Goal: Information Seeking & Learning: Learn about a topic

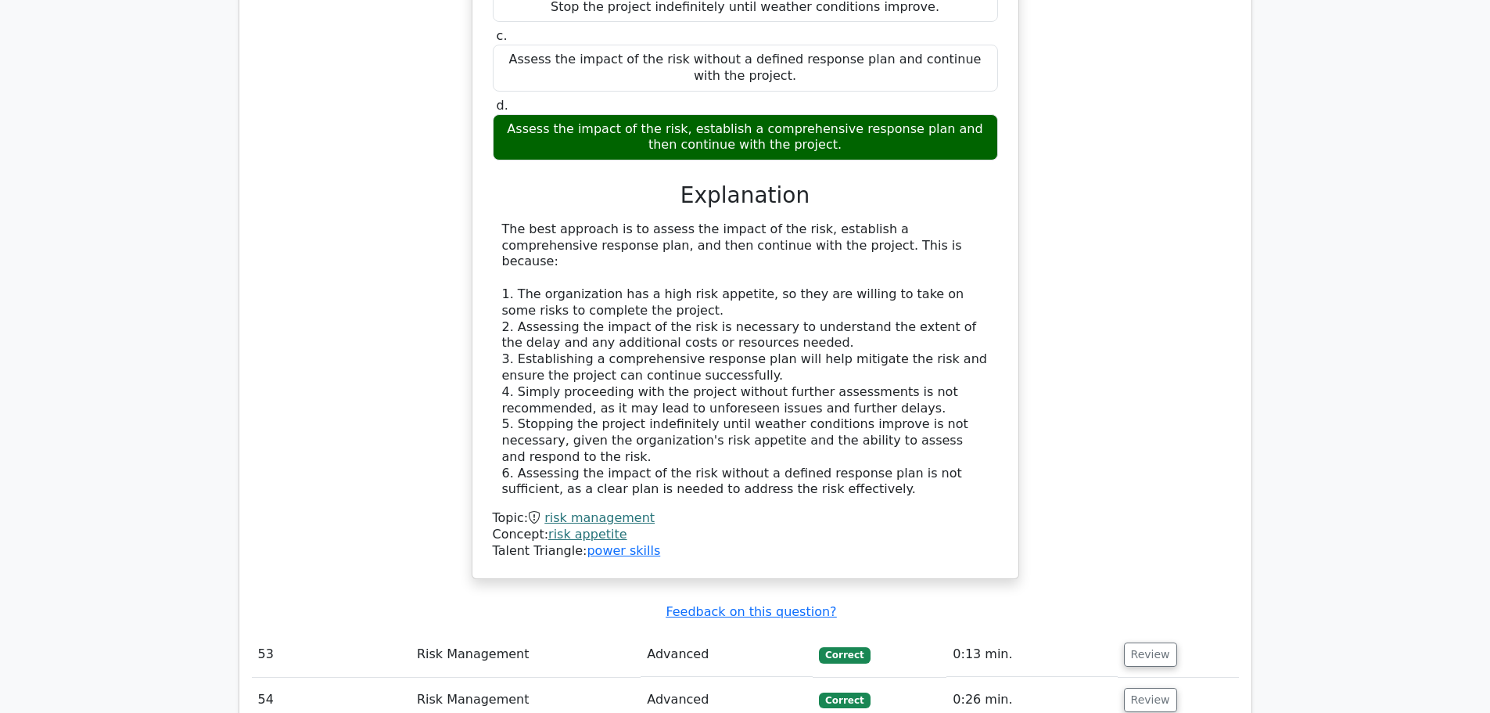
scroll to position [10067, 0]
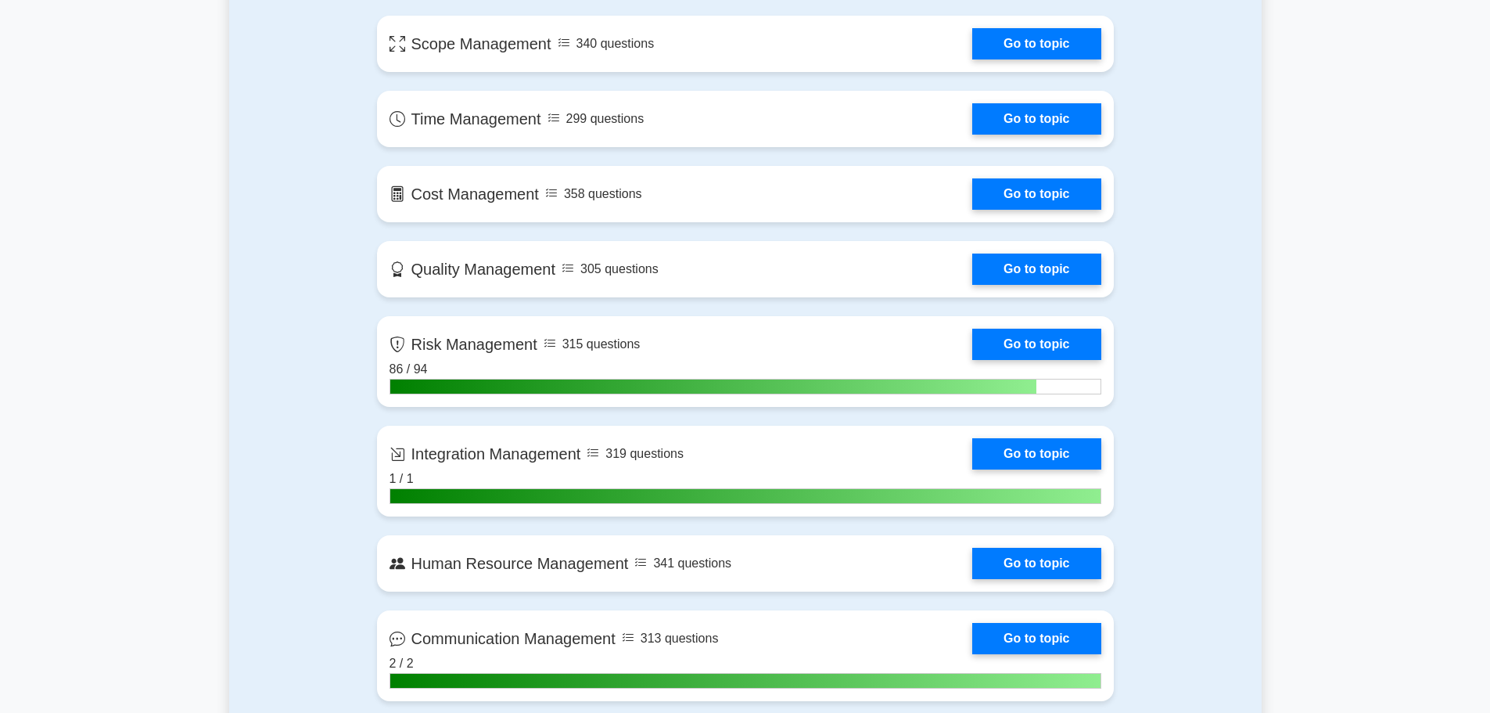
scroll to position [782, 0]
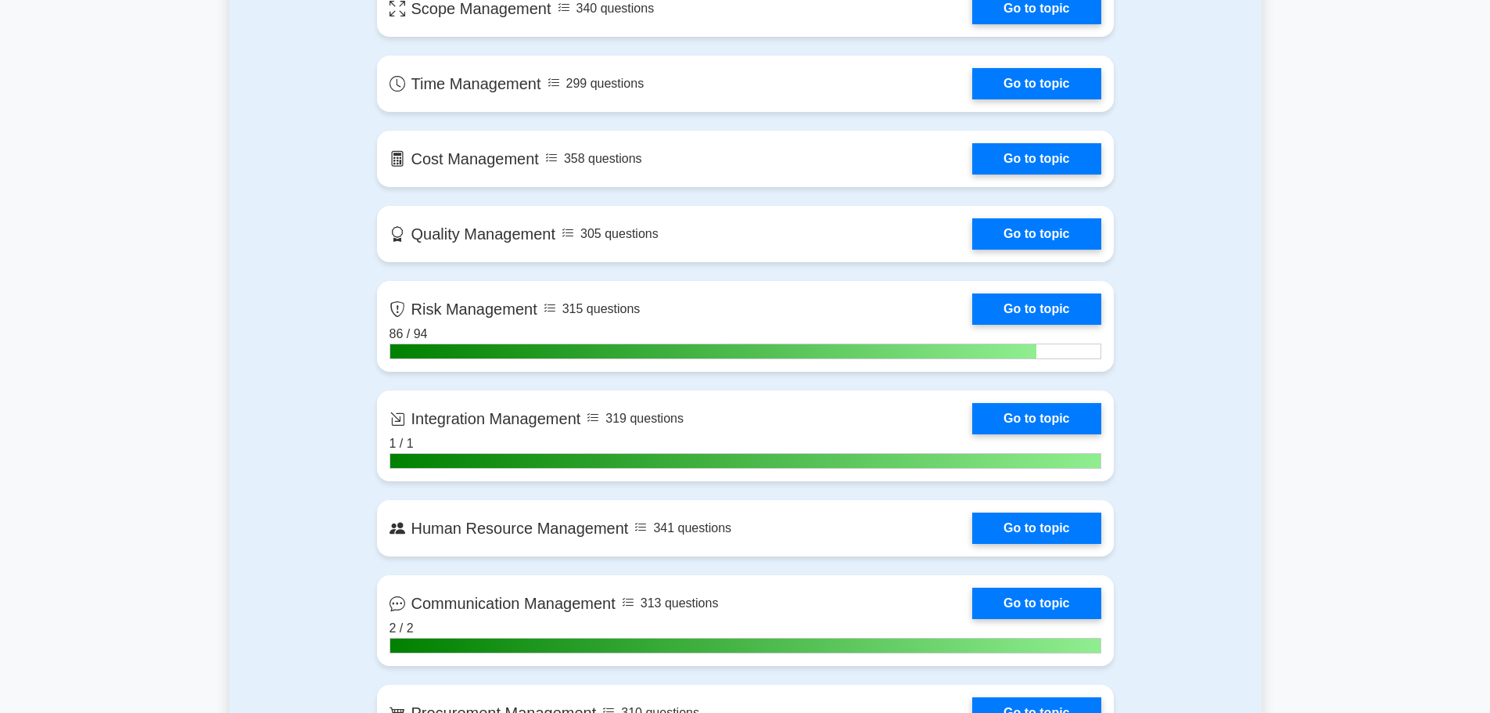
click at [1001, 303] on link "Go to topic" at bounding box center [1037, 308] width 128 height 31
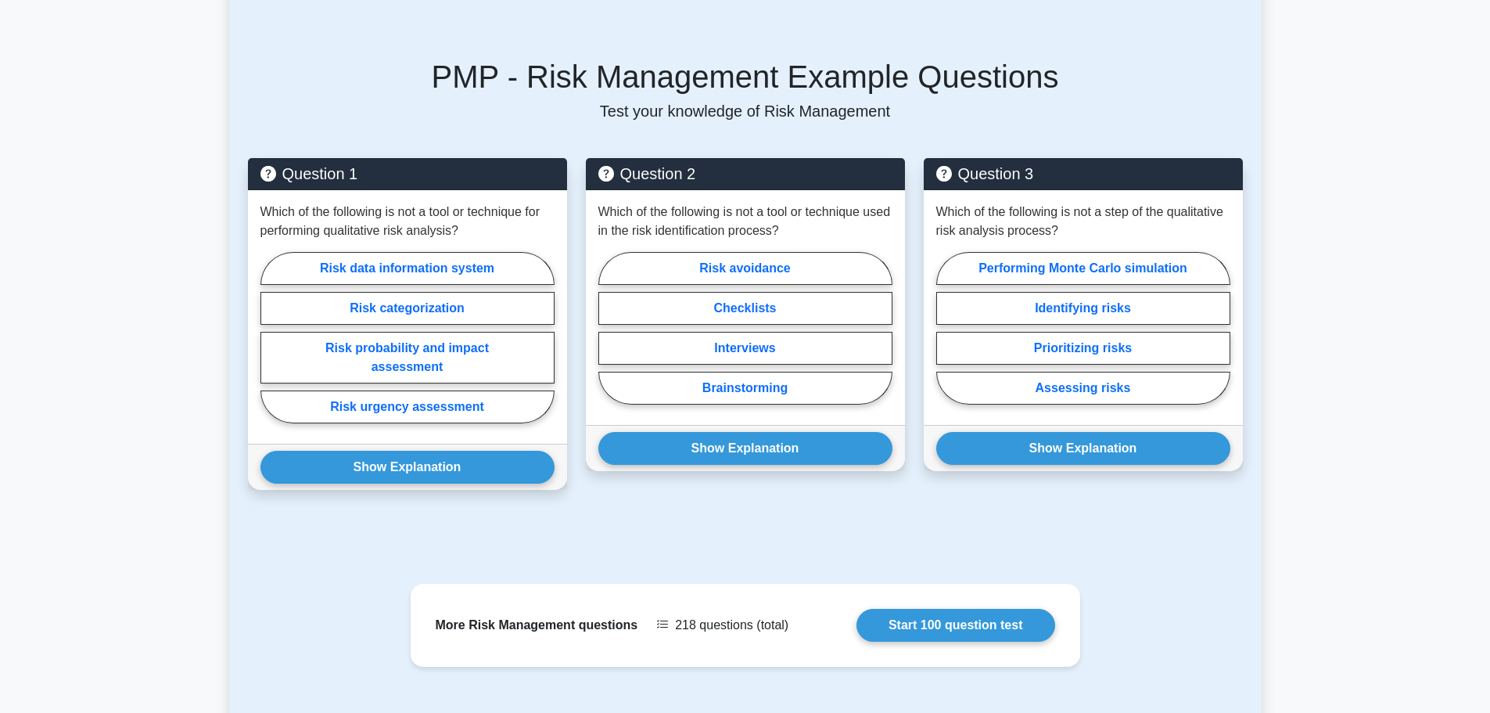
scroll to position [1131, 0]
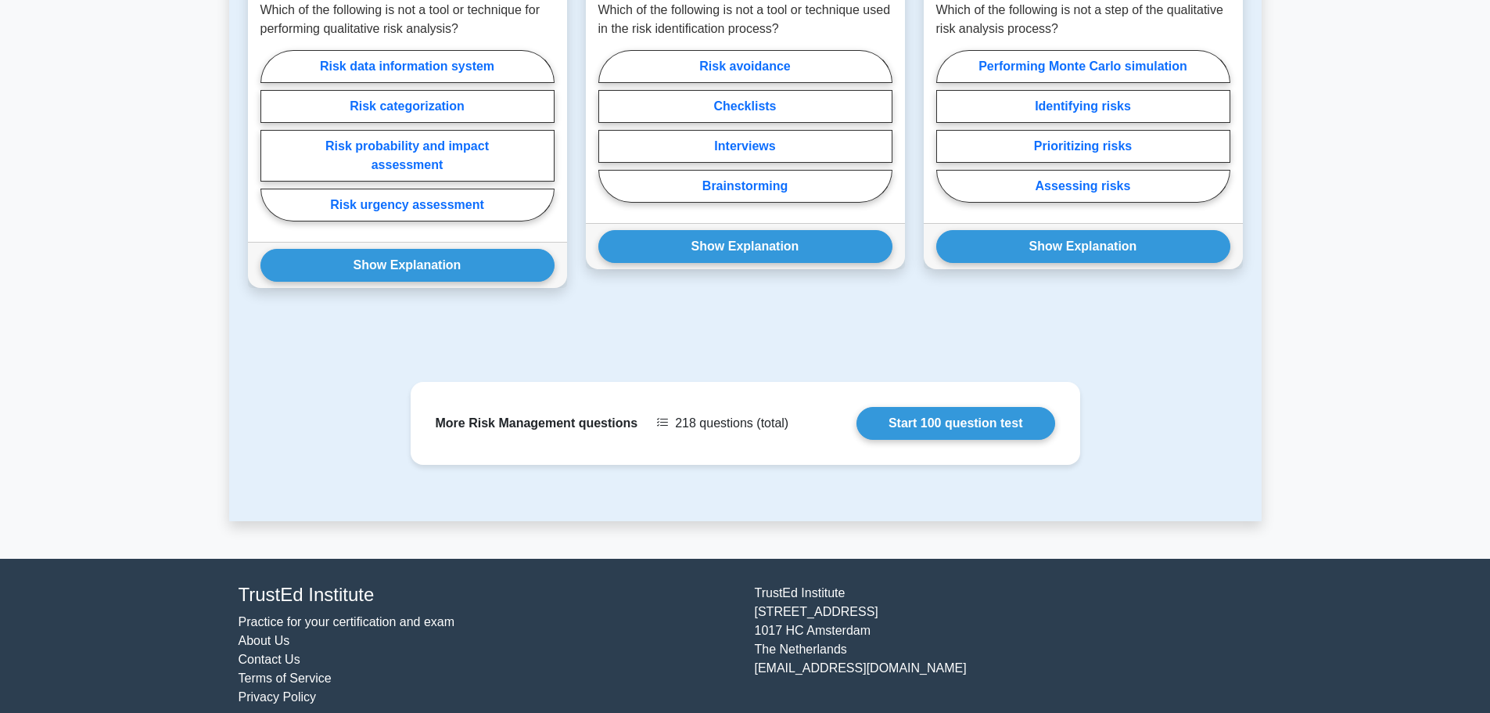
click at [919, 407] on link "Start 100 question test" at bounding box center [956, 423] width 199 height 33
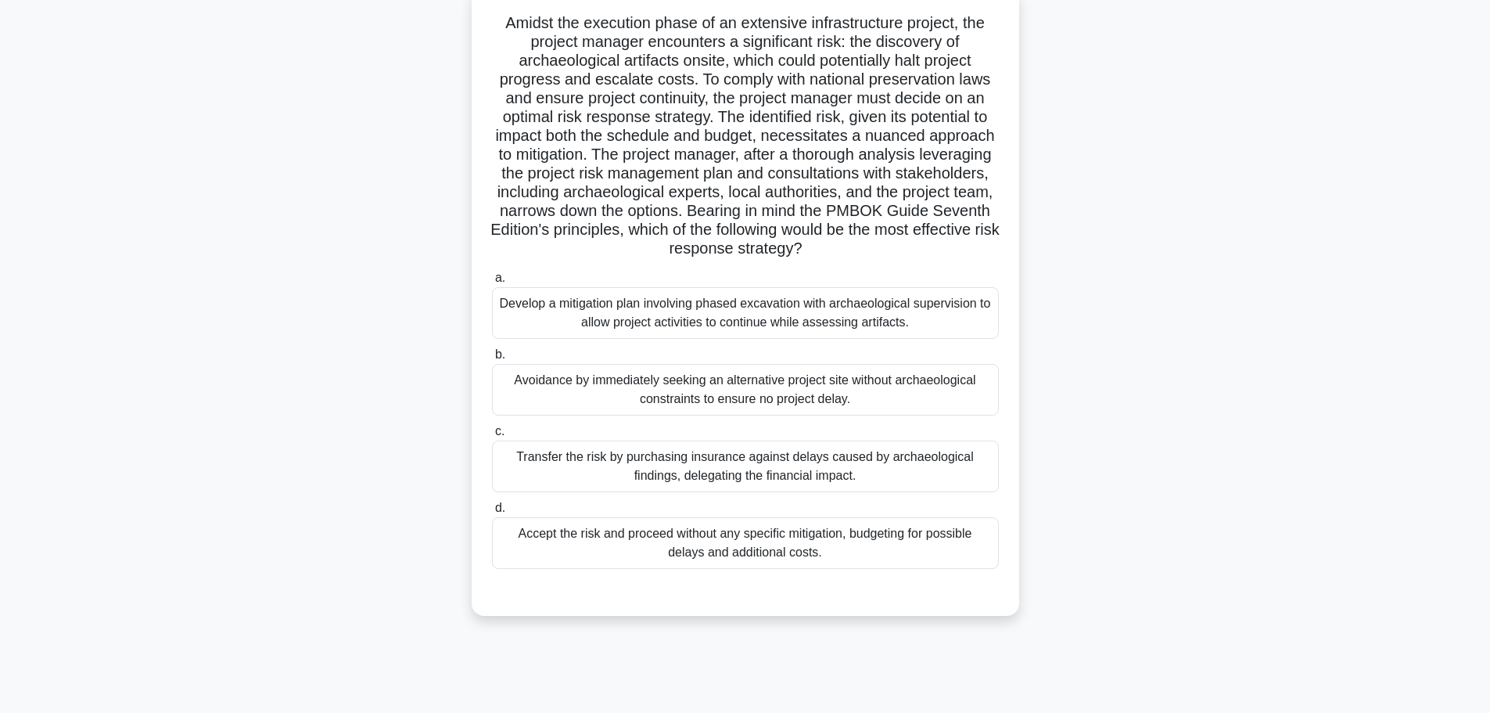
scroll to position [132, 0]
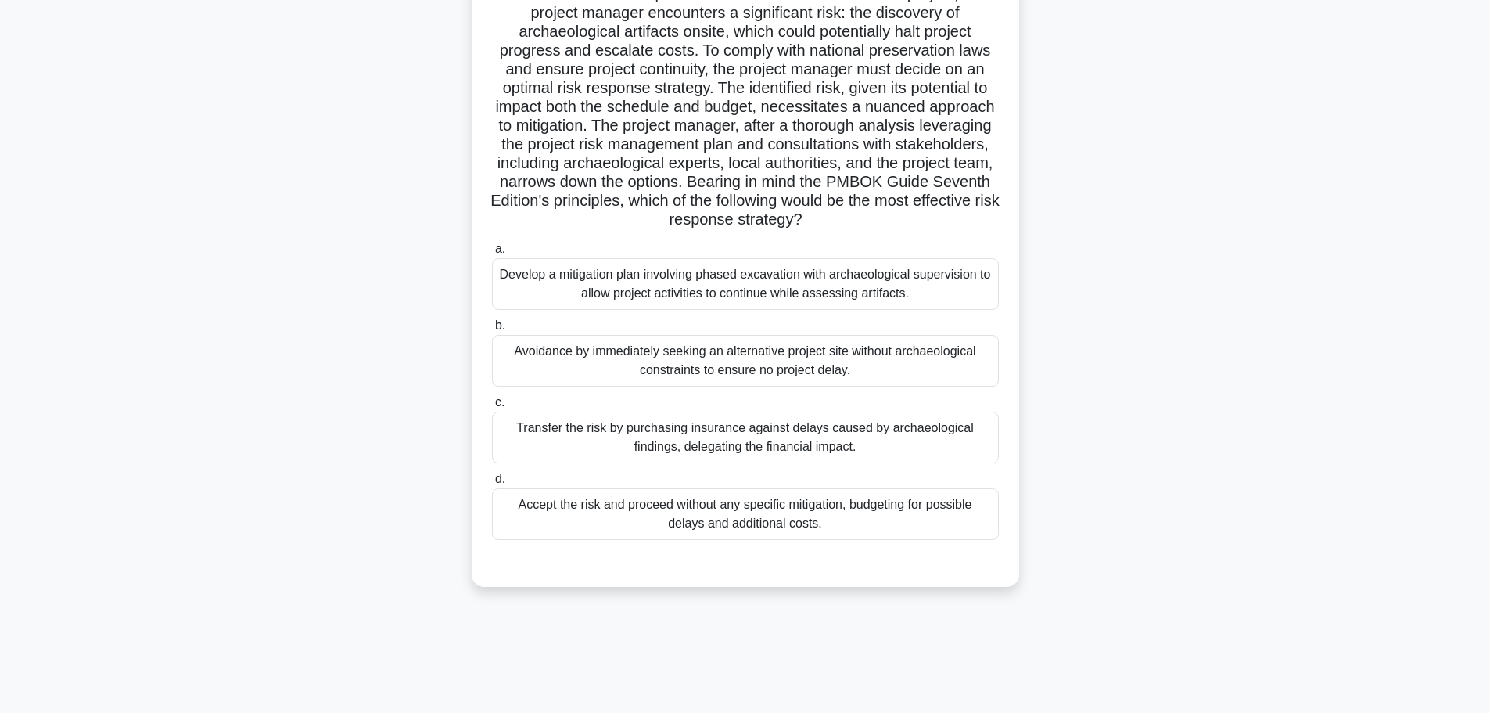
click at [655, 282] on div "Develop a mitigation plan involving phased excavation with archaeological super…" at bounding box center [745, 284] width 507 height 52
click at [492, 254] on input "a. Develop a mitigation plan involving phased excavation with archaeological su…" at bounding box center [492, 249] width 0 height 10
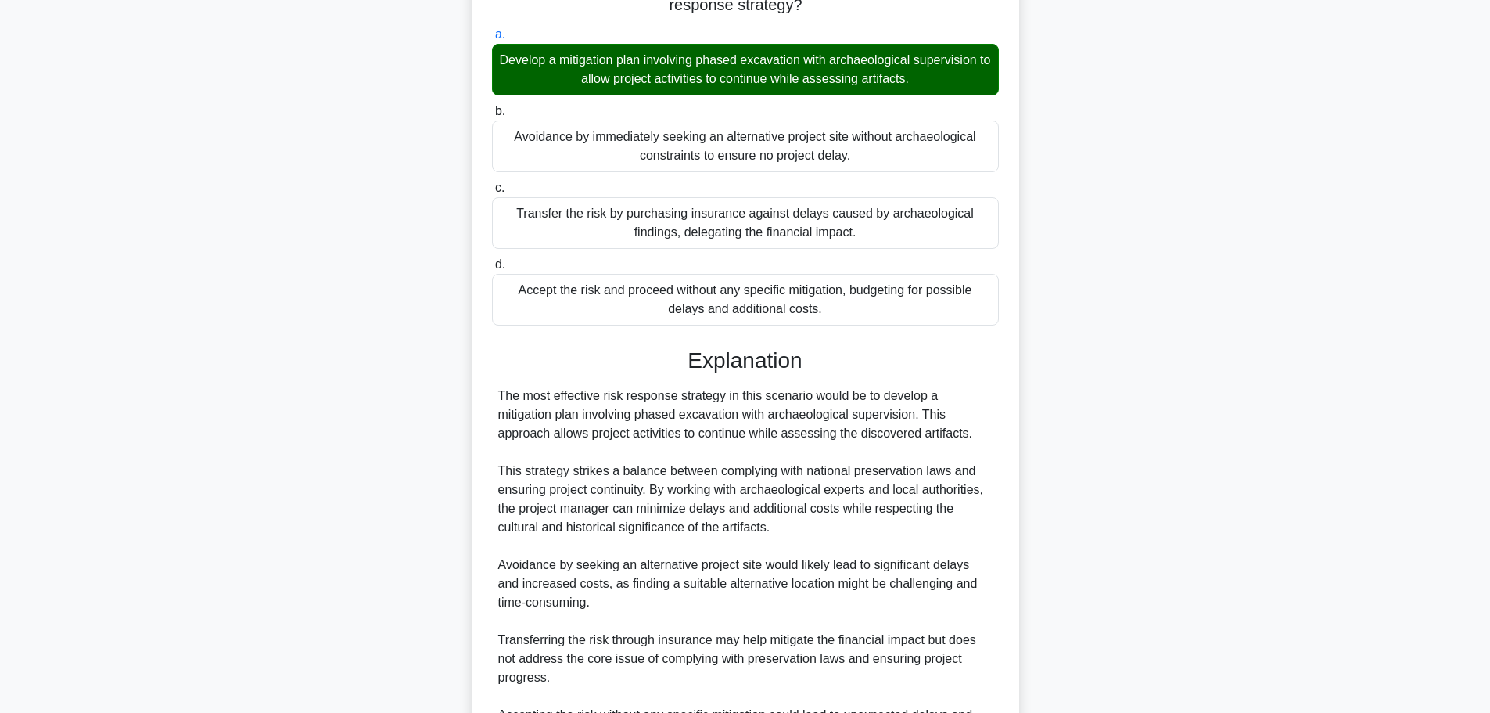
scroll to position [534, 0]
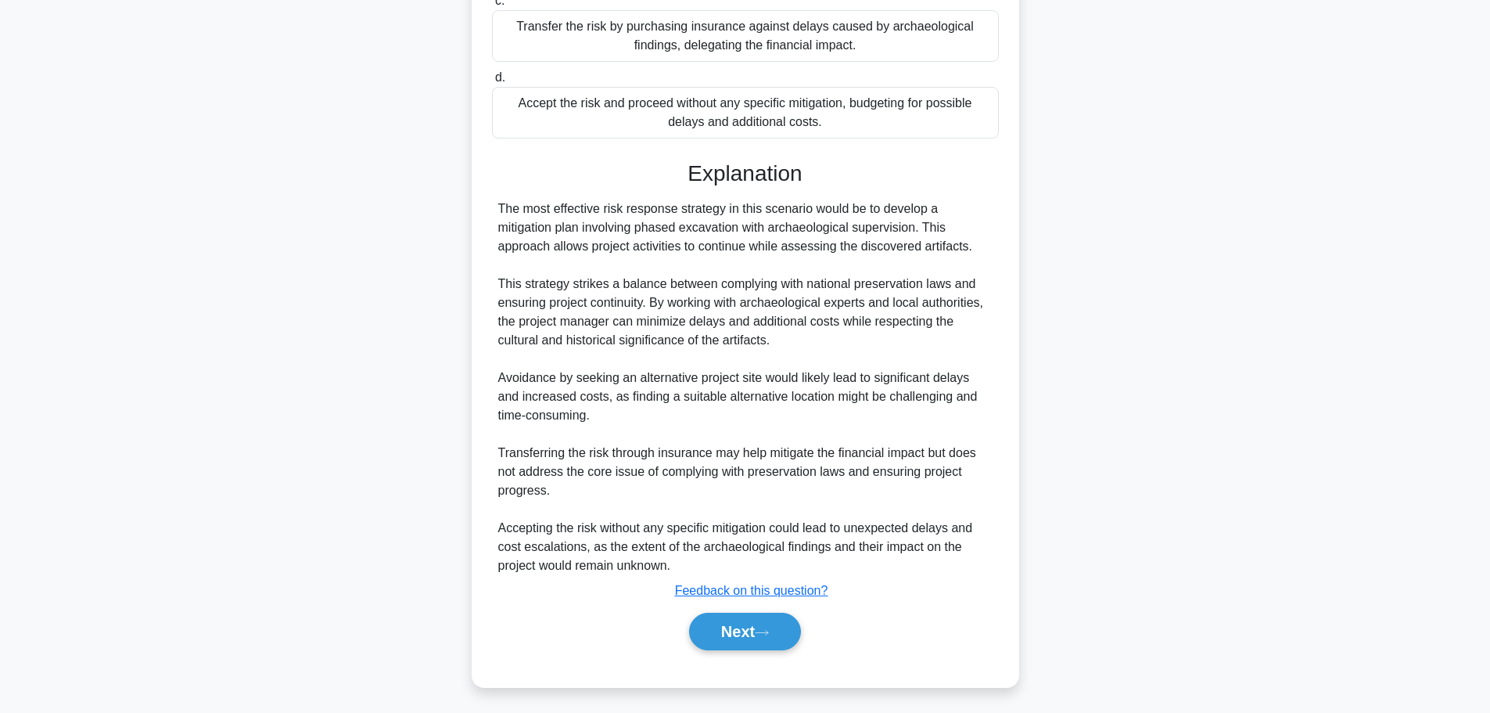
click at [703, 613] on button "Next" at bounding box center [745, 632] width 112 height 38
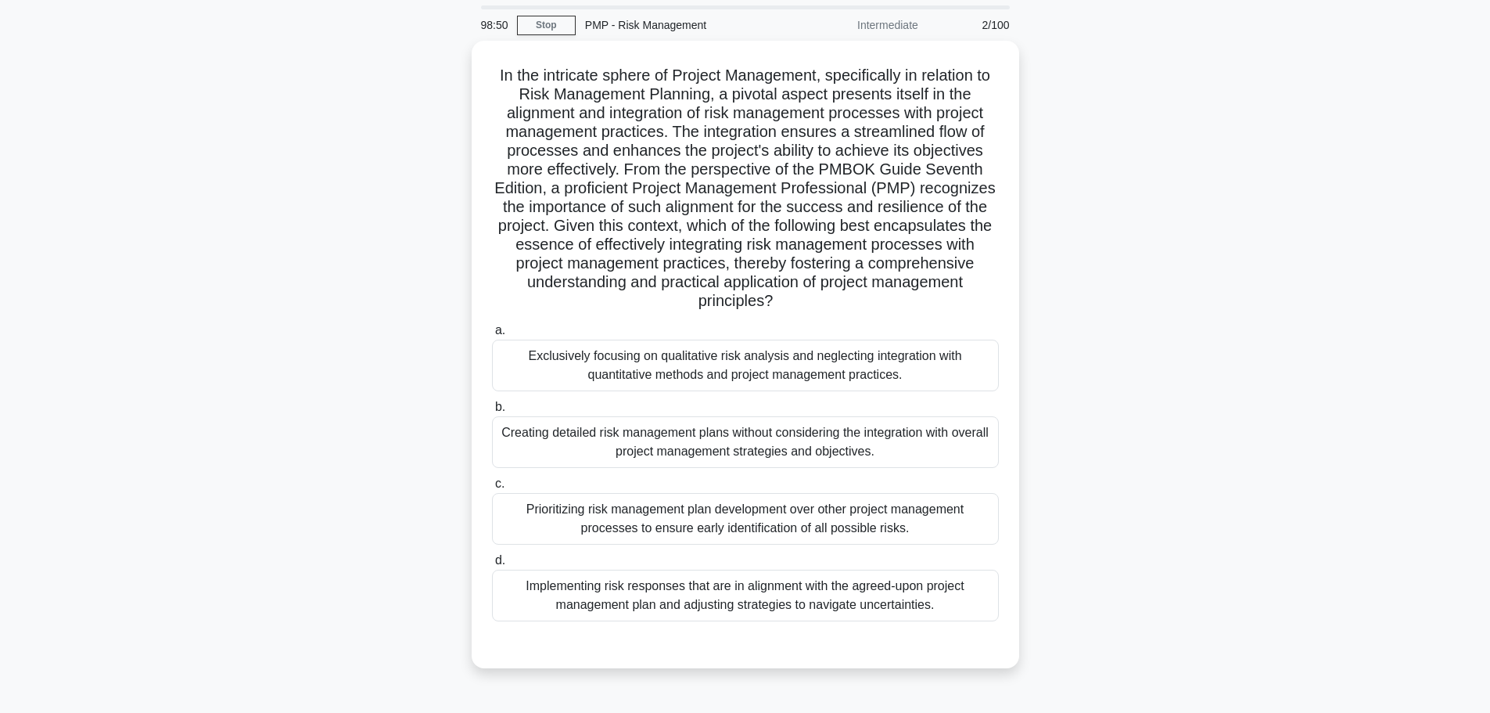
scroll to position [78, 0]
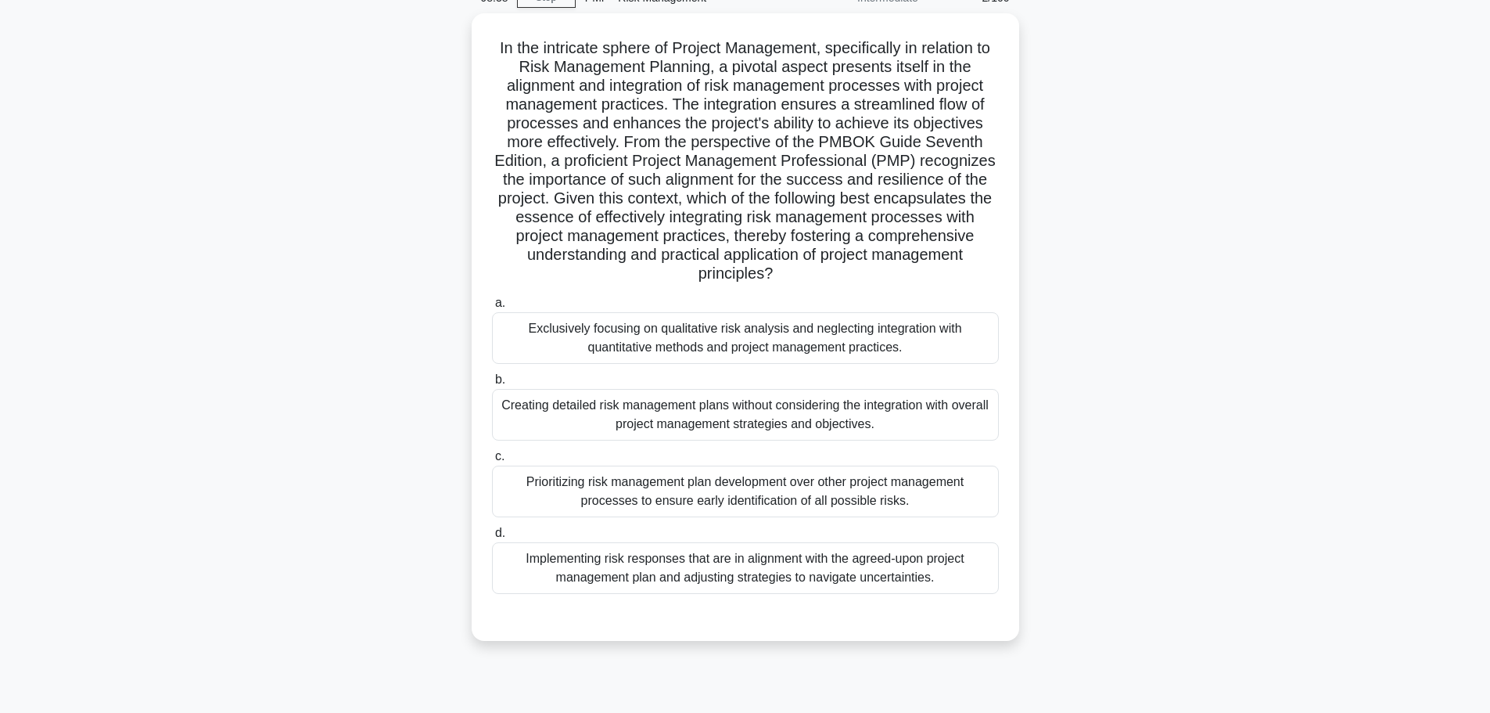
click at [573, 563] on div "Implementing risk responses that are in alignment with the agreed-upon project …" at bounding box center [745, 568] width 507 height 52
click at [492, 538] on input "d. Implementing risk responses that are in alignment with the agreed-upon proje…" at bounding box center [492, 533] width 0 height 10
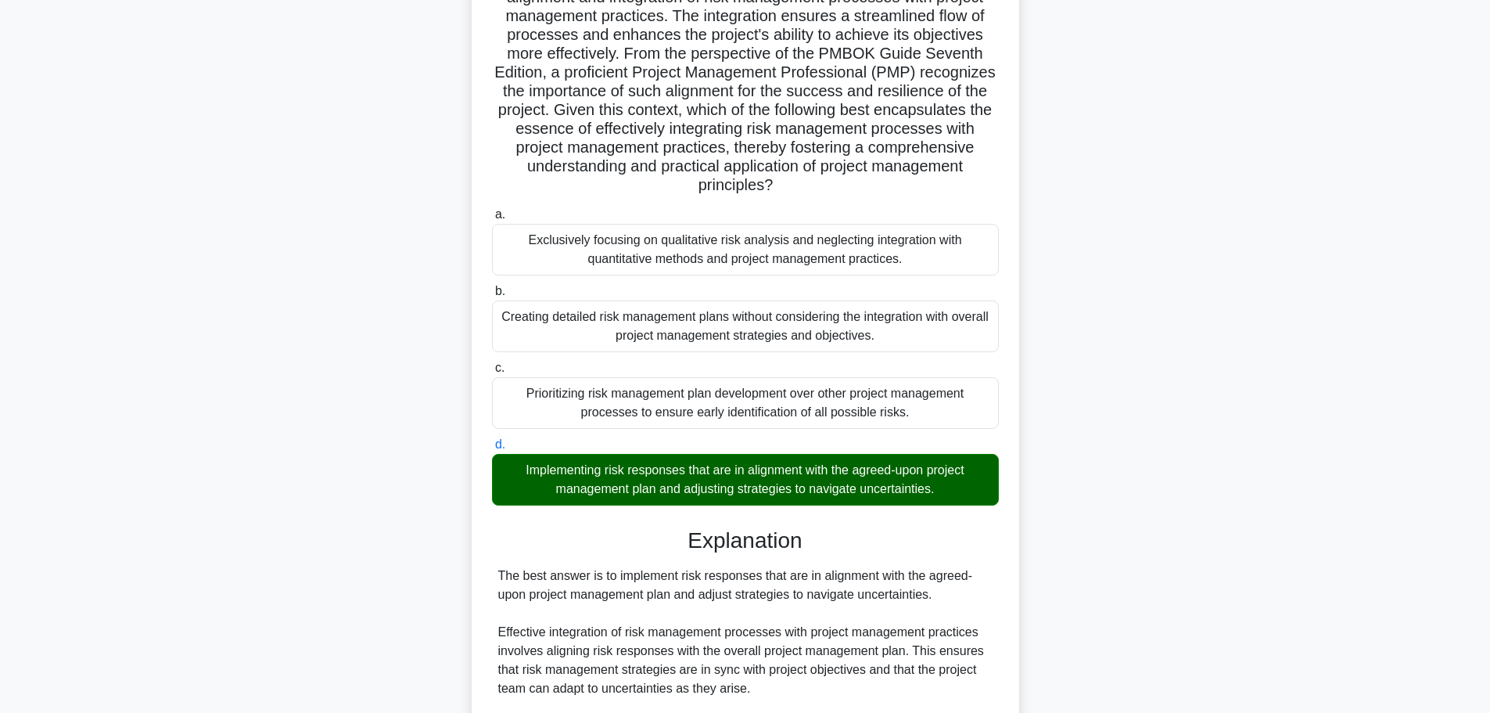
scroll to position [365, 0]
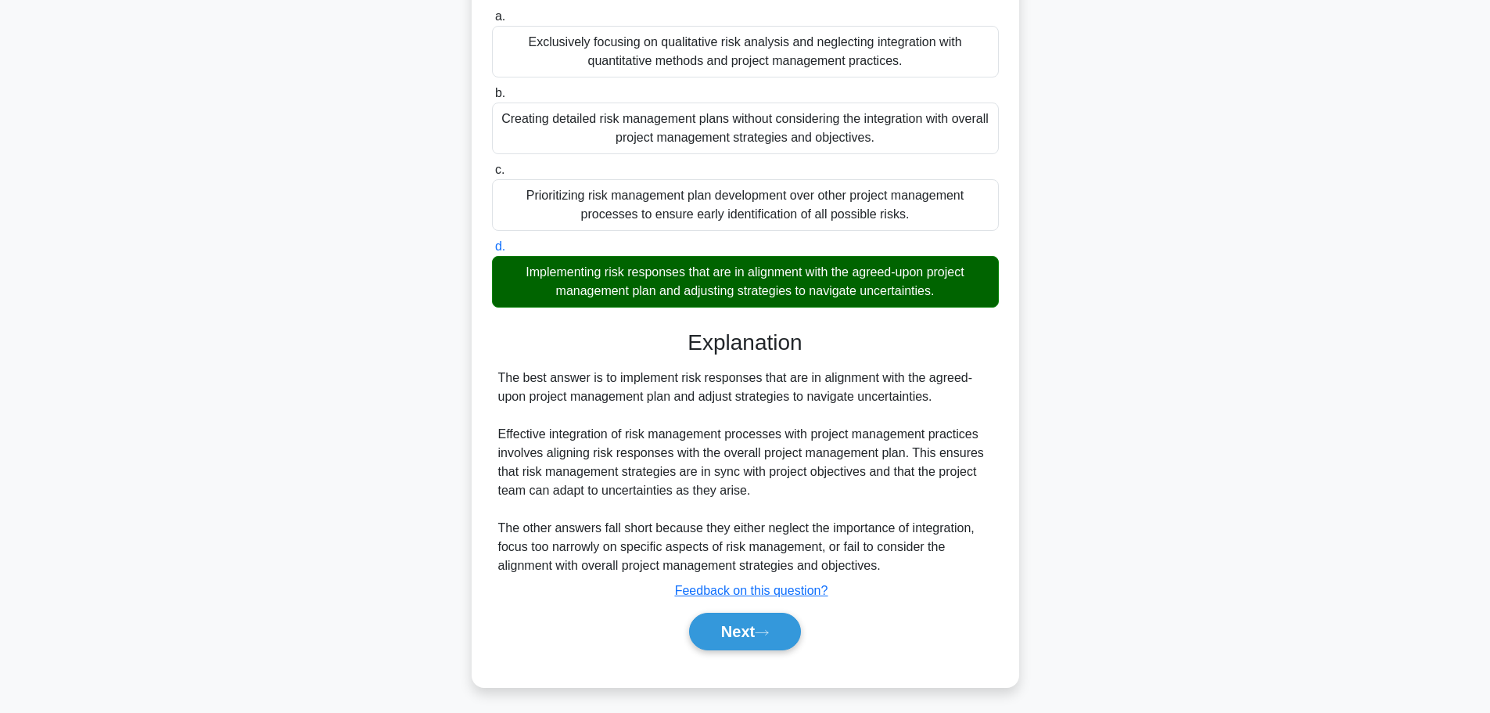
click at [717, 633] on button "Next" at bounding box center [745, 632] width 112 height 38
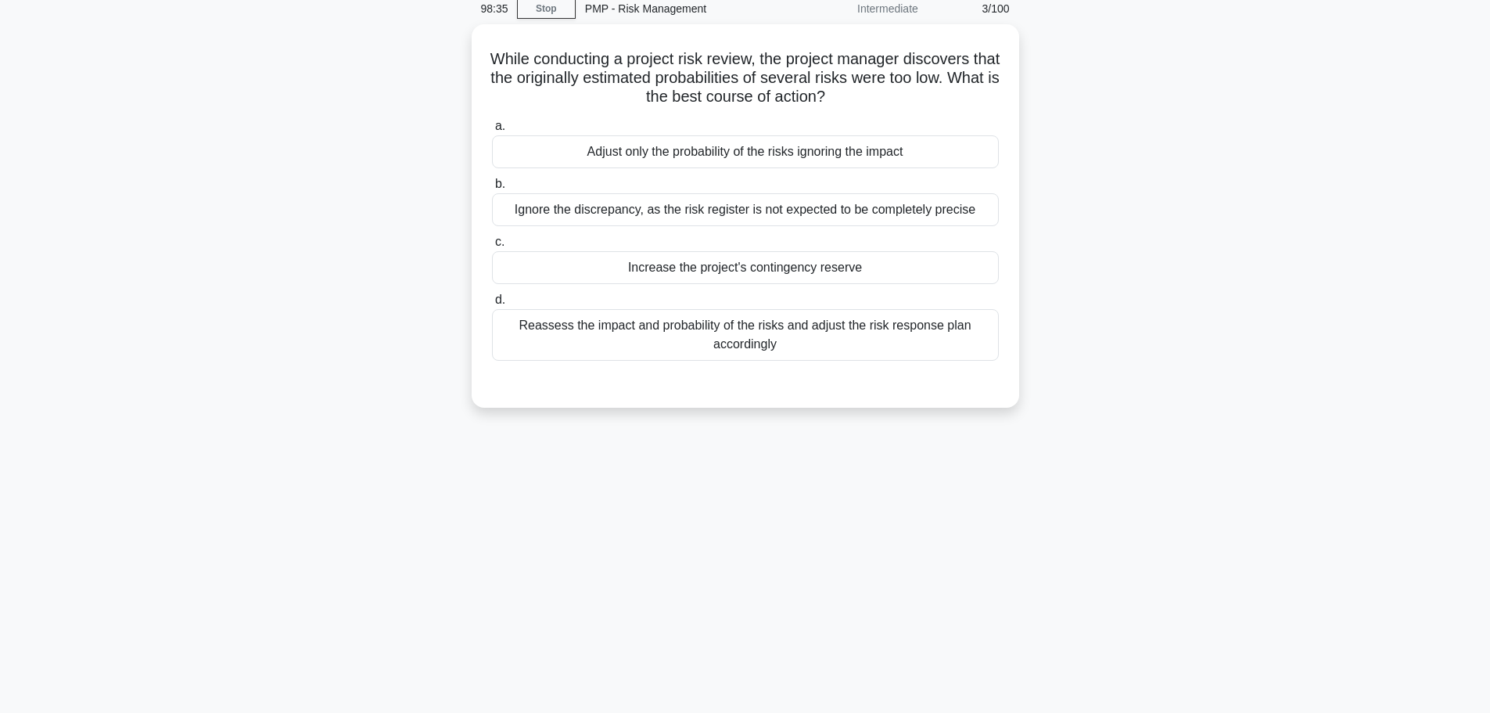
scroll to position [0, 0]
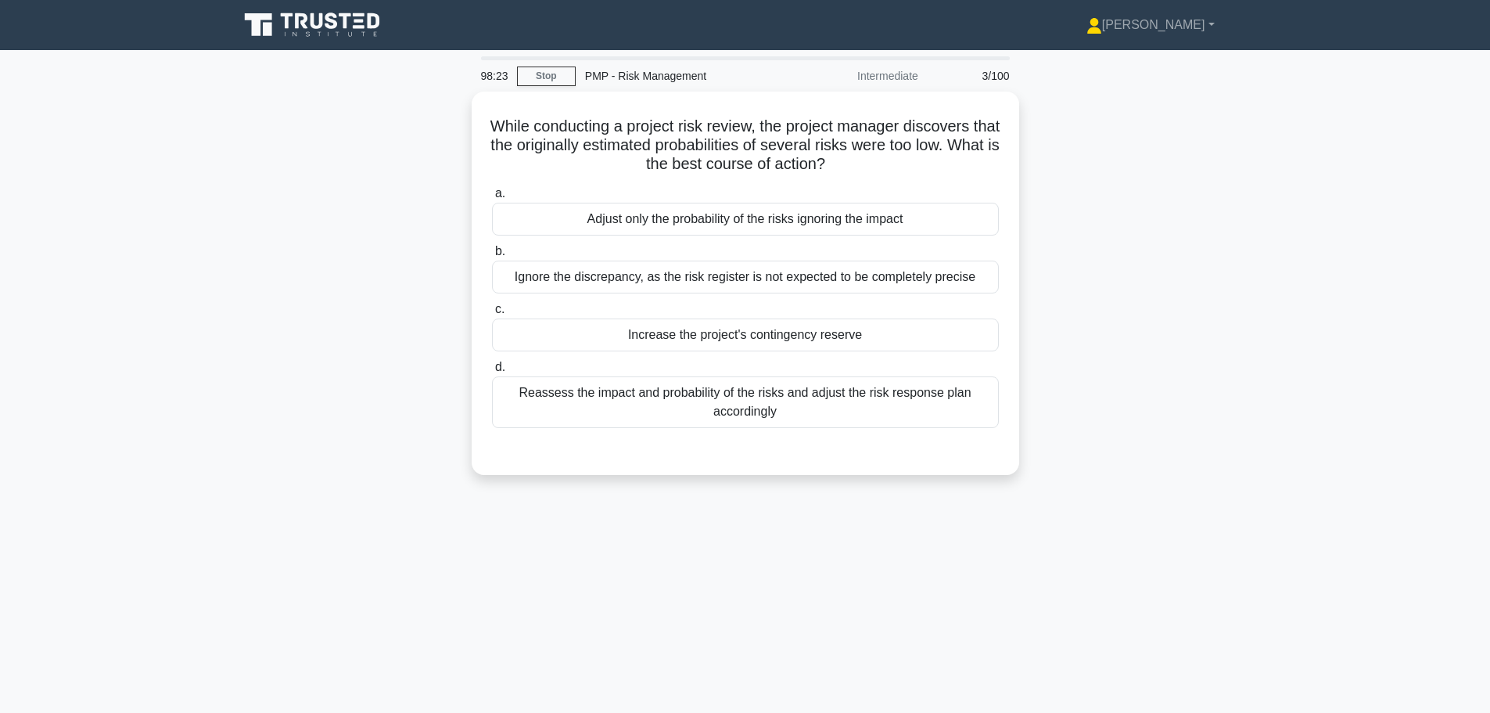
click at [663, 396] on div "Reassess the impact and probability of the risks and adjust the risk response p…" at bounding box center [745, 402] width 507 height 52
click at [492, 372] on input "d. Reassess the impact and probability of the risks and adjust the risk respons…" at bounding box center [492, 367] width 0 height 10
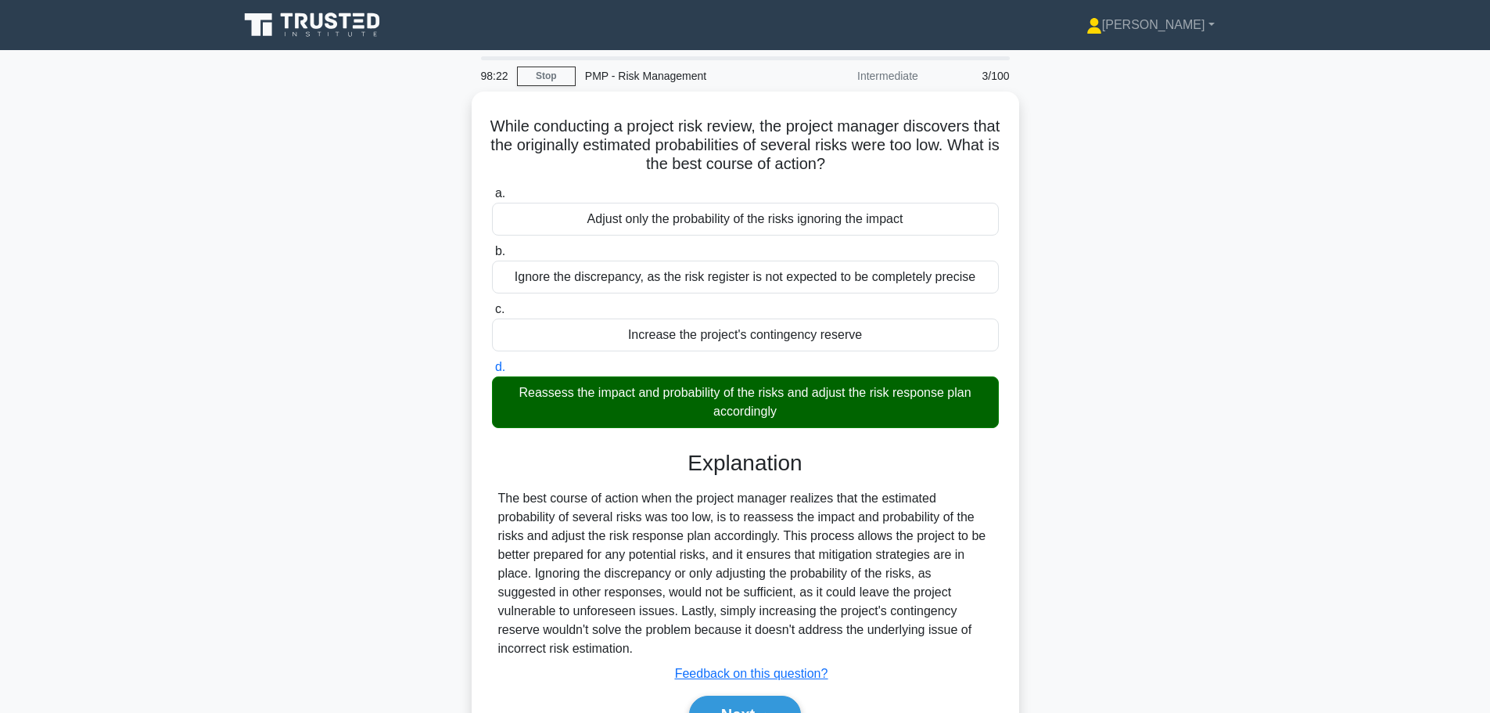
scroll to position [132, 0]
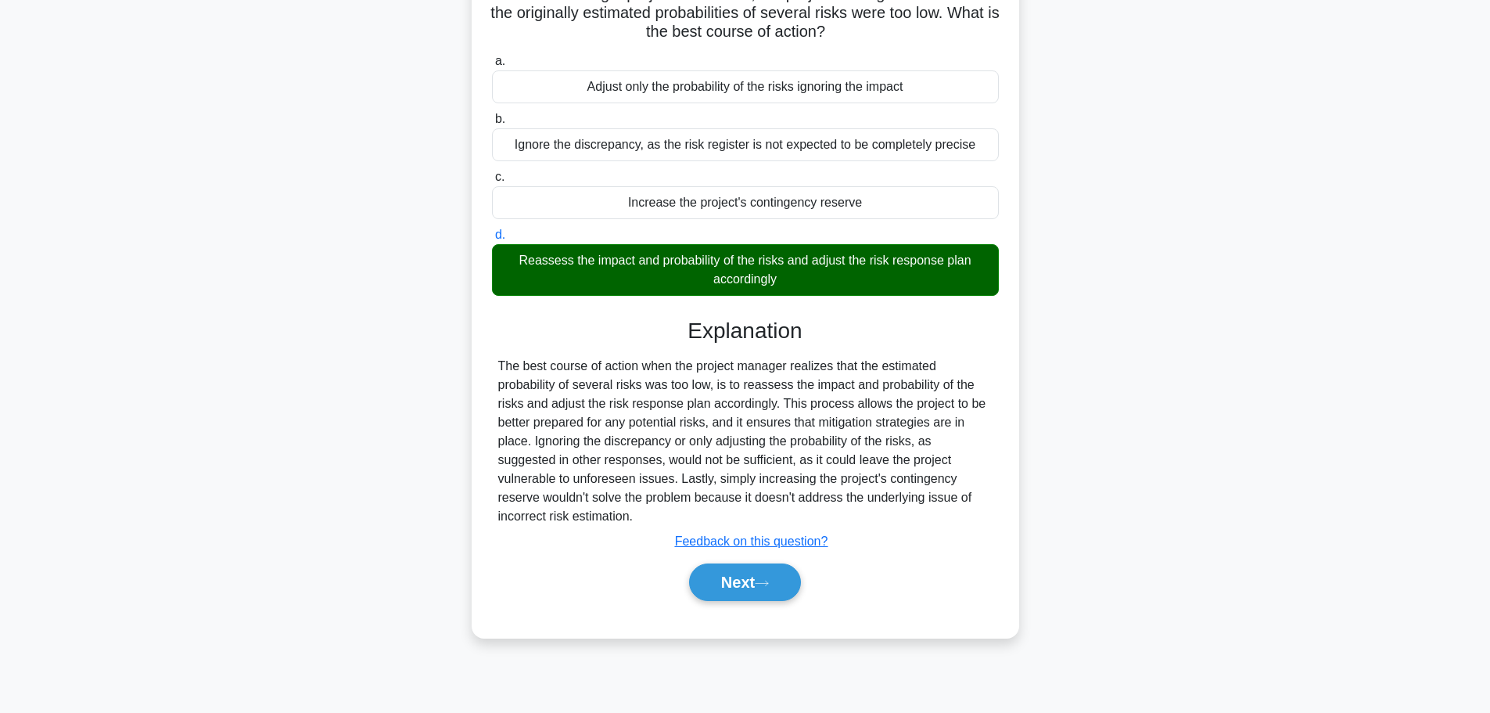
click at [764, 587] on button "Next" at bounding box center [745, 582] width 112 height 38
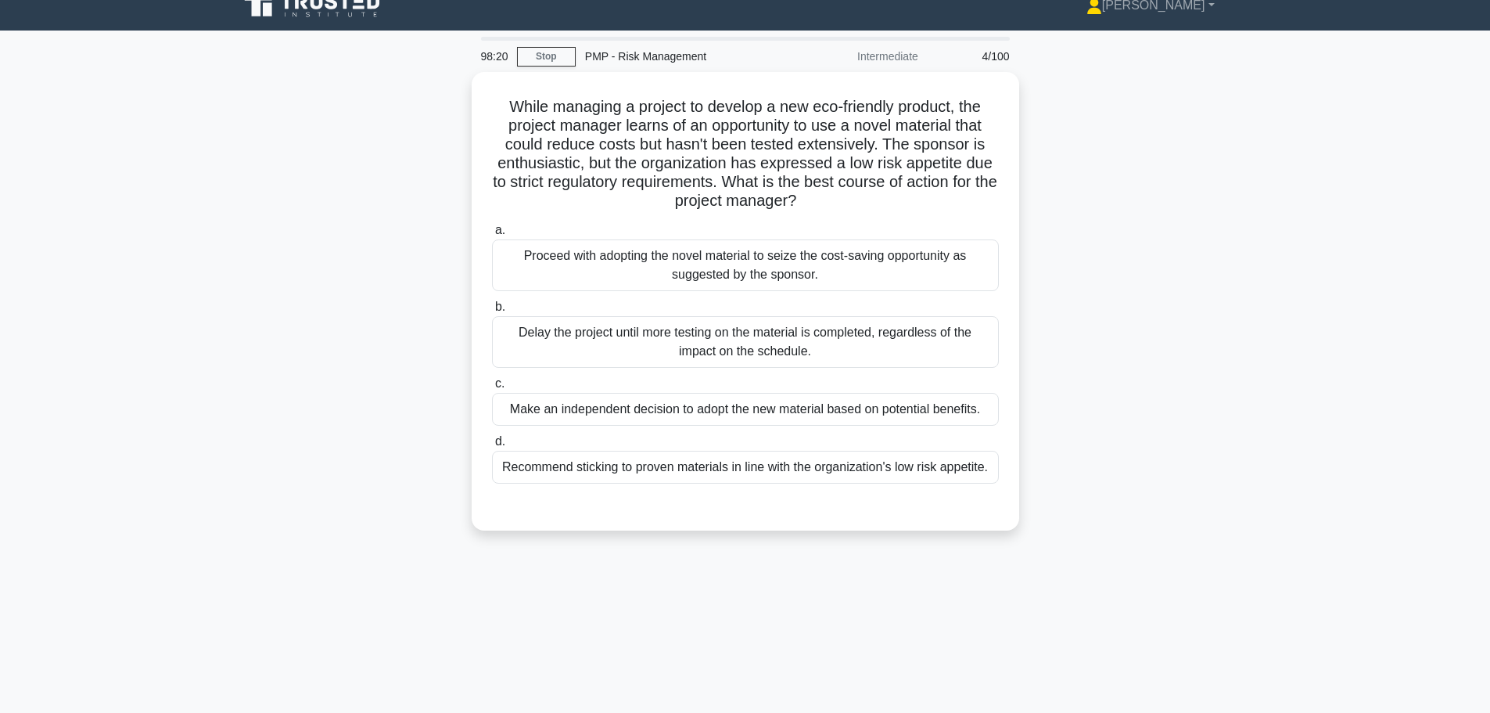
scroll to position [0, 0]
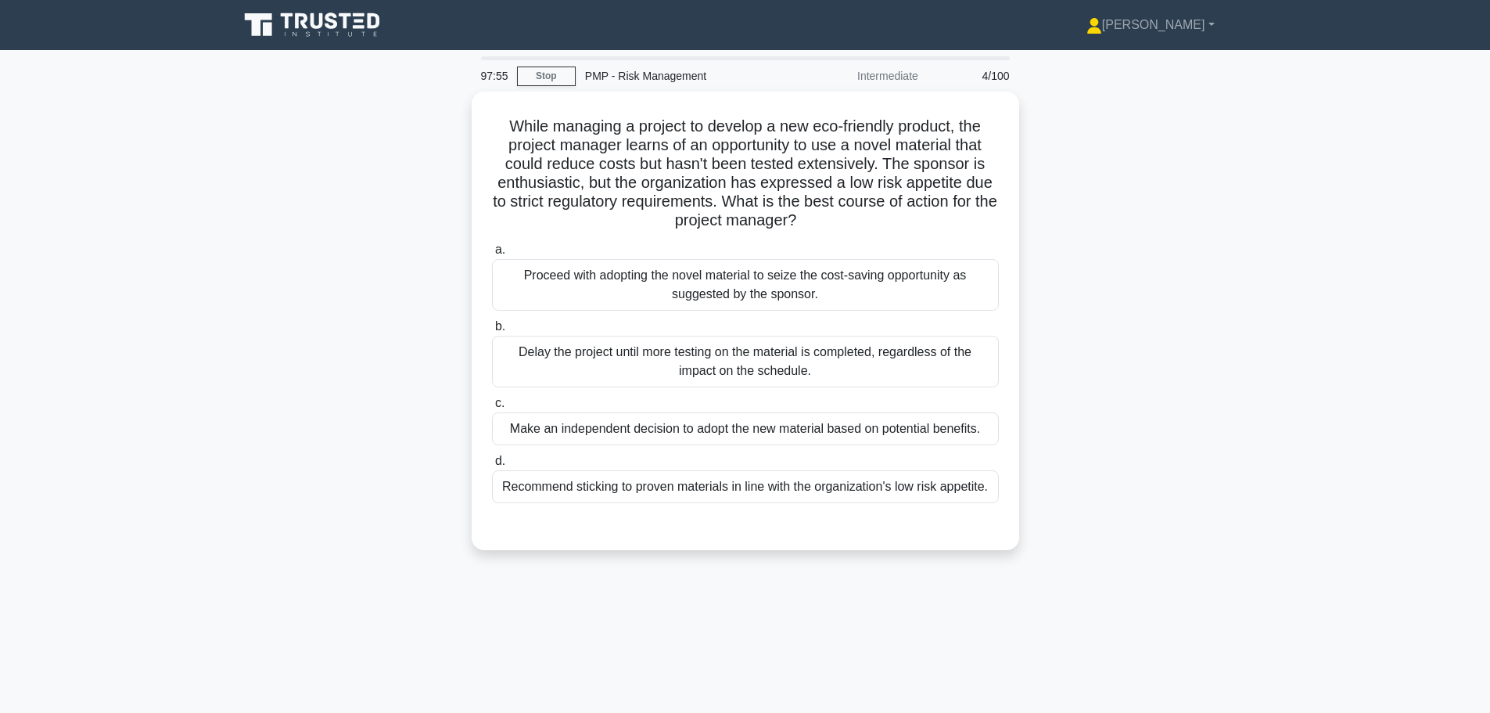
click at [569, 480] on div "Recommend sticking to proven materials in line with the organization's low risk…" at bounding box center [745, 486] width 507 height 33
click at [492, 466] on input "d. Recommend sticking to proven materials in line with the organization's low r…" at bounding box center [492, 461] width 0 height 10
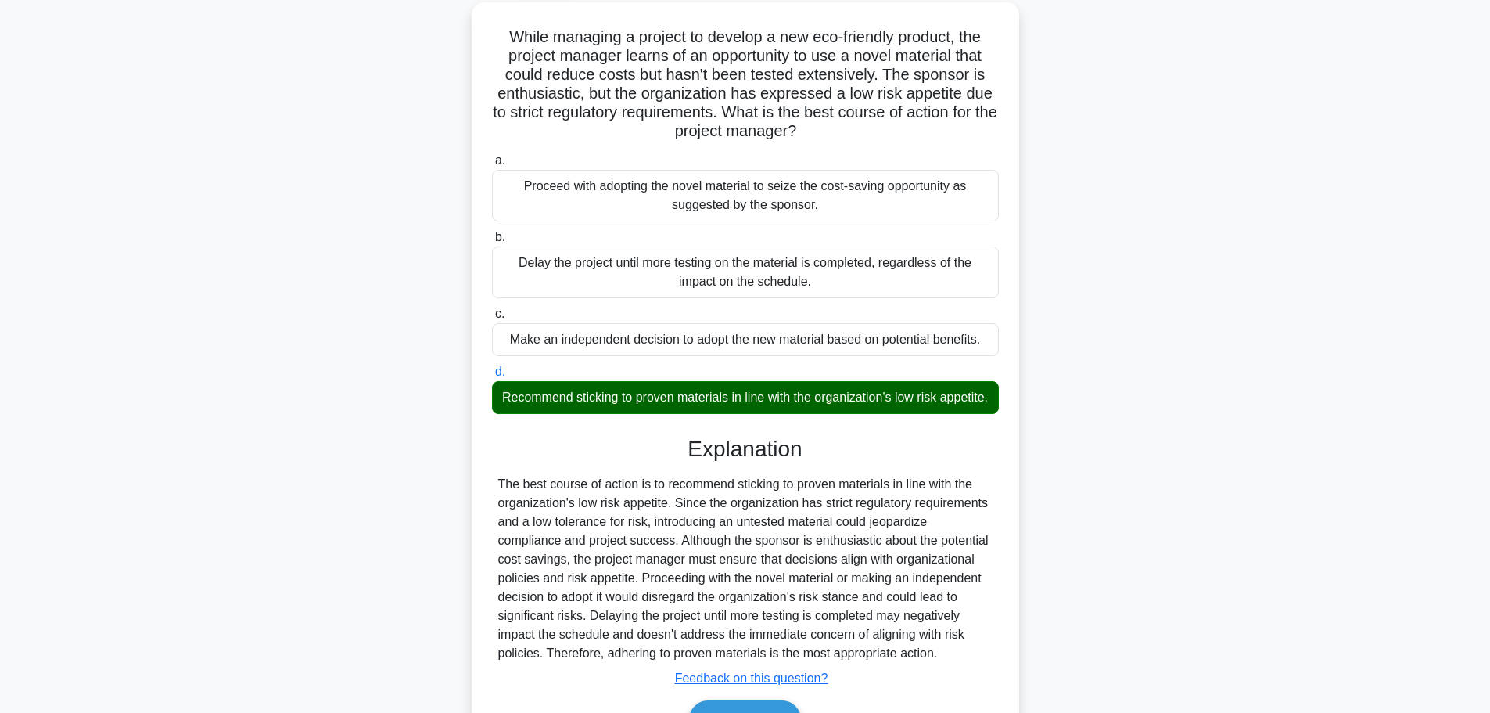
scroll to position [196, 0]
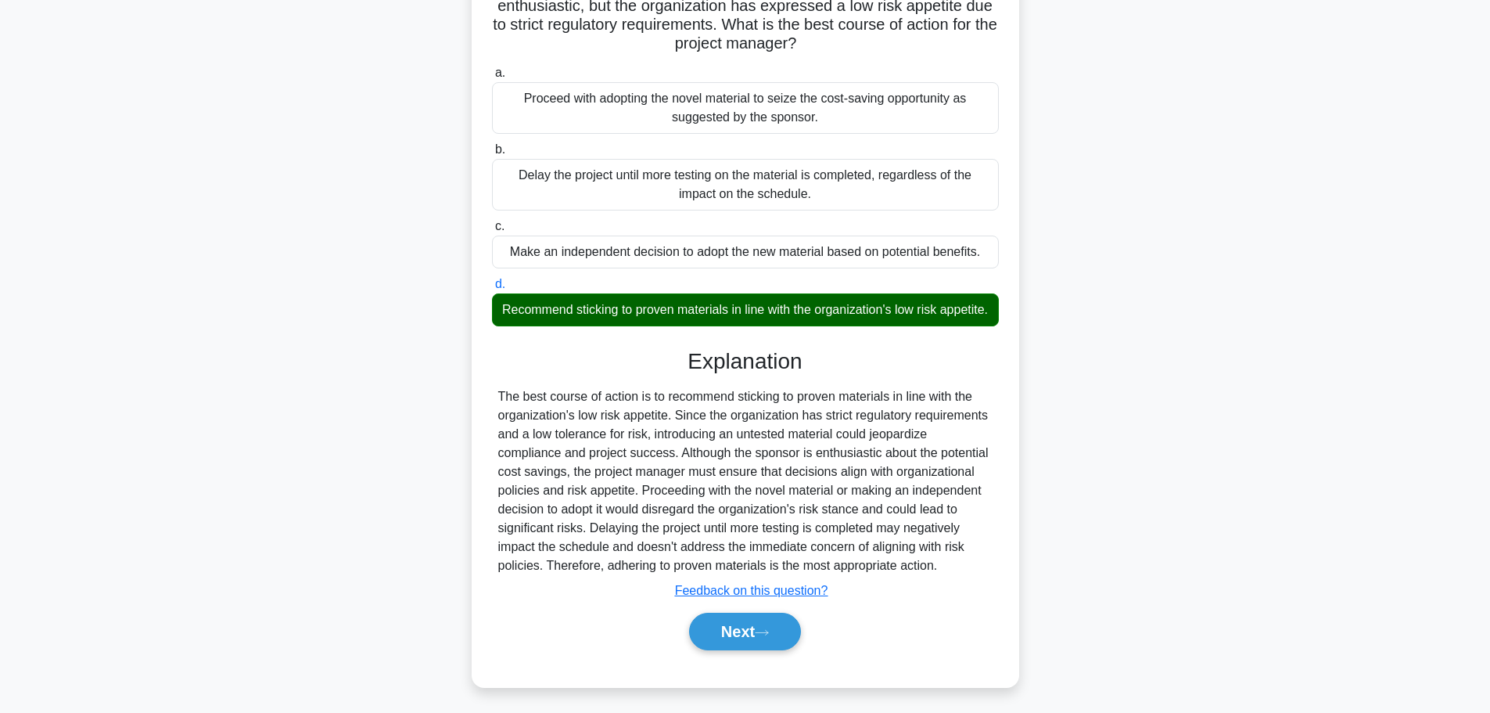
click at [694, 635] on button "Next" at bounding box center [745, 632] width 112 height 38
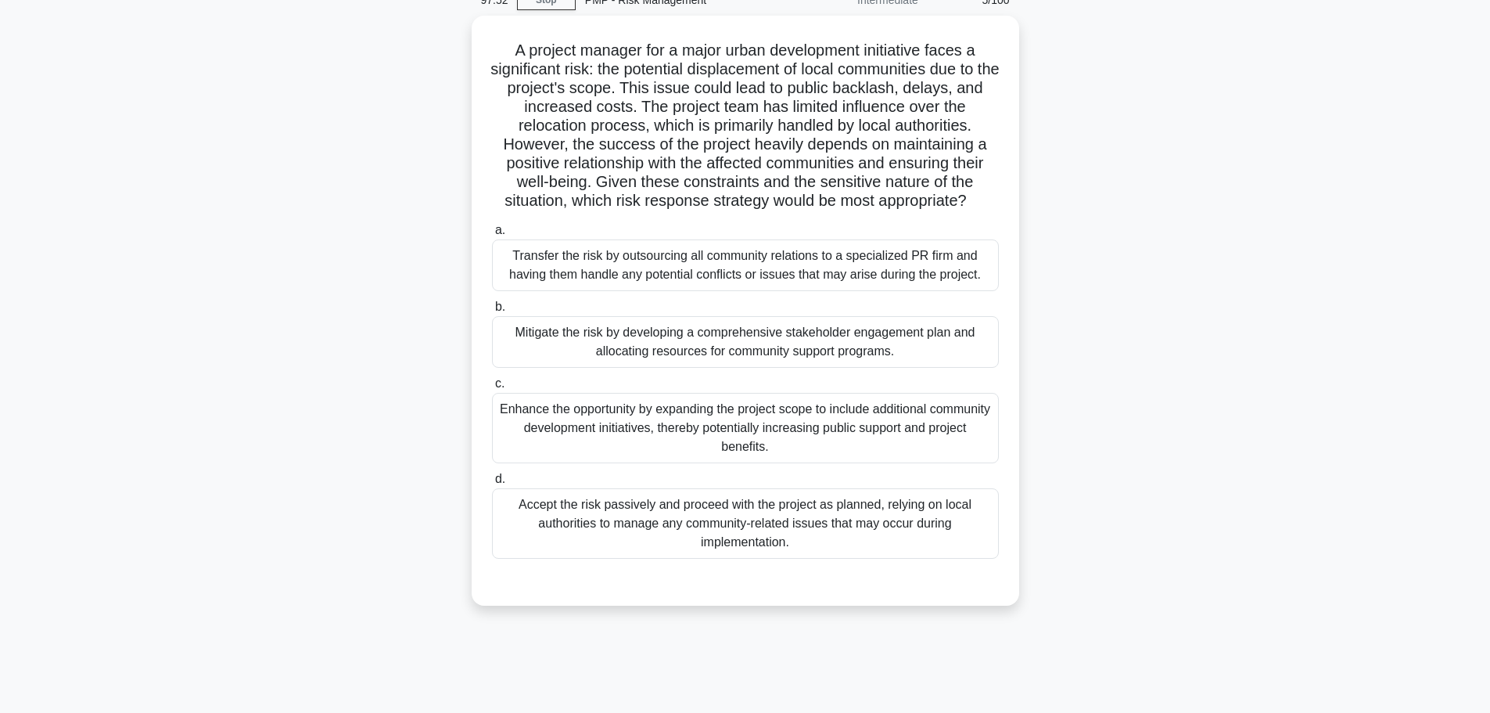
scroll to position [0, 0]
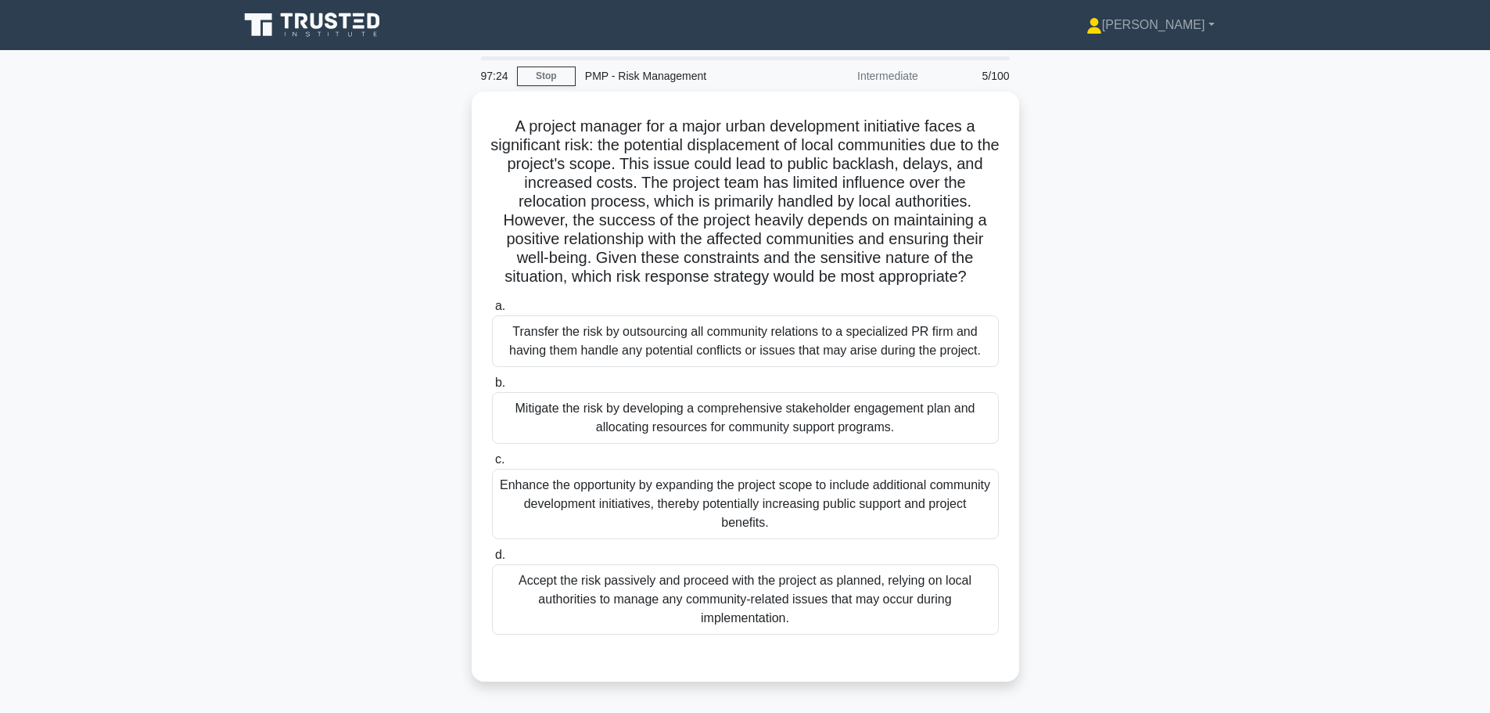
click at [554, 416] on div "Mitigate the risk by developing a comprehensive stakeholder engagement plan and…" at bounding box center [745, 418] width 507 height 52
click at [492, 388] on input "b. Mitigate the risk by developing a comprehensive stakeholder engagement plan …" at bounding box center [492, 383] width 0 height 10
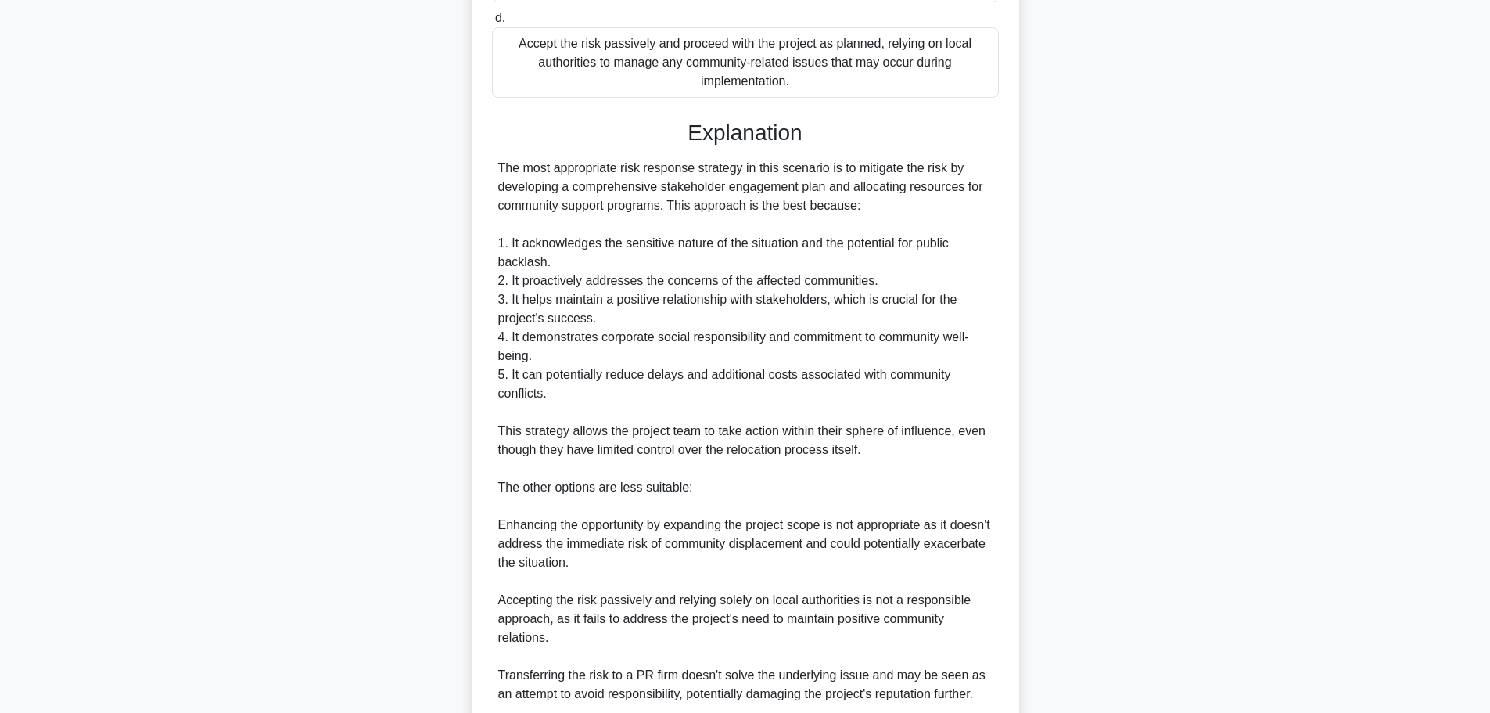
scroll to position [704, 0]
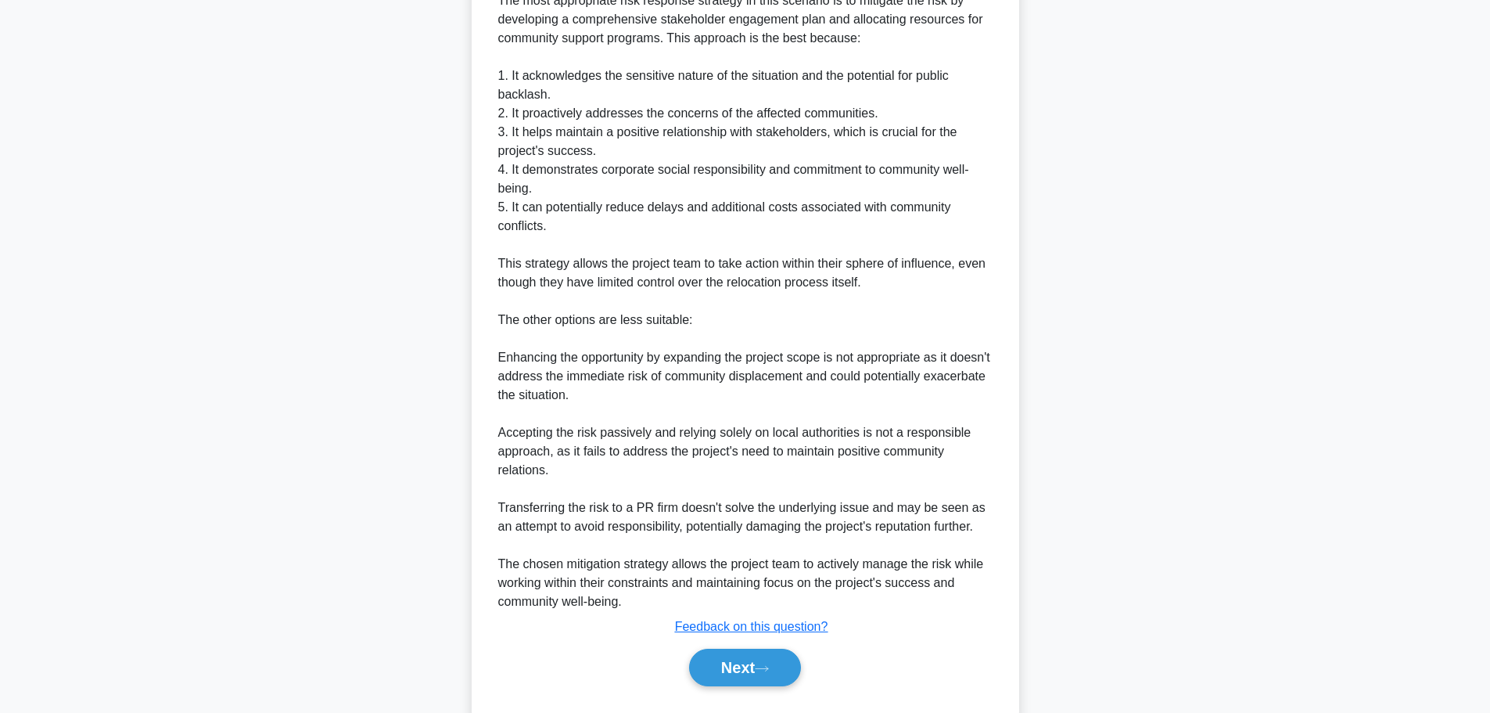
click at [727, 663] on button "Next" at bounding box center [745, 668] width 112 height 38
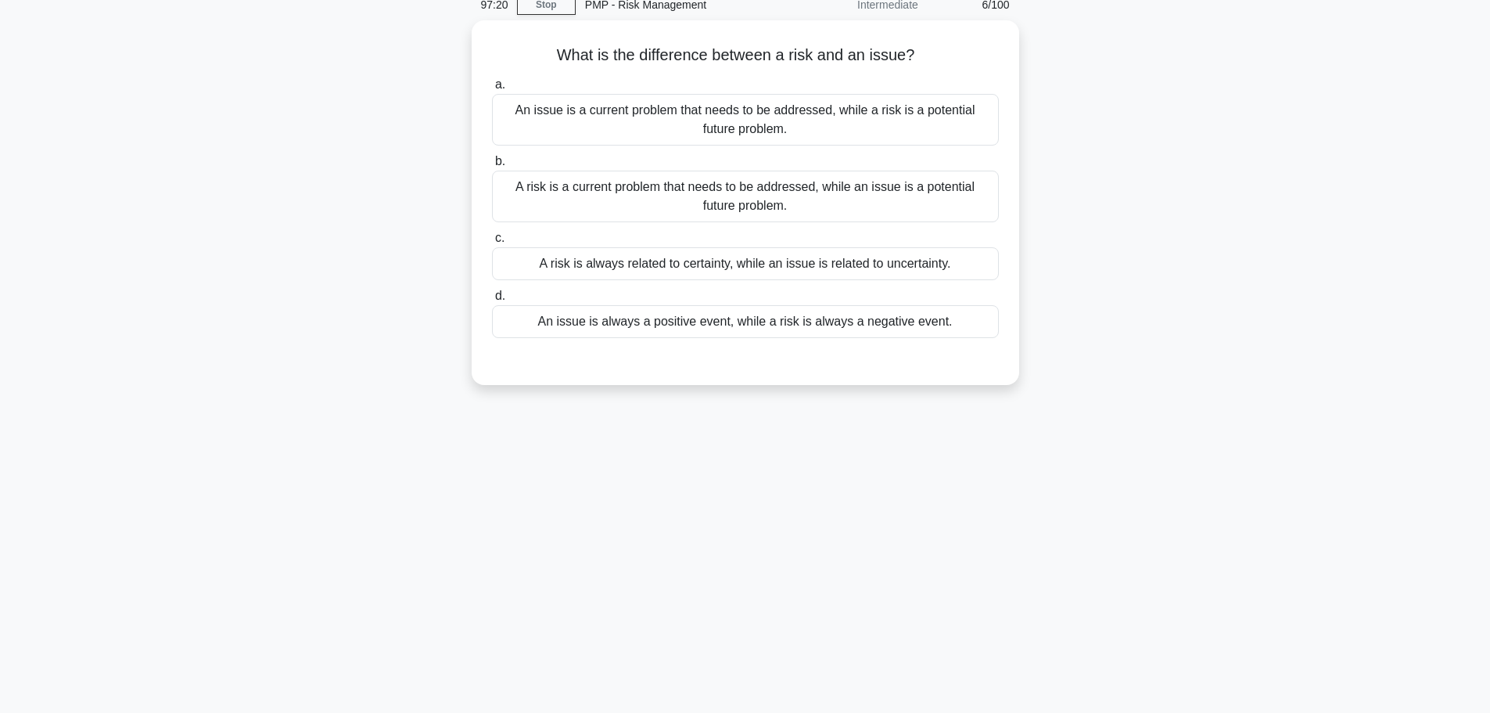
scroll to position [0, 0]
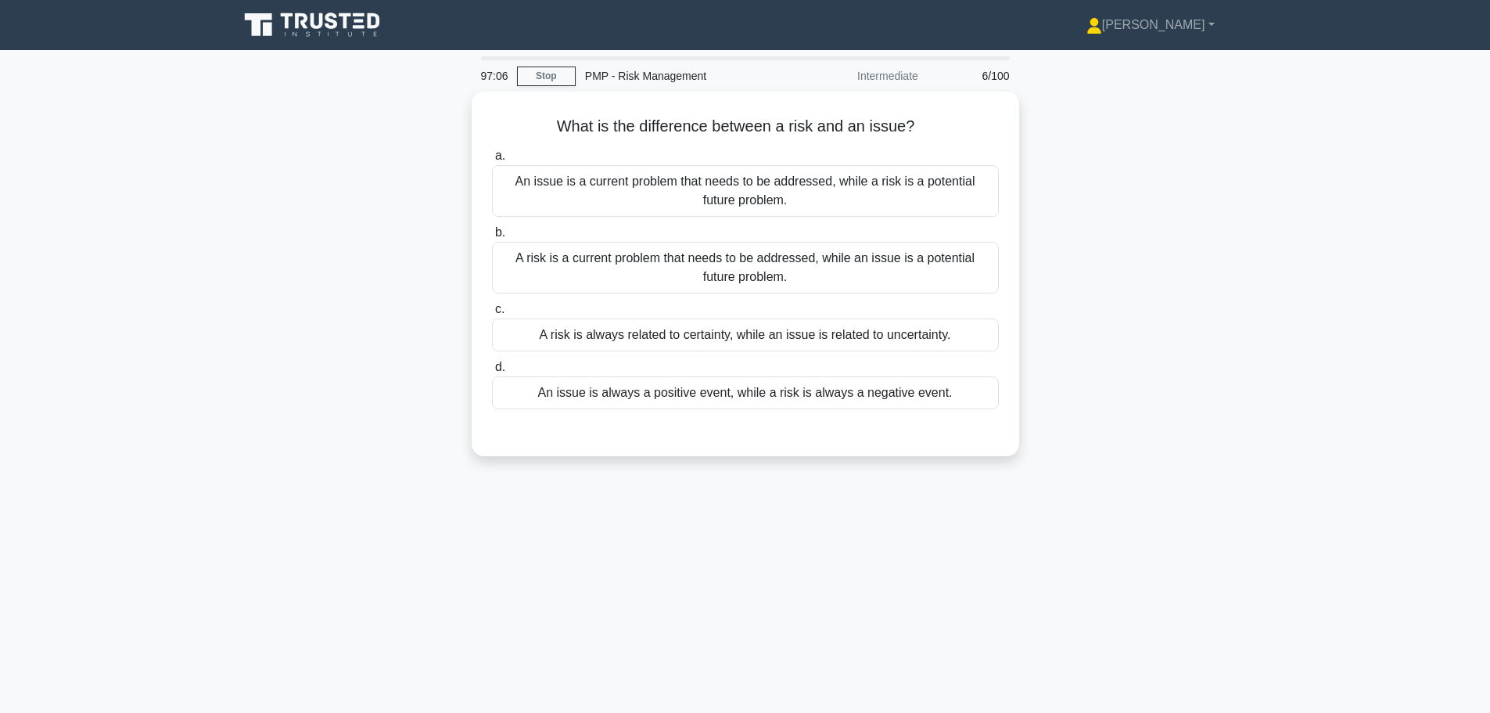
click at [617, 189] on div "An issue is a current problem that needs to be addressed, while a risk is a pot…" at bounding box center [745, 191] width 507 height 52
click at [492, 161] on input "a. An issue is a current problem that needs to be addressed, while a risk is a …" at bounding box center [492, 156] width 0 height 10
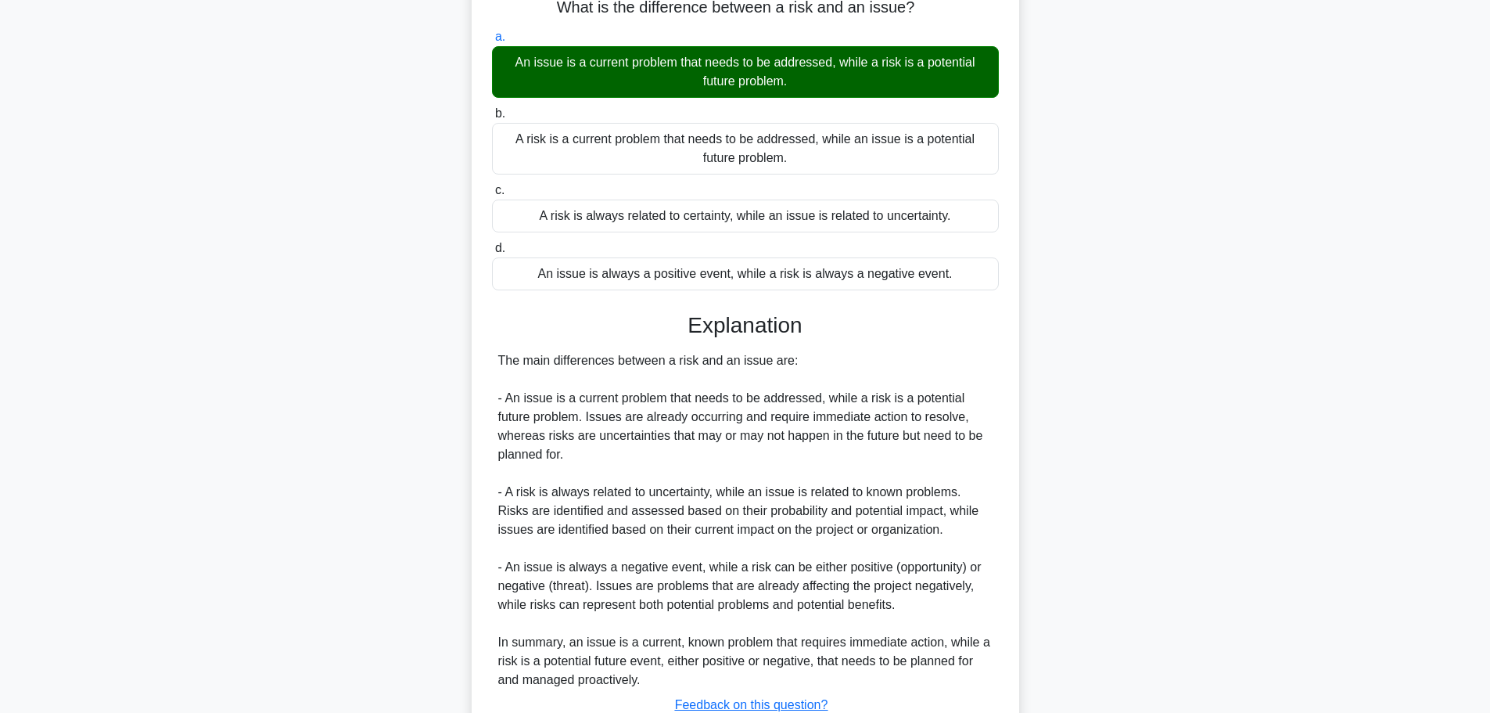
scroll to position [234, 0]
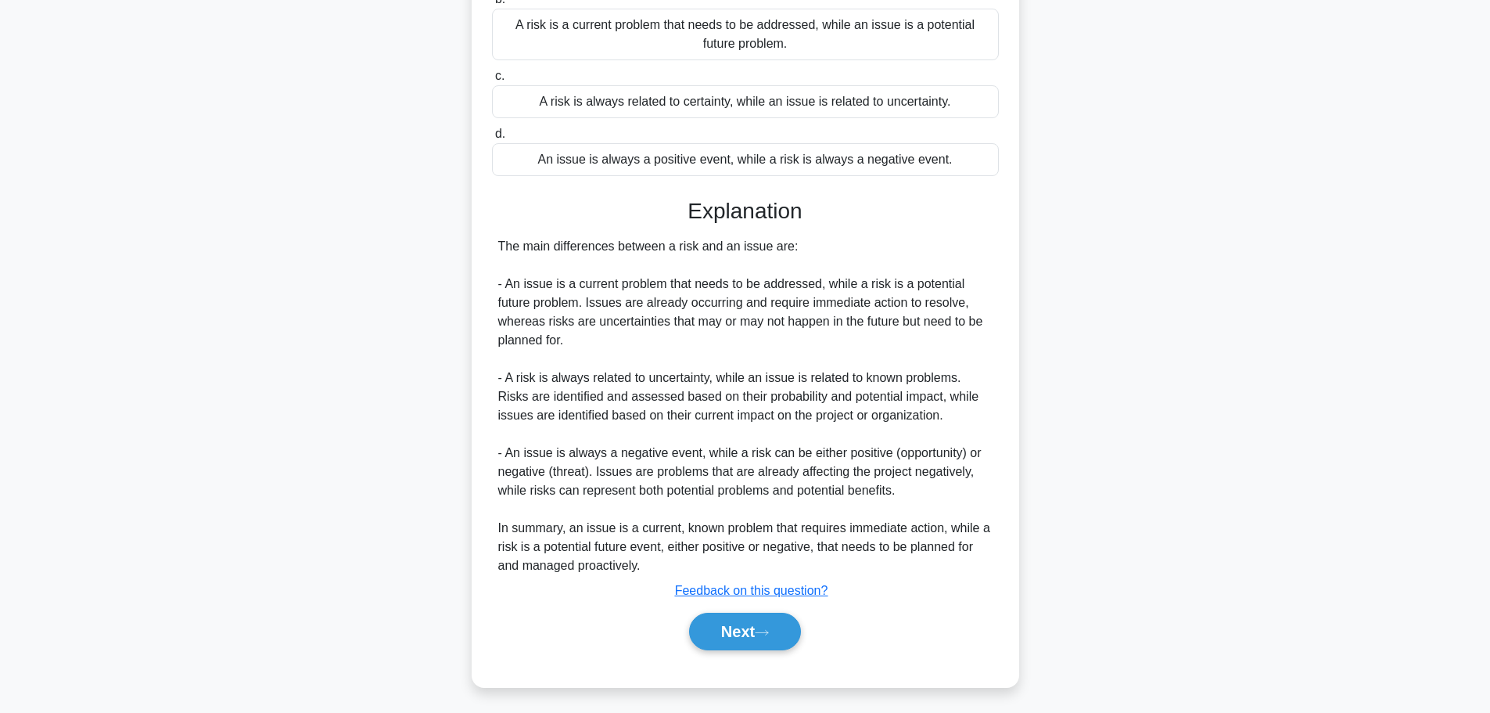
click at [696, 621] on button "Next" at bounding box center [745, 632] width 112 height 38
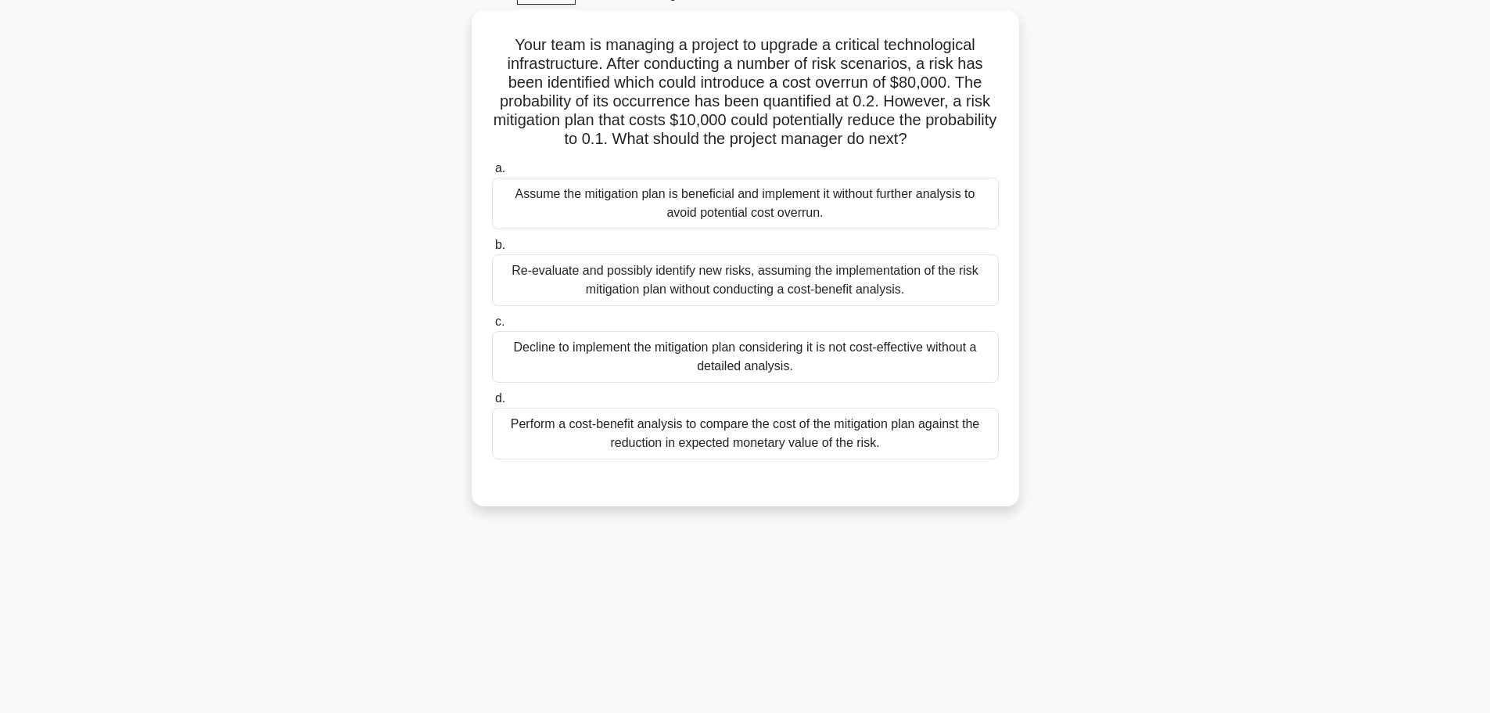
scroll to position [54, 0]
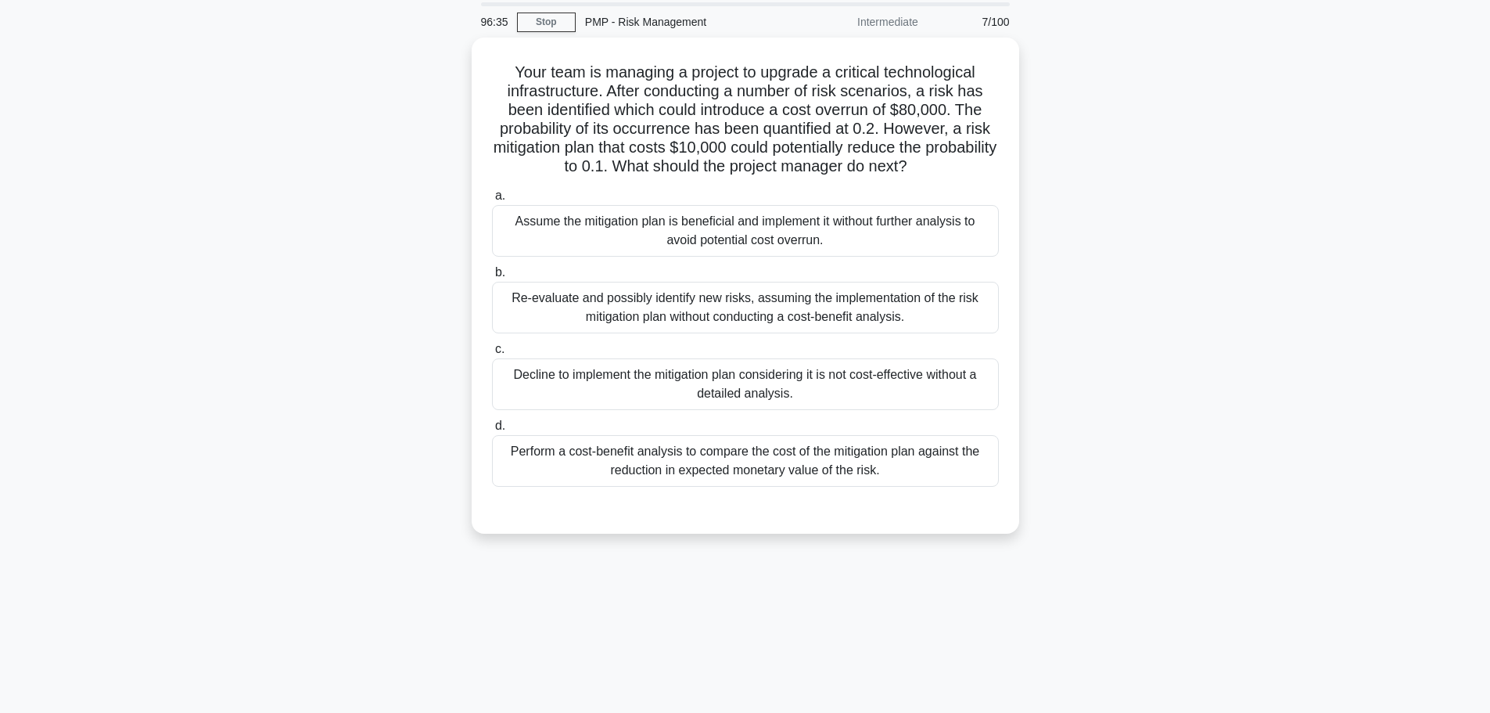
click at [595, 464] on div "Perform a cost-benefit analysis to compare the cost of the mitigation plan agai…" at bounding box center [745, 461] width 507 height 52
click at [492, 431] on input "d. Perform a cost-benefit analysis to compare the cost of the mitigation plan a…" at bounding box center [492, 426] width 0 height 10
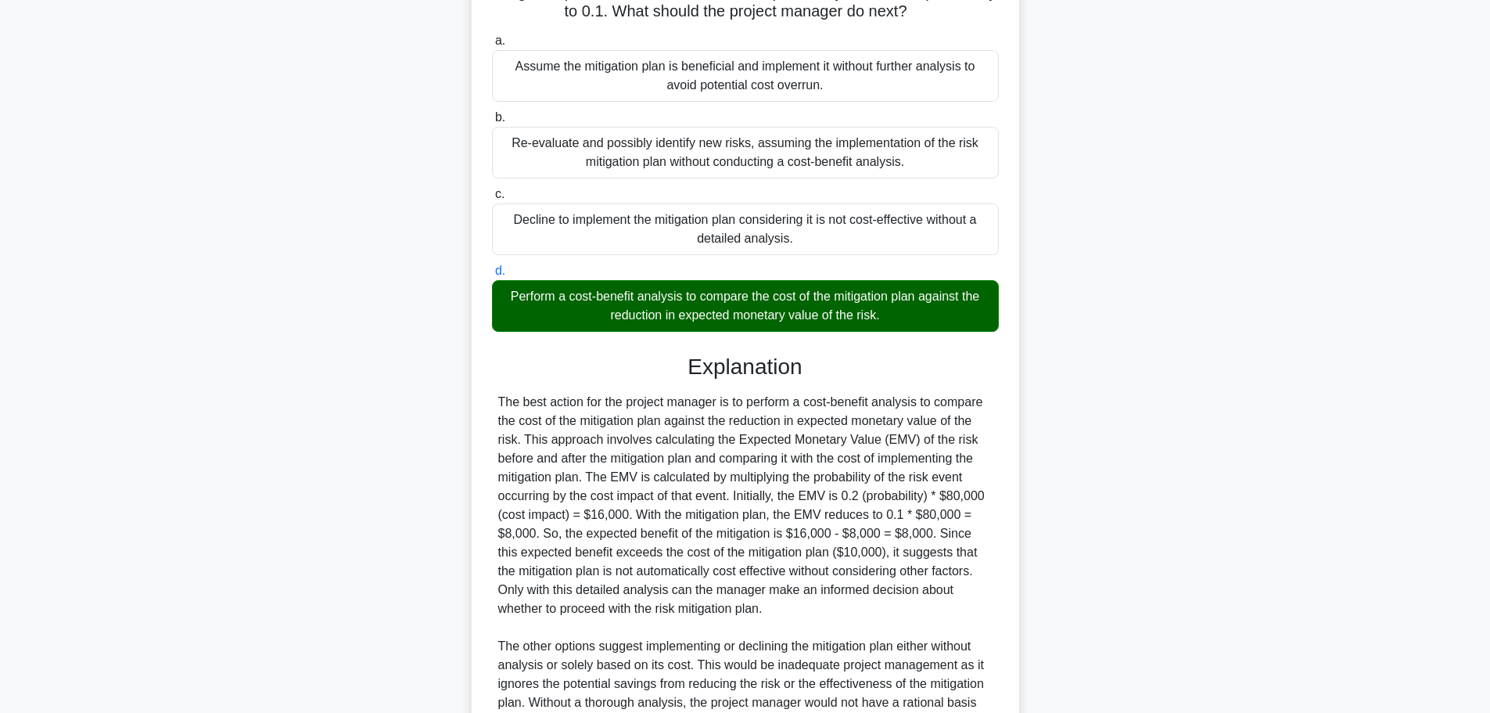
scroll to position [440, 0]
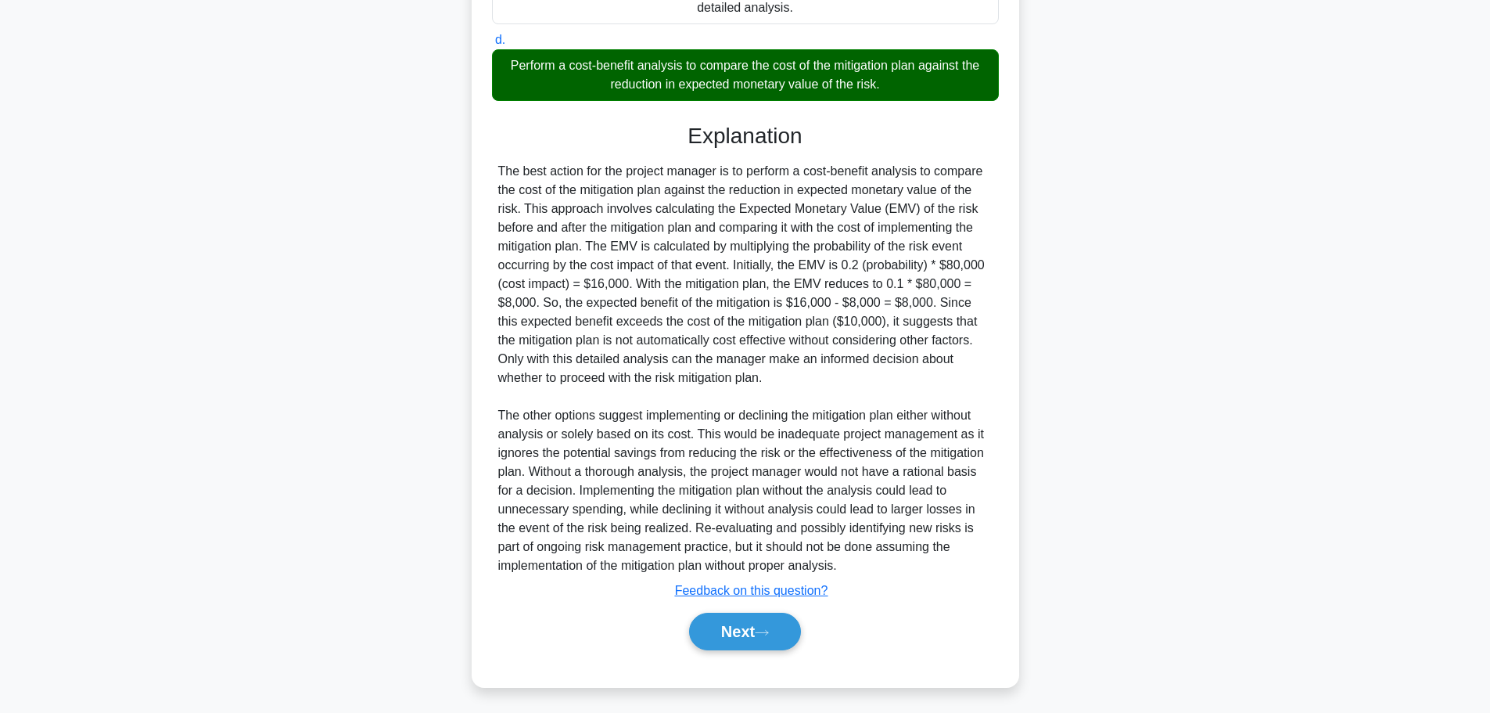
click at [711, 632] on button "Next" at bounding box center [745, 632] width 112 height 38
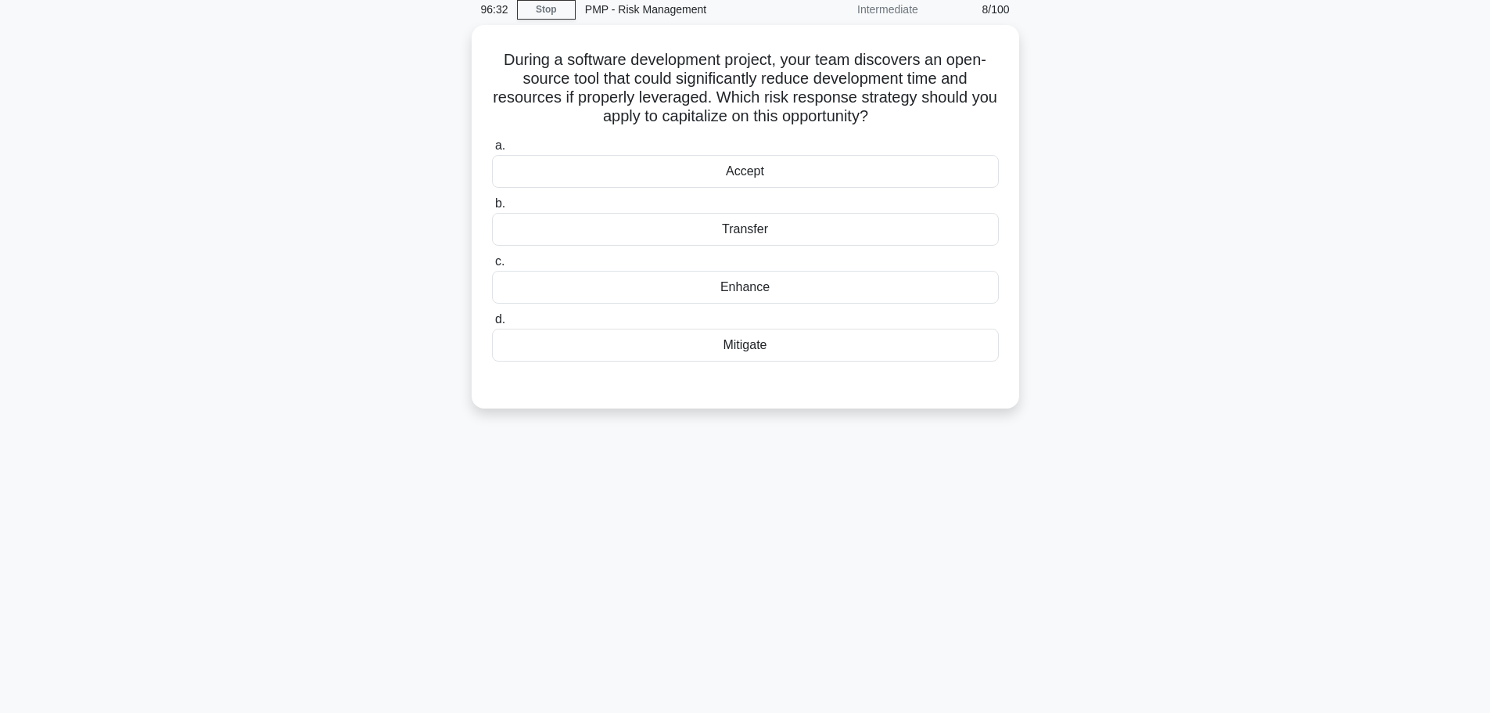
scroll to position [0, 0]
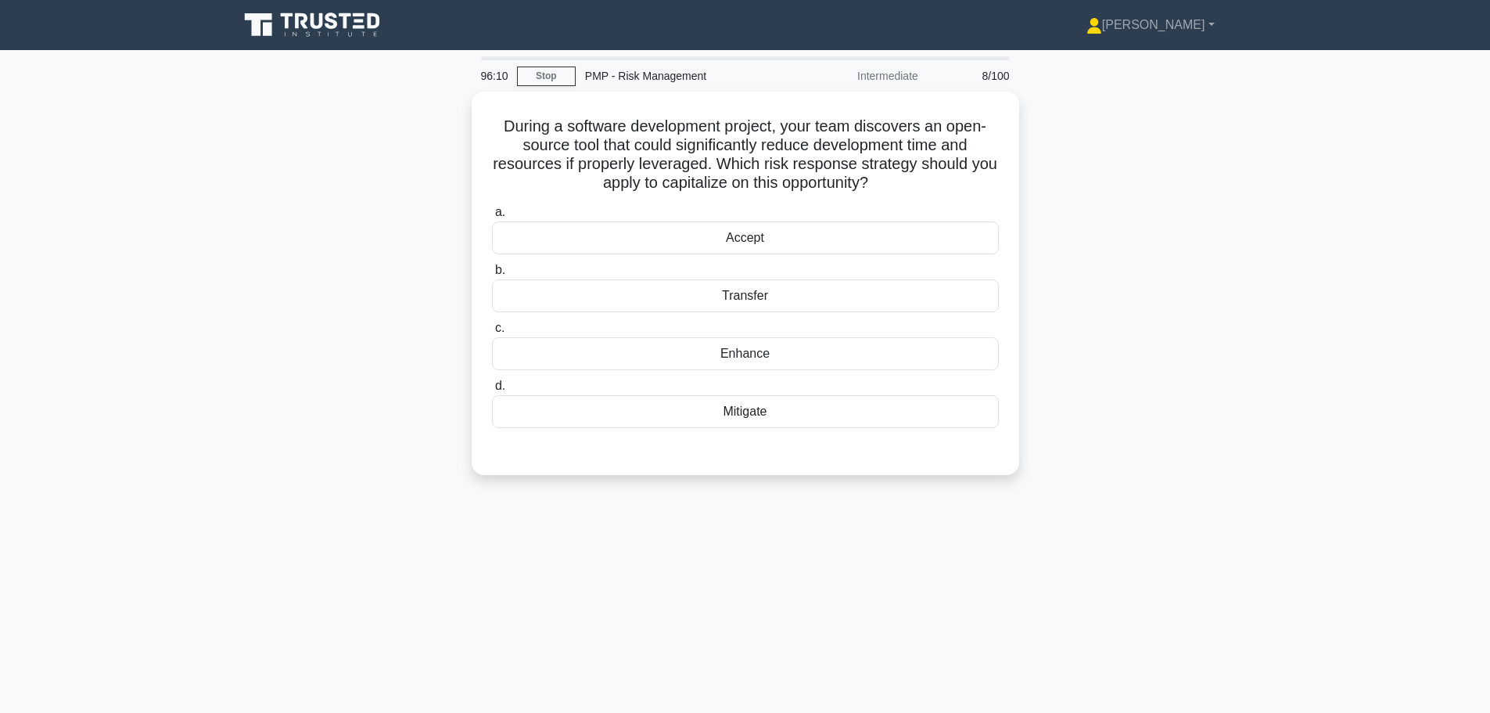
click at [676, 353] on div "Enhance" at bounding box center [745, 353] width 507 height 33
click at [492, 333] on input "c. Enhance" at bounding box center [492, 328] width 0 height 10
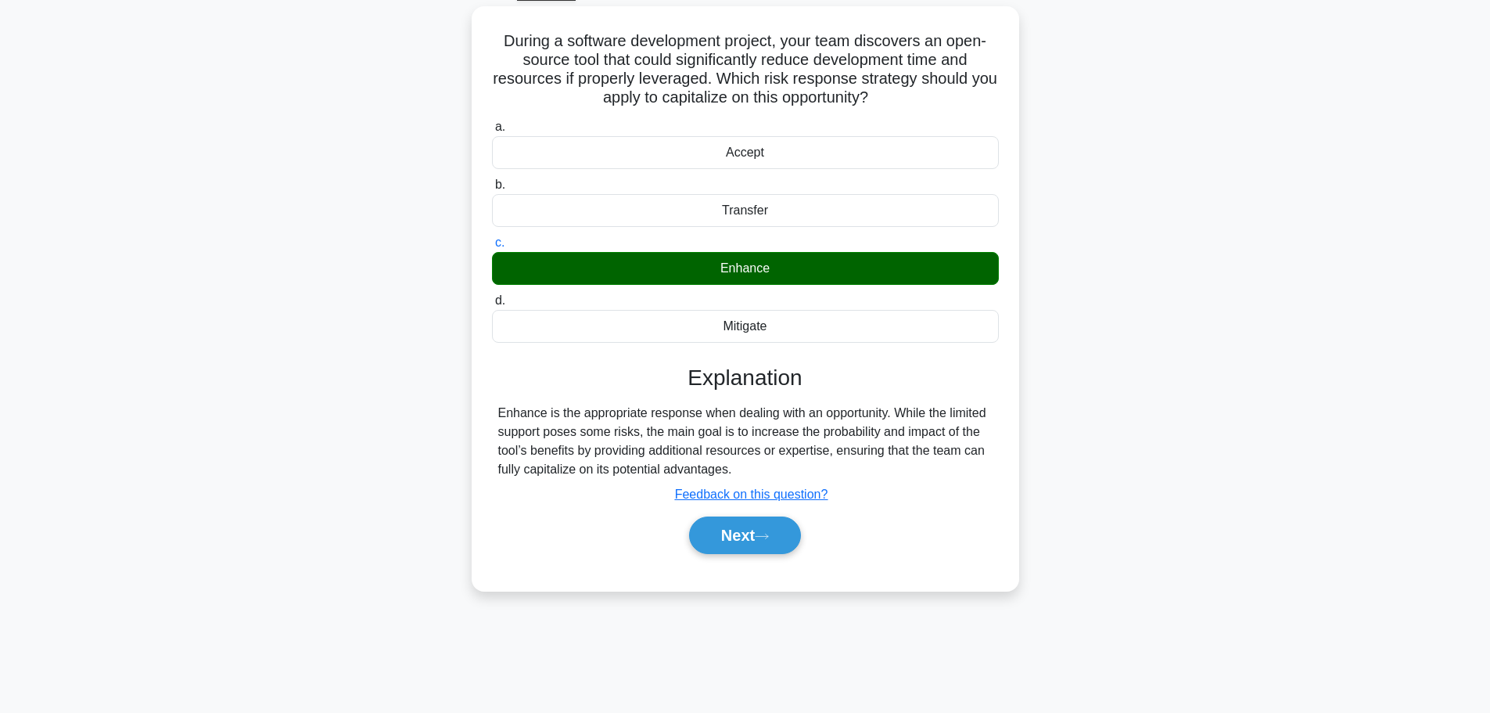
scroll to position [132, 0]
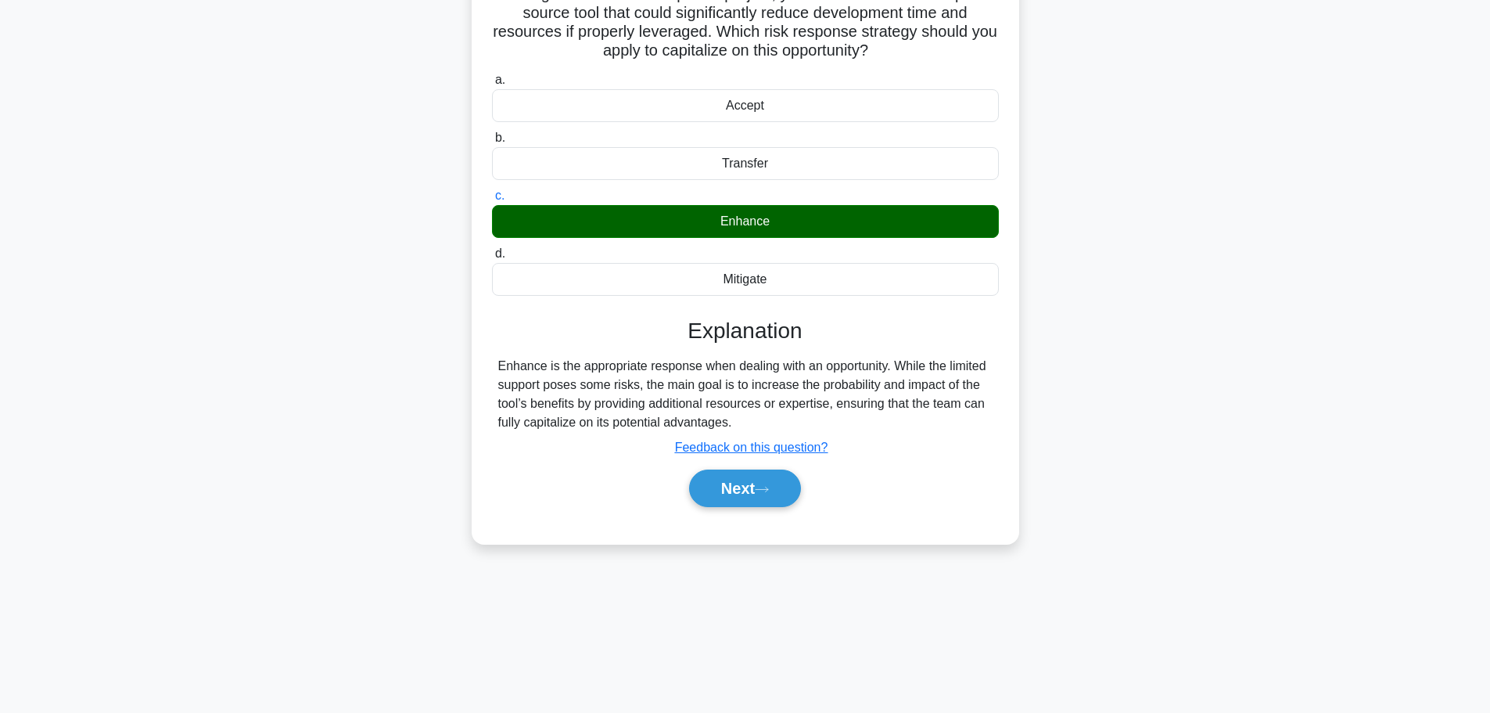
click at [737, 497] on button "Next" at bounding box center [745, 488] width 112 height 38
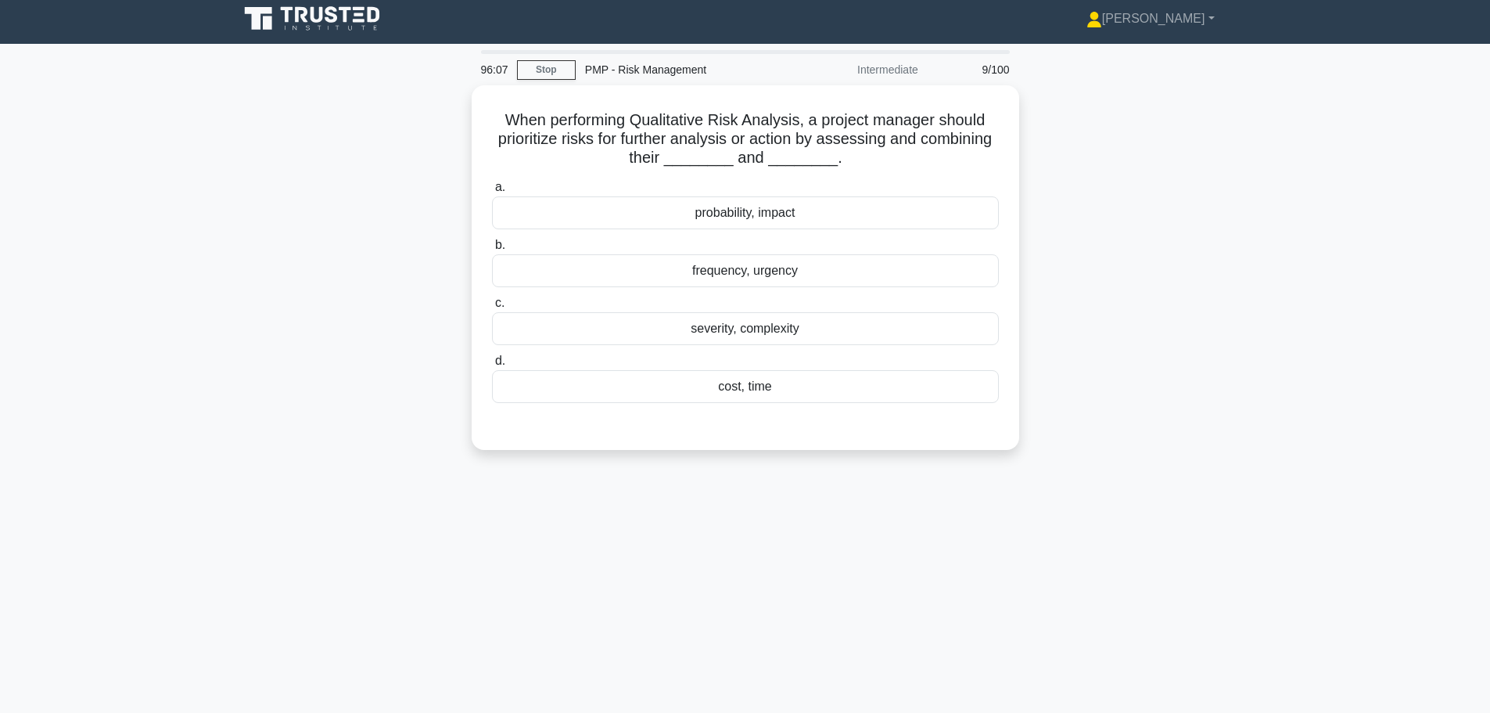
scroll to position [0, 0]
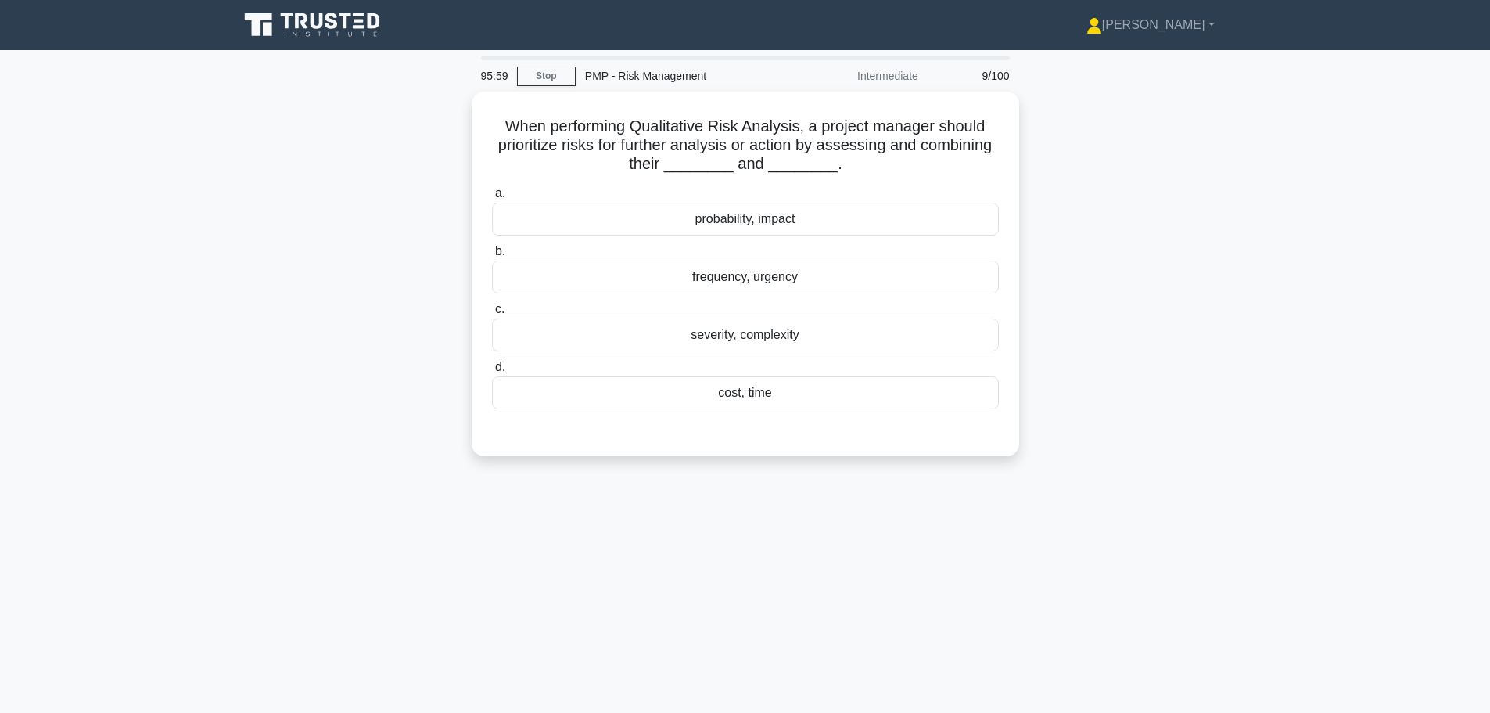
click at [612, 214] on div "probability, impact" at bounding box center [745, 219] width 507 height 33
click at [492, 199] on input "a. probability, impact" at bounding box center [492, 194] width 0 height 10
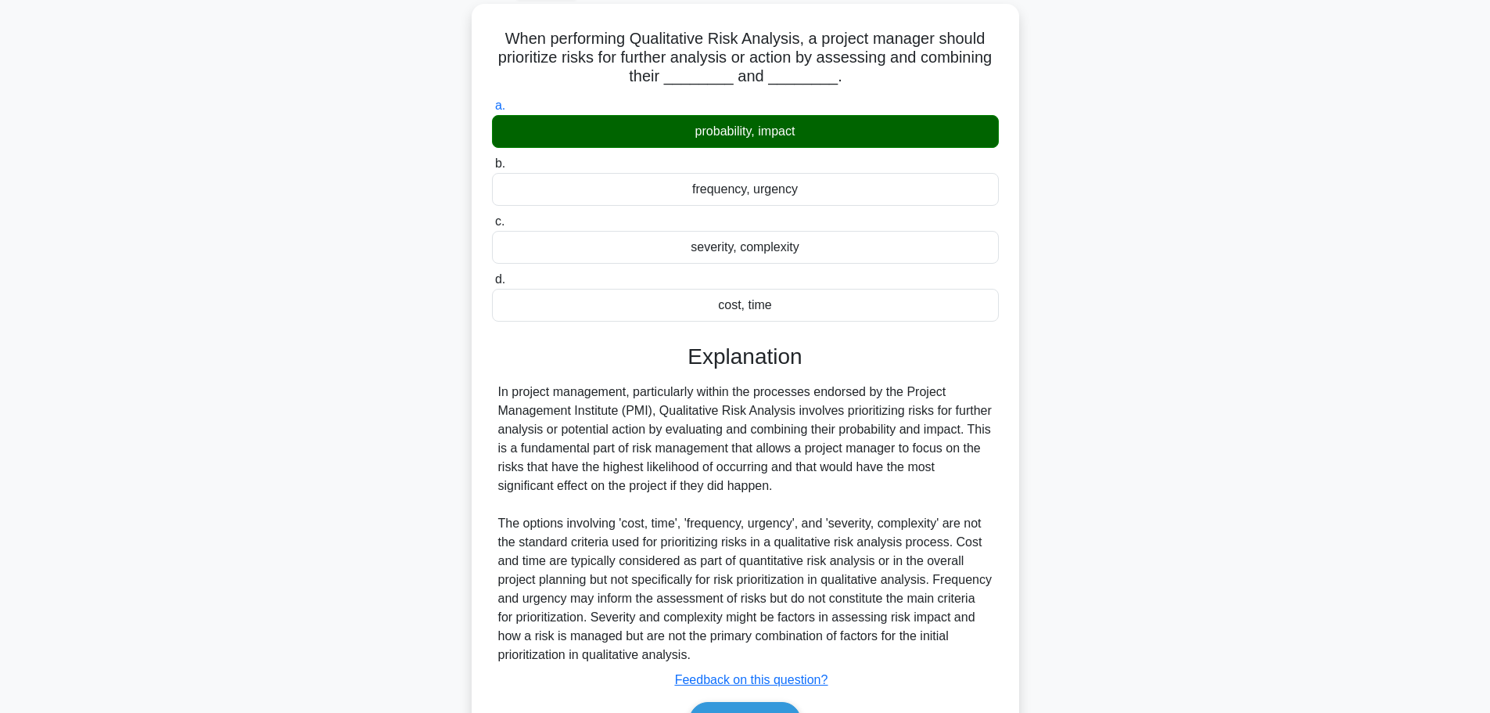
scroll to position [178, 0]
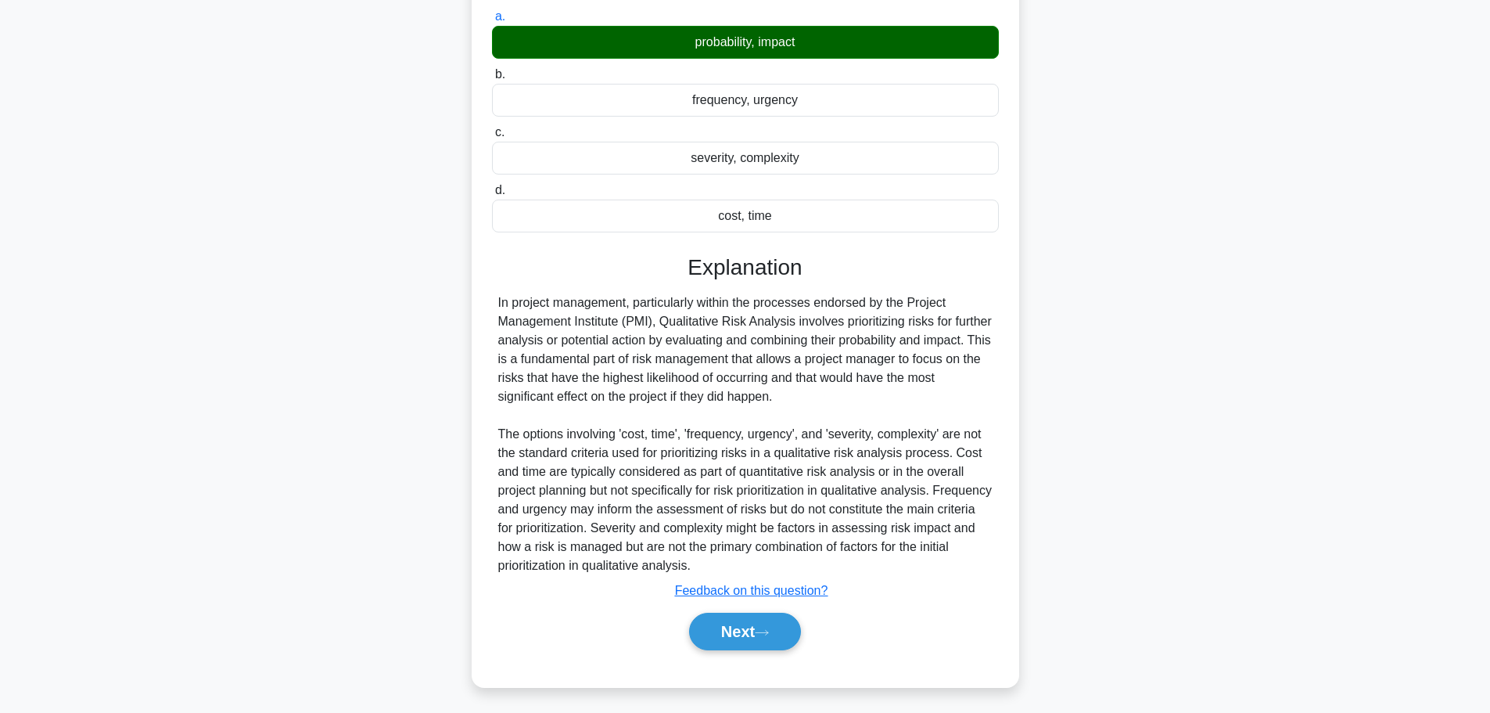
click at [750, 631] on button "Next" at bounding box center [745, 632] width 112 height 38
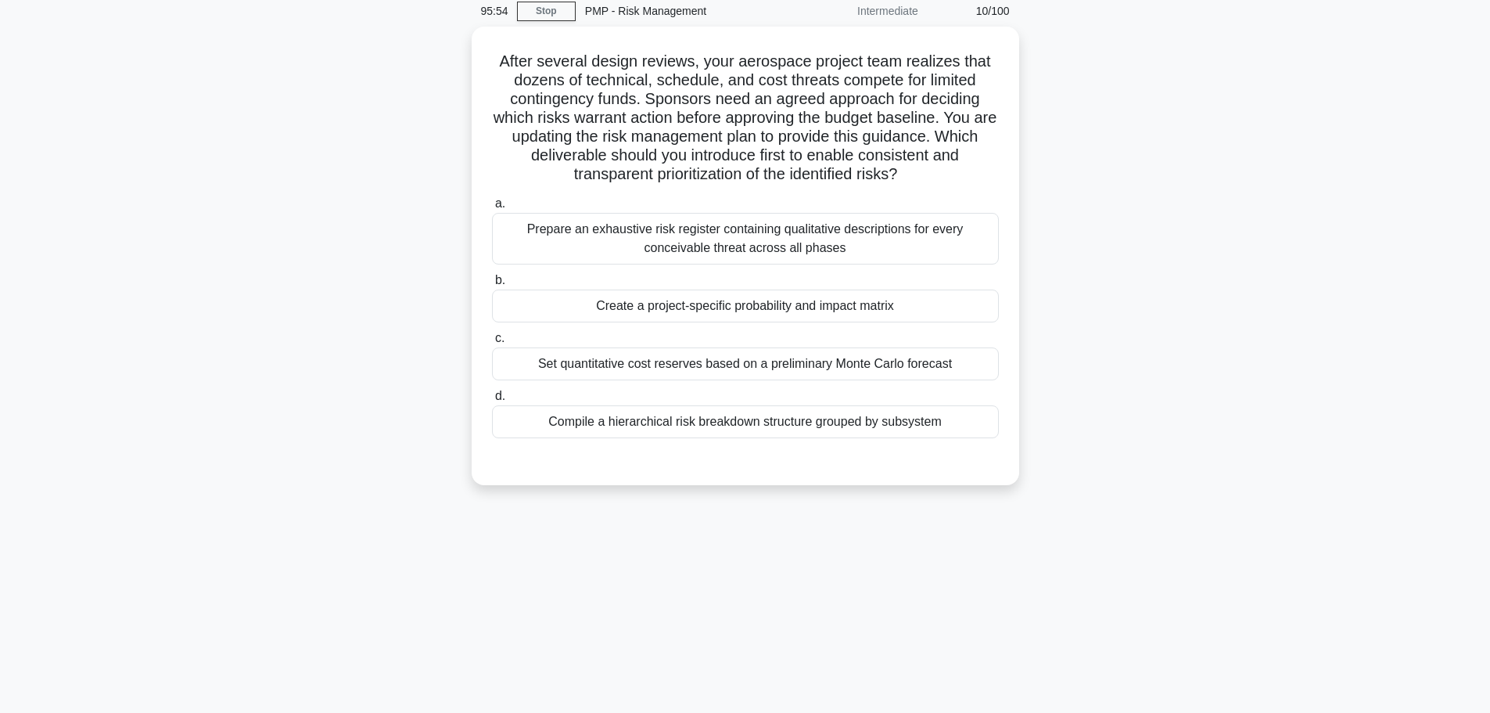
scroll to position [0, 0]
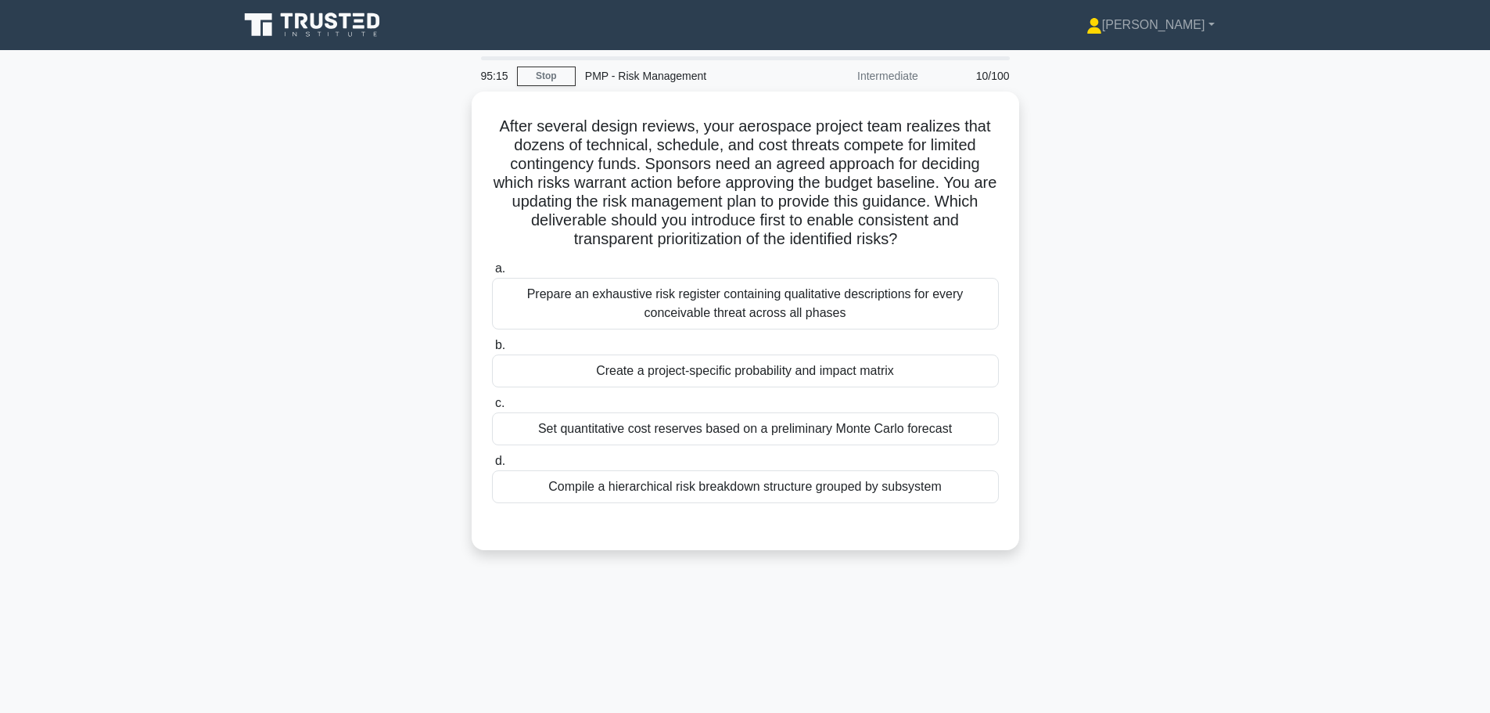
click at [662, 368] on div "Create a project-specific probability and impact matrix" at bounding box center [745, 370] width 507 height 33
click at [492, 351] on input "b. Create a project-specific probability and impact matrix" at bounding box center [492, 345] width 0 height 10
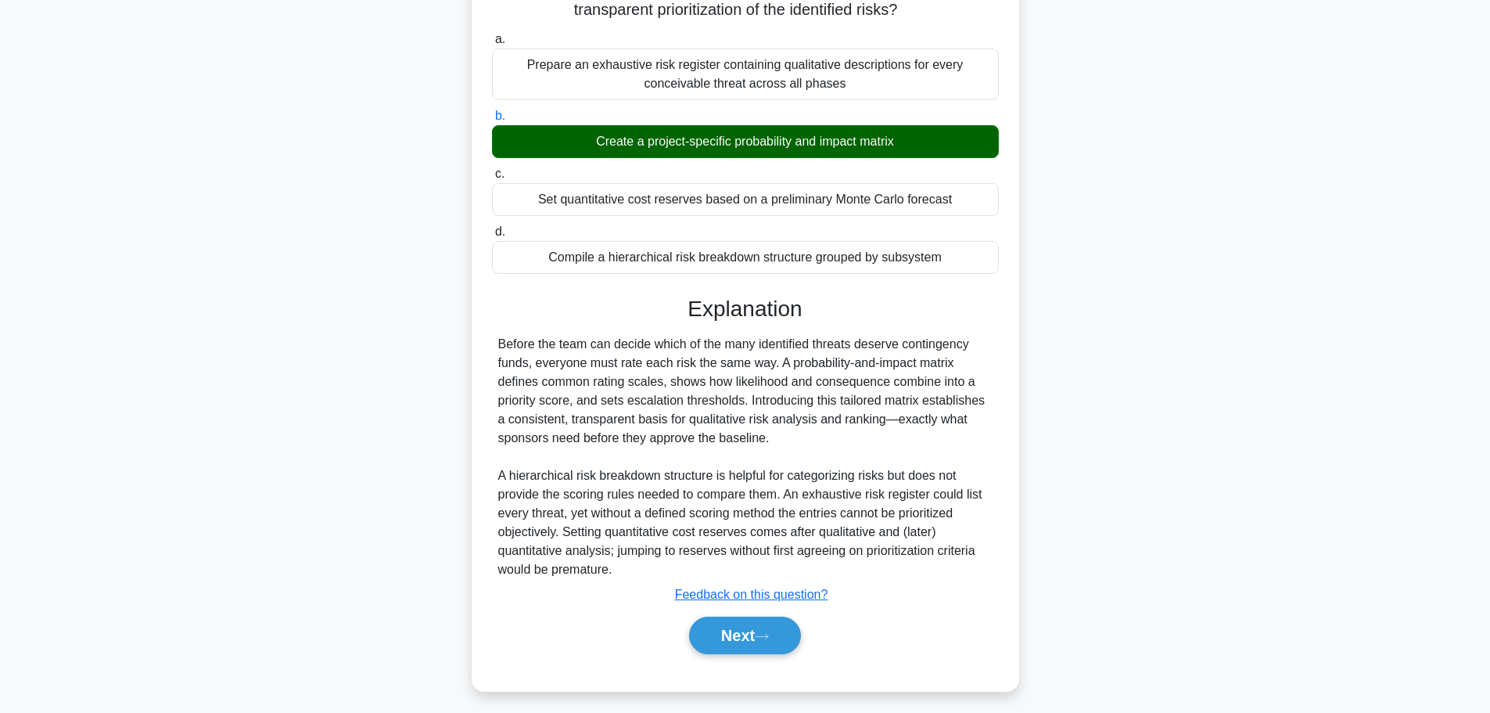
scroll to position [234, 0]
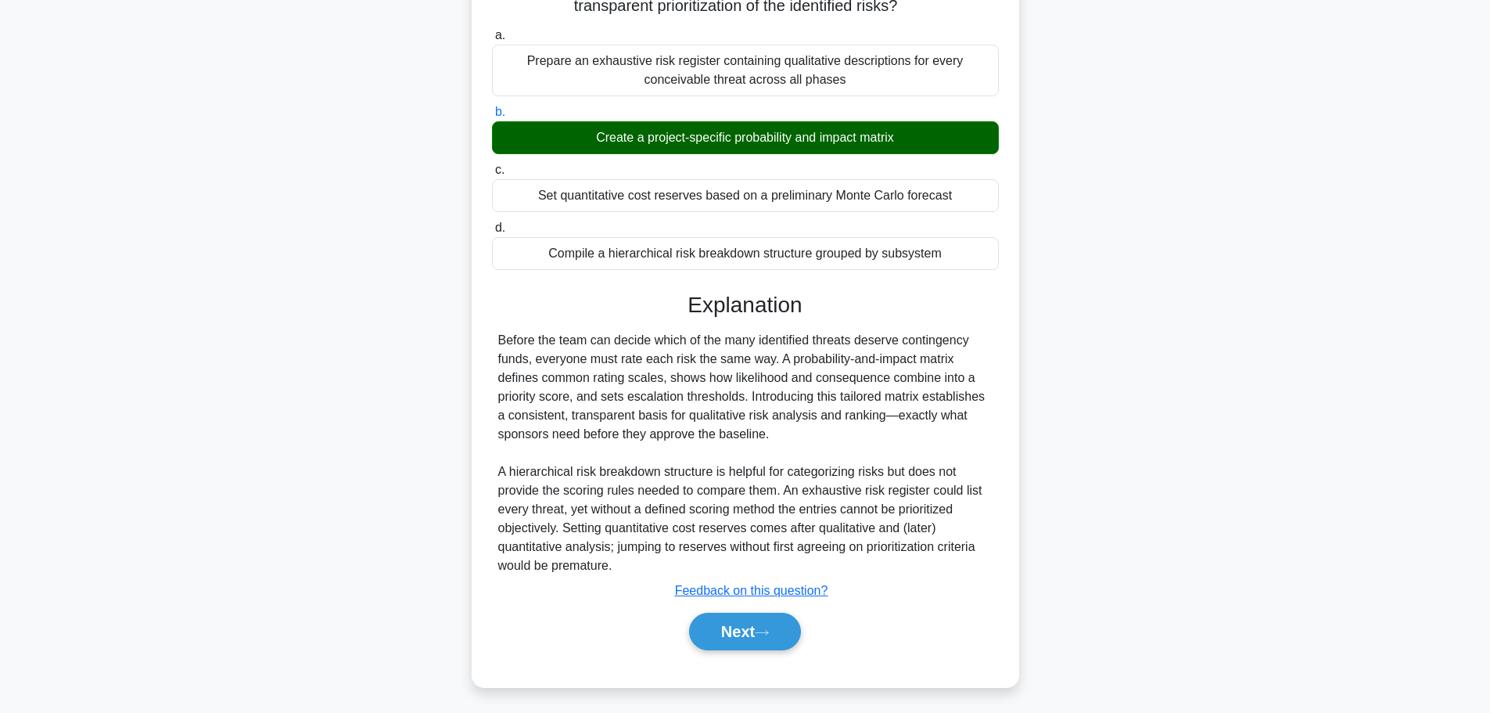
click at [726, 624] on button "Next" at bounding box center [745, 632] width 112 height 38
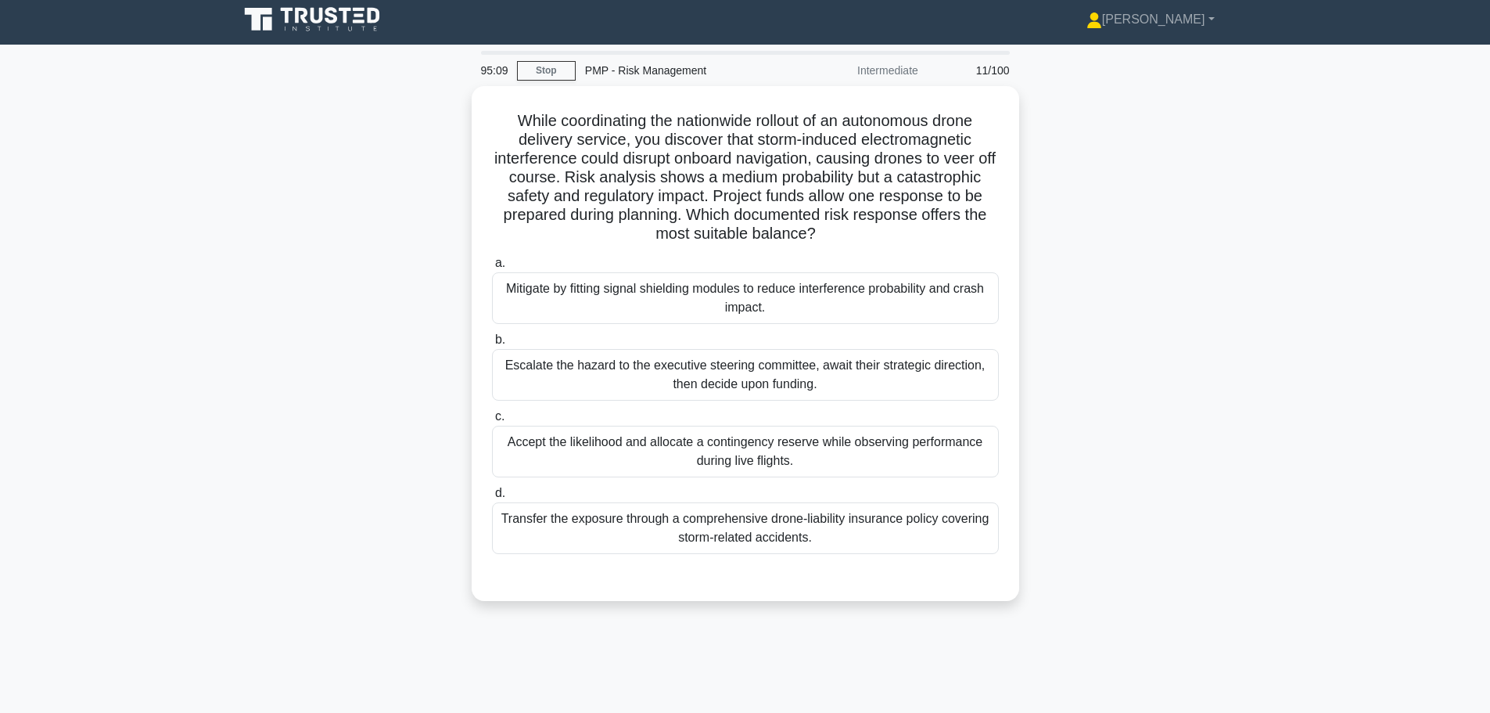
scroll to position [0, 0]
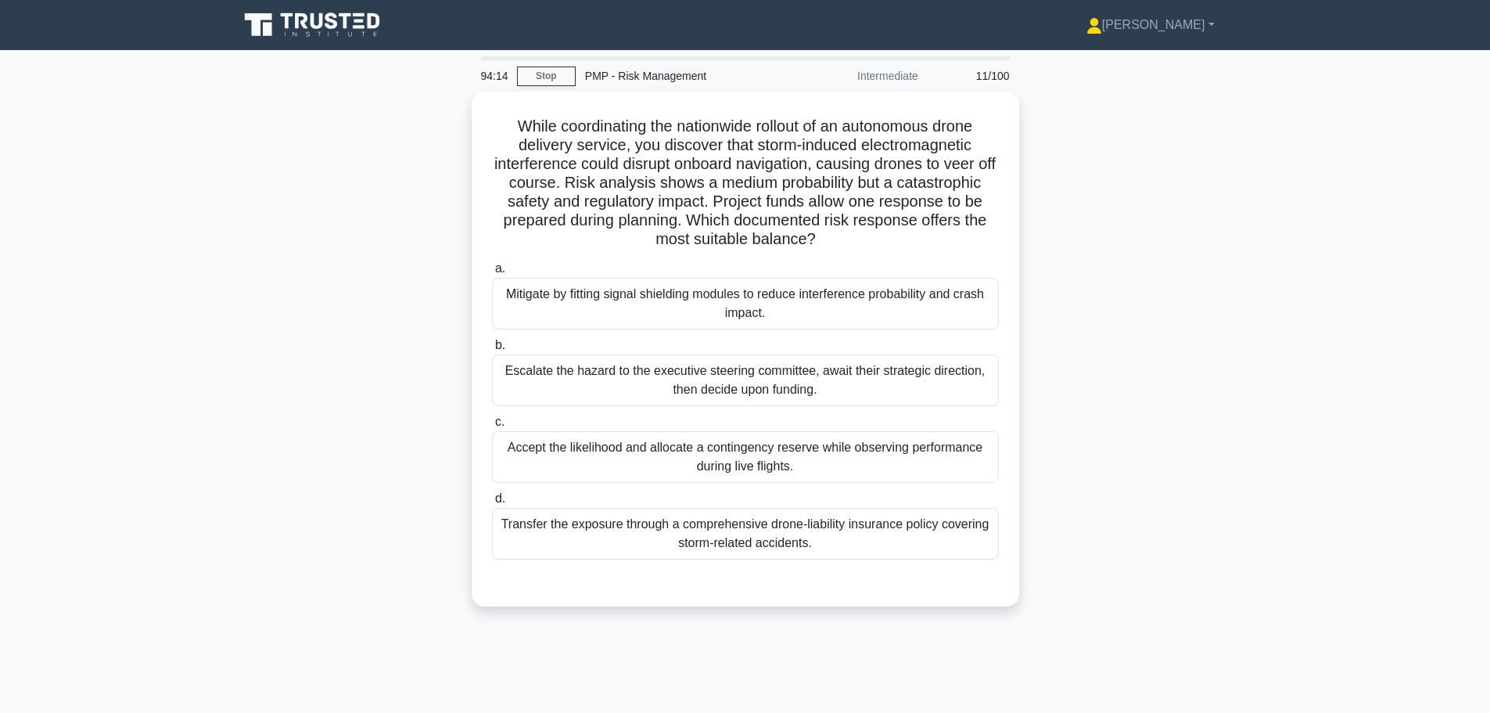
click at [624, 304] on div "Mitigate by fitting signal shielding modules to reduce interference probability…" at bounding box center [745, 304] width 507 height 52
click at [492, 274] on input "a. Mitigate by fitting signal shielding modules to reduce interference probabil…" at bounding box center [492, 269] width 0 height 10
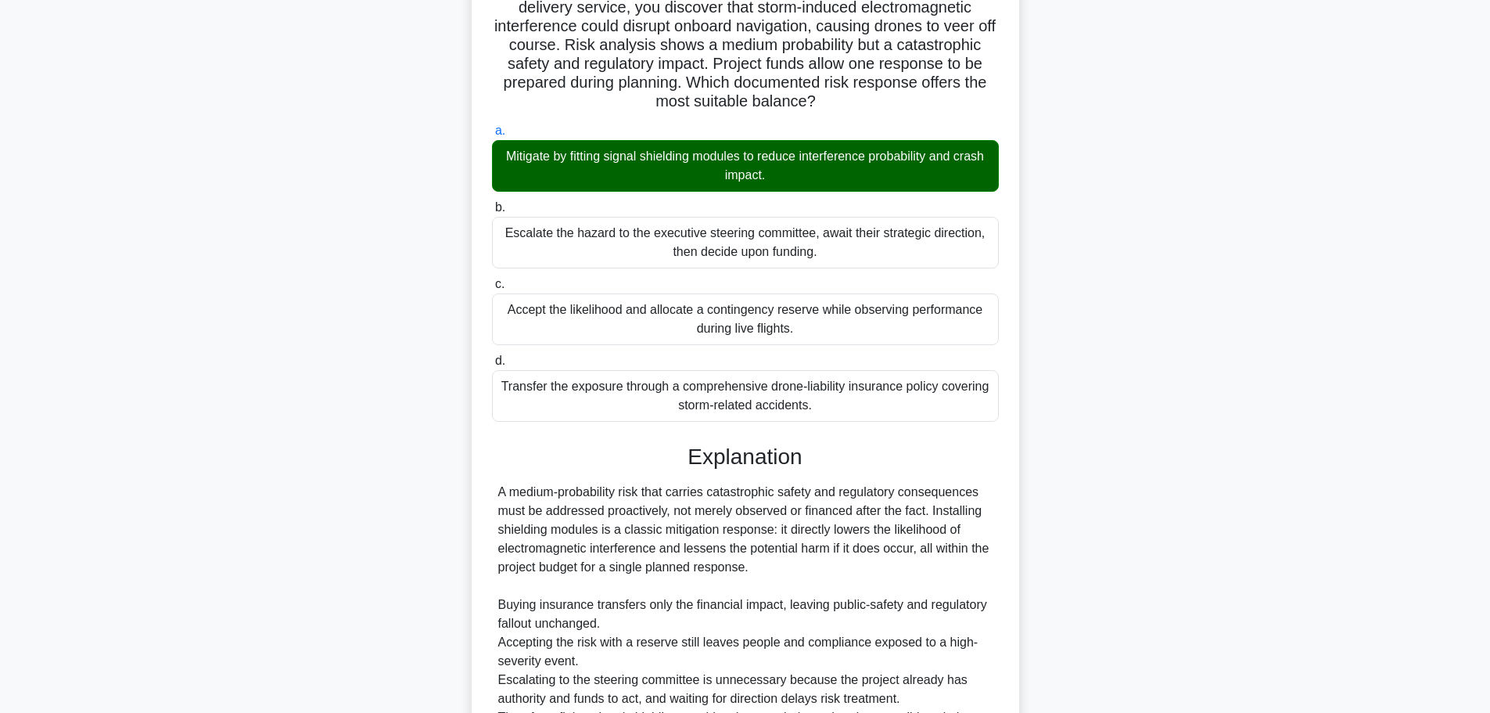
scroll to position [290, 0]
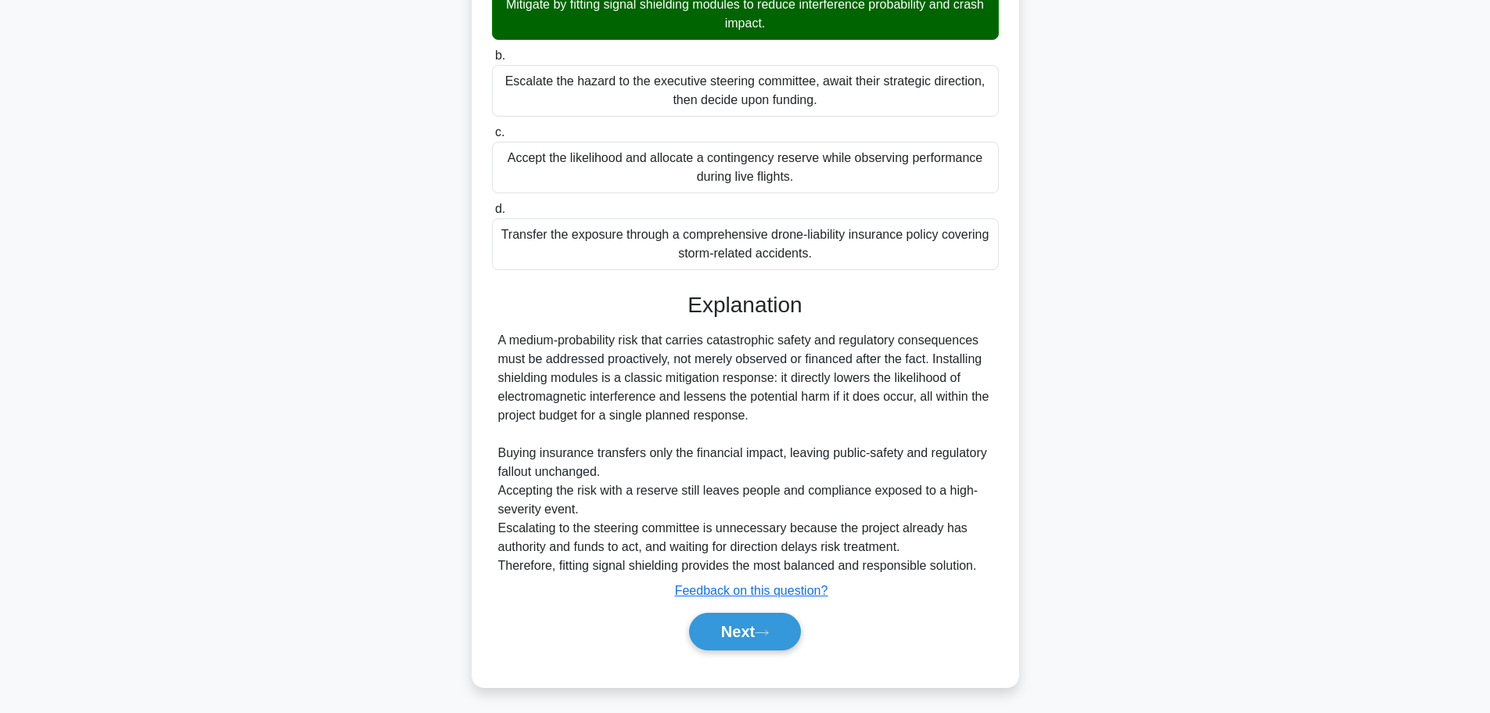
click at [722, 625] on button "Next" at bounding box center [745, 632] width 112 height 38
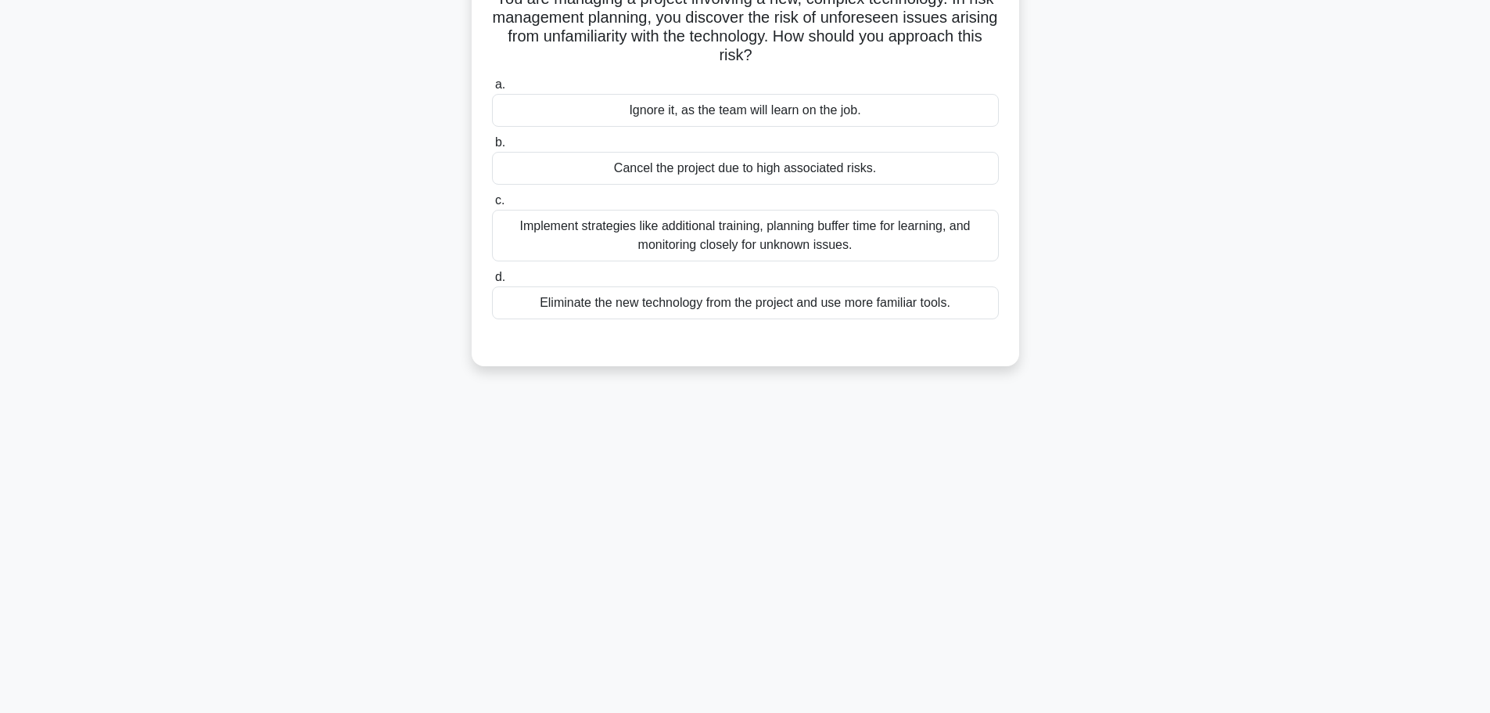
scroll to position [0, 0]
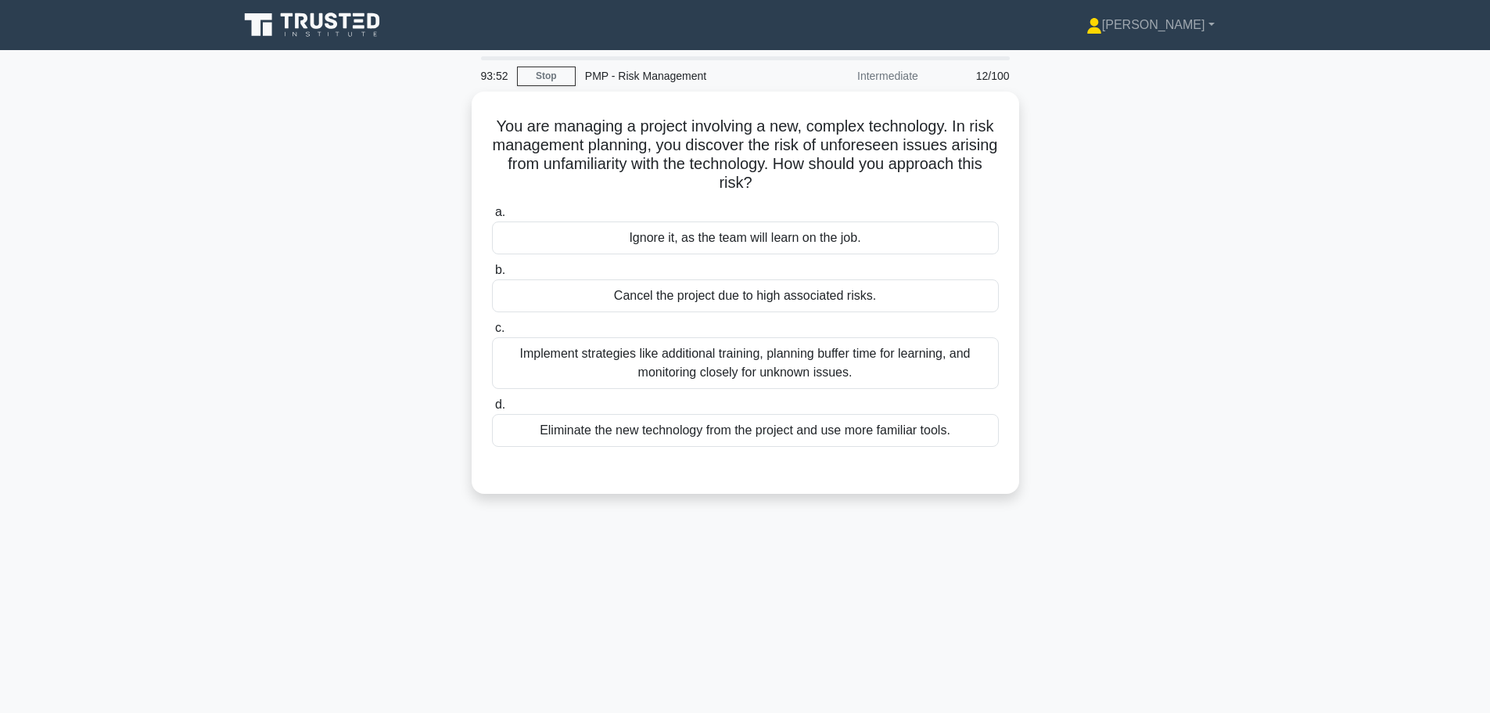
click at [620, 368] on div "Implement strategies like additional training, planning buffer time for learnin…" at bounding box center [745, 363] width 507 height 52
click at [492, 333] on input "c. Implement strategies like additional training, planning buffer time for lear…" at bounding box center [492, 328] width 0 height 10
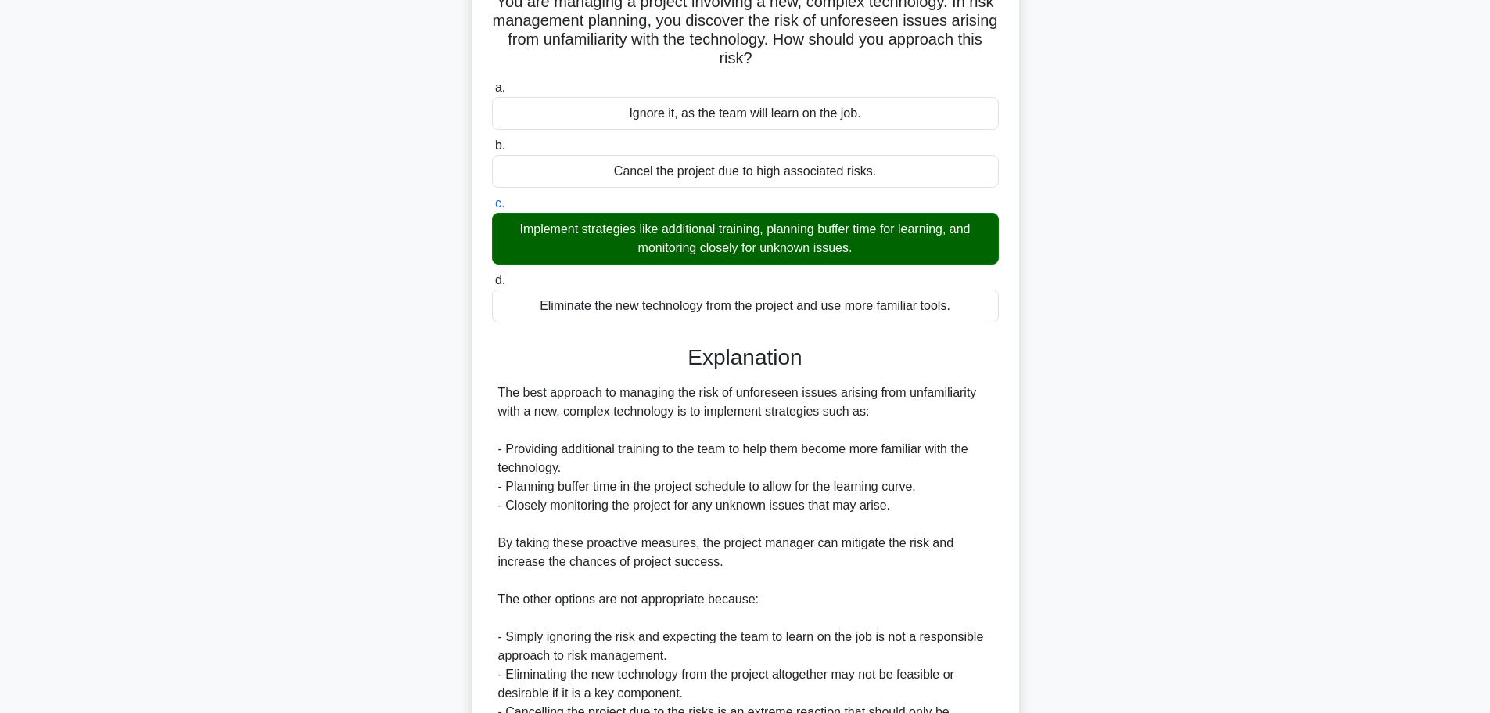
scroll to position [290, 0]
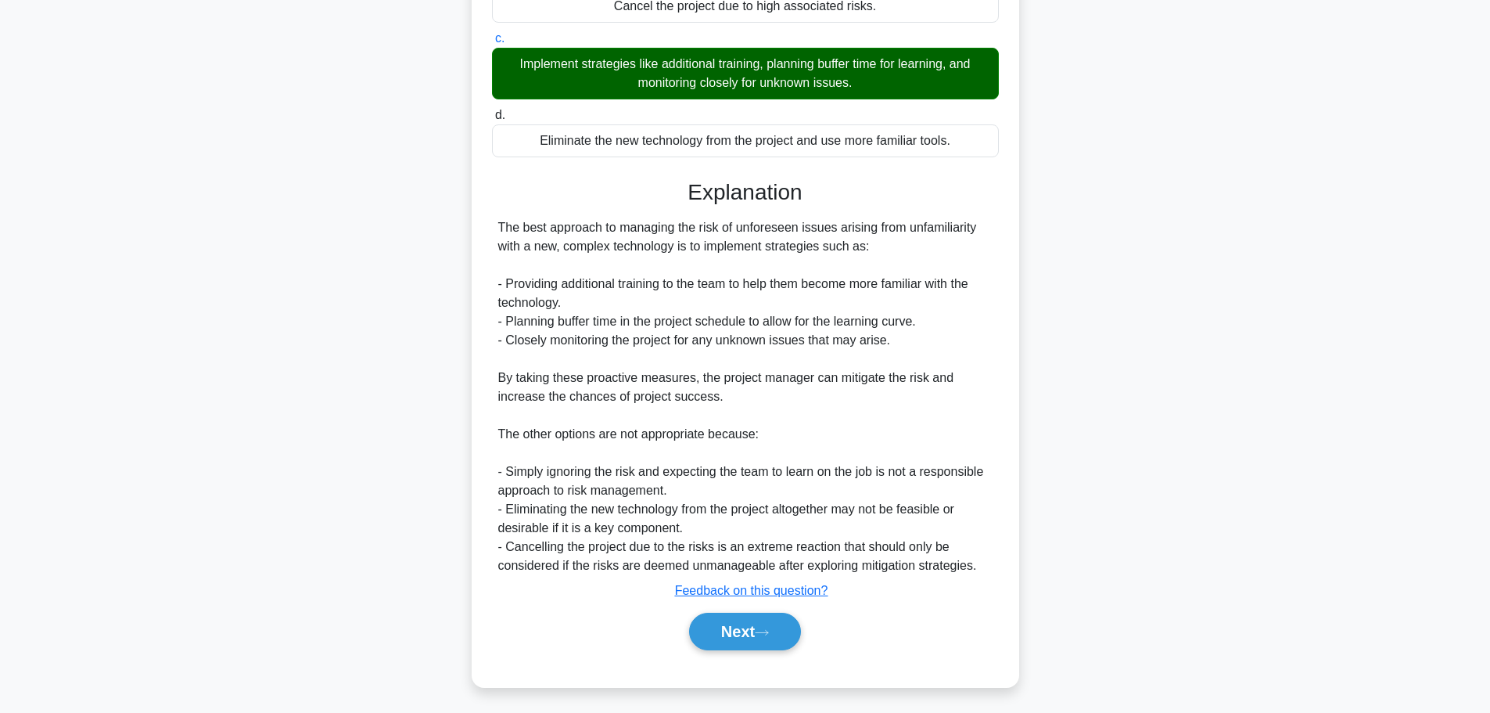
click at [737, 626] on button "Next" at bounding box center [745, 632] width 112 height 38
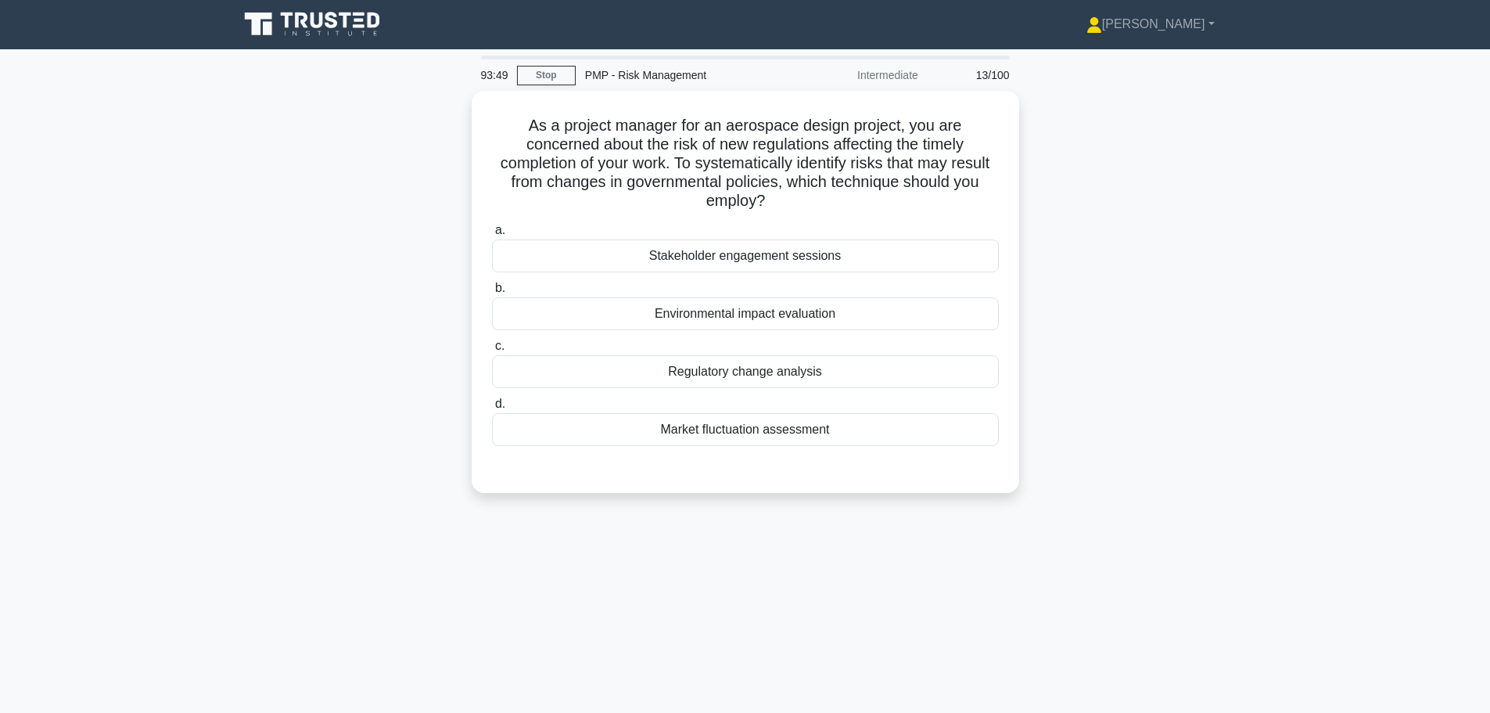
scroll to position [0, 0]
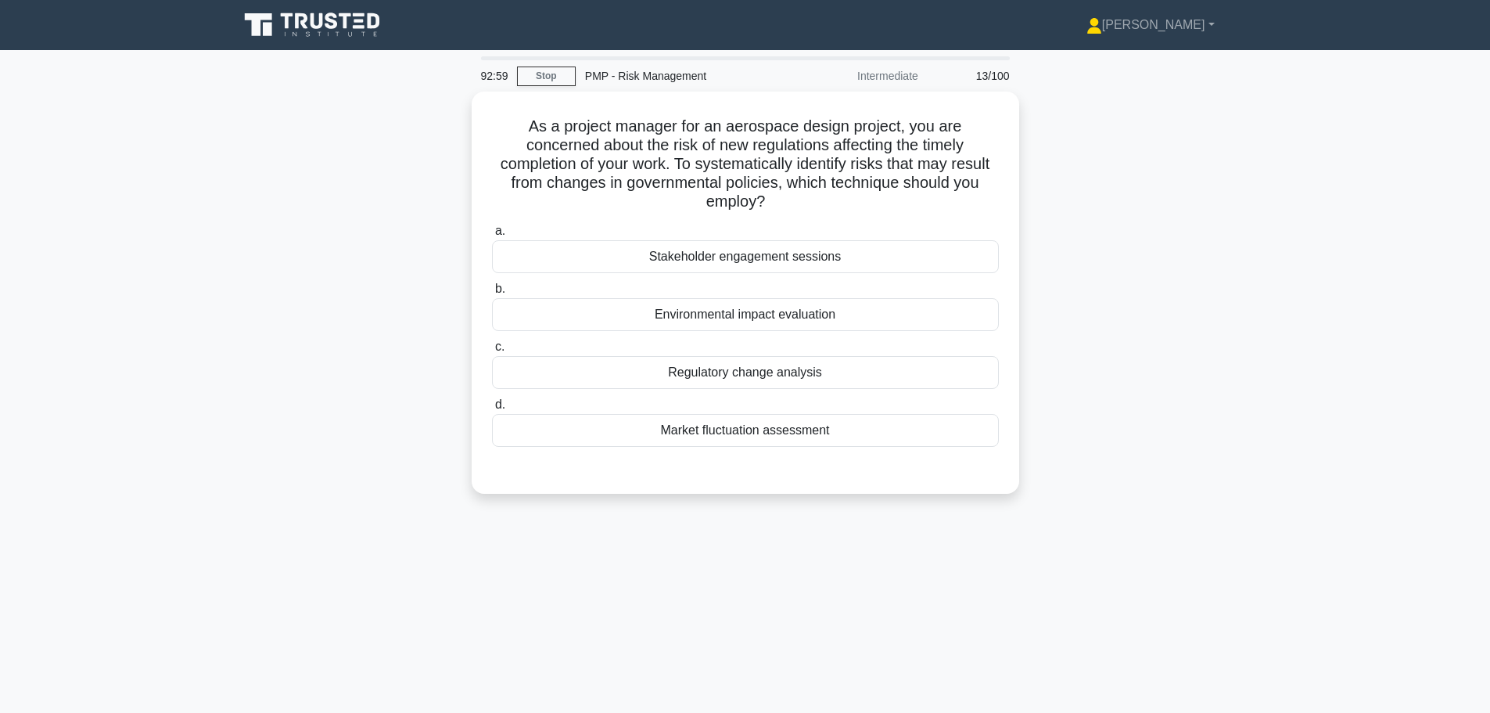
click at [602, 376] on div "Regulatory change analysis" at bounding box center [745, 372] width 507 height 33
click at [492, 352] on input "c. Regulatory change analysis" at bounding box center [492, 347] width 0 height 10
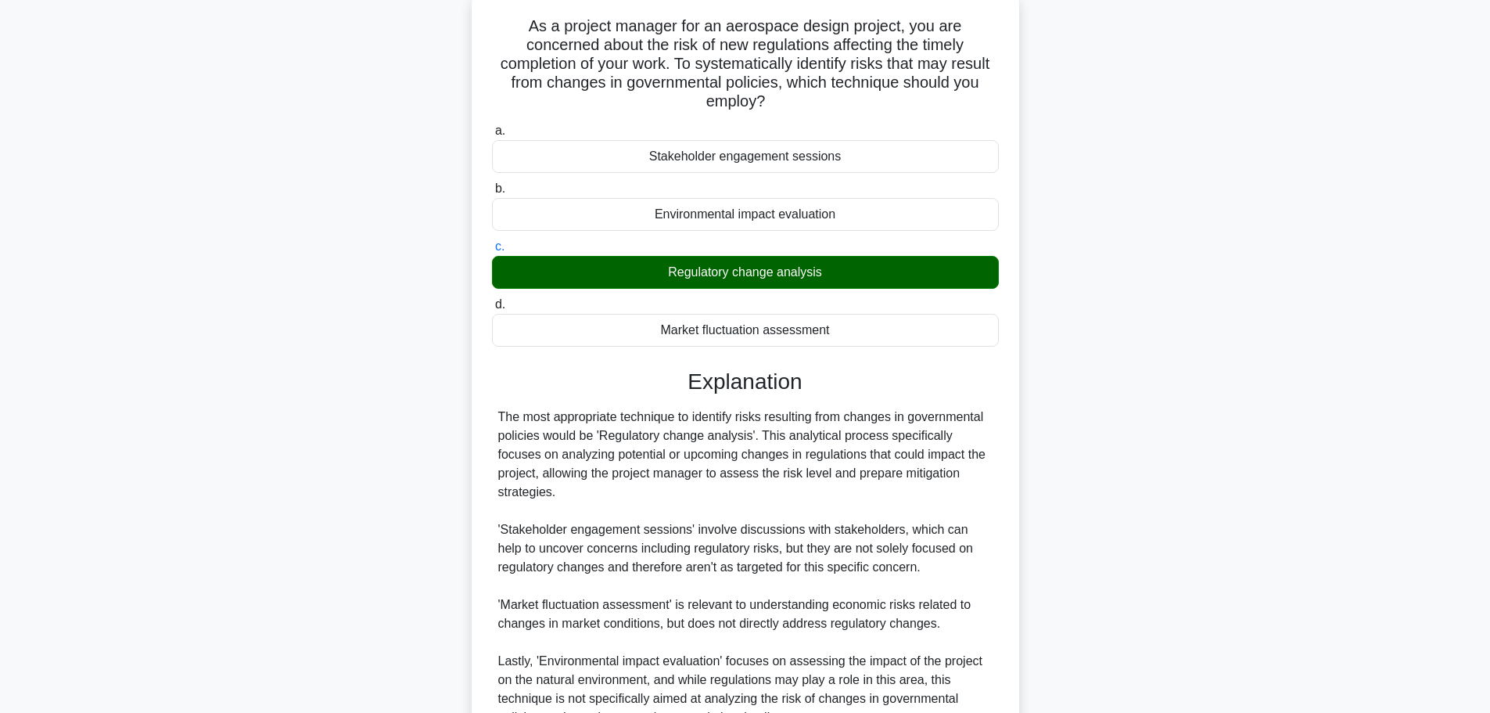
scroll to position [234, 0]
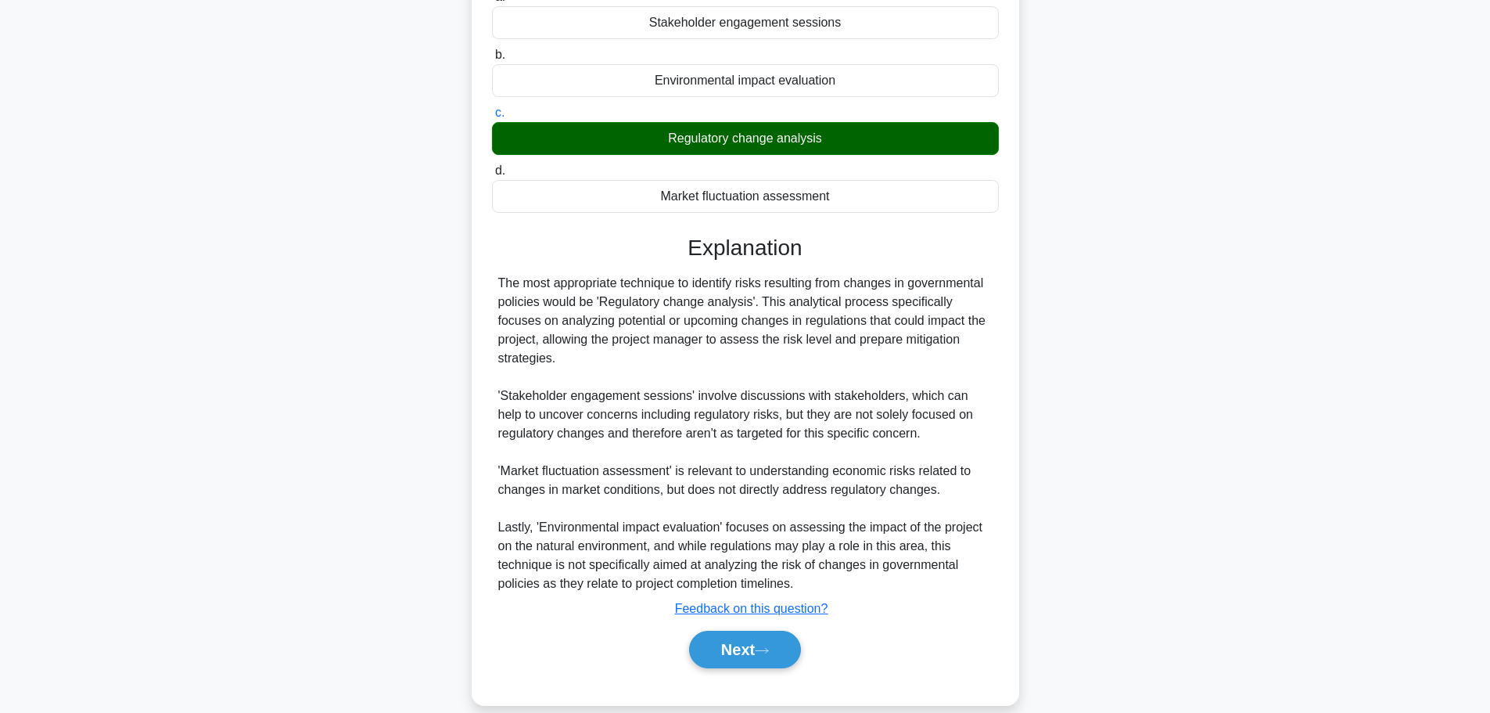
click at [720, 631] on button "Next" at bounding box center [745, 650] width 112 height 38
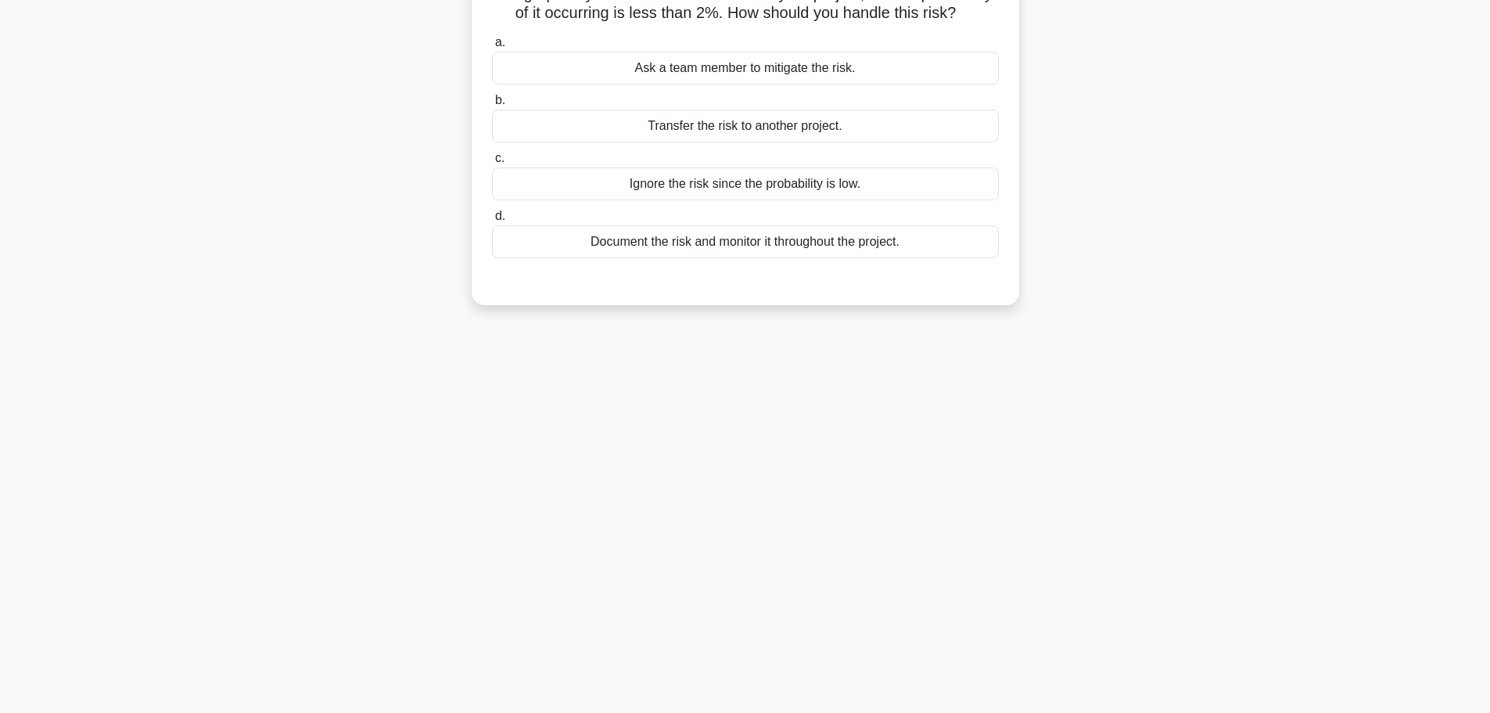
scroll to position [0, 0]
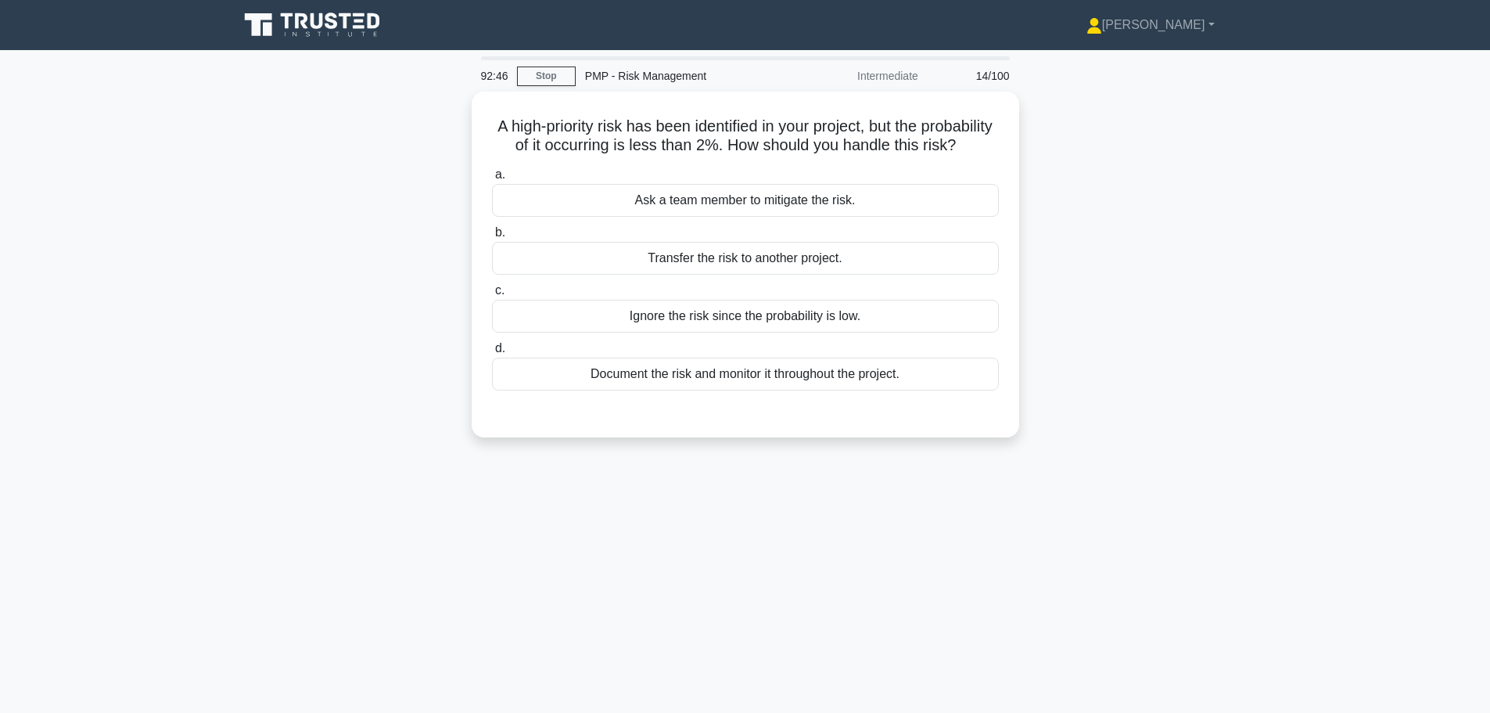
click at [570, 390] on div "Document the risk and monitor it throughout the project." at bounding box center [745, 374] width 507 height 33
click at [492, 354] on input "d. Document the risk and monitor it throughout the project." at bounding box center [492, 348] width 0 height 10
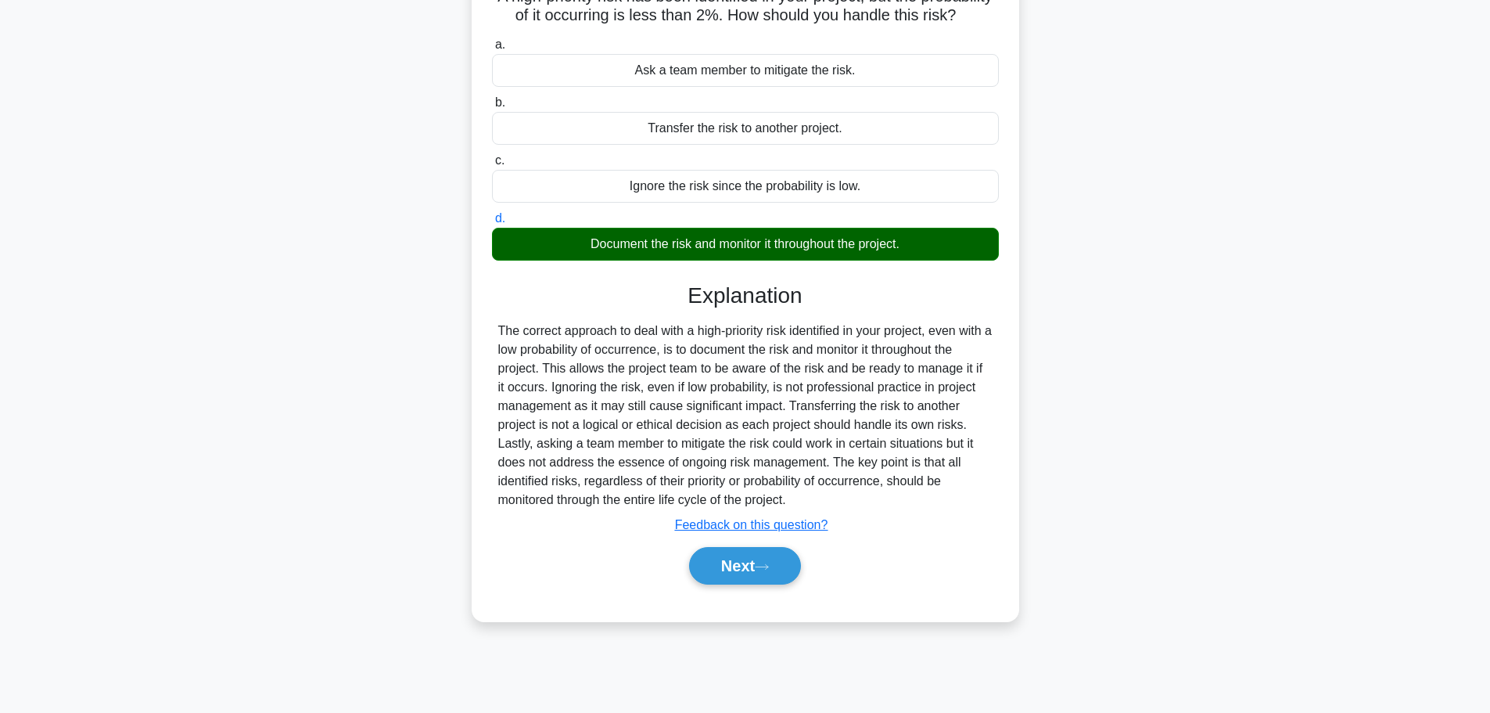
scroll to position [132, 0]
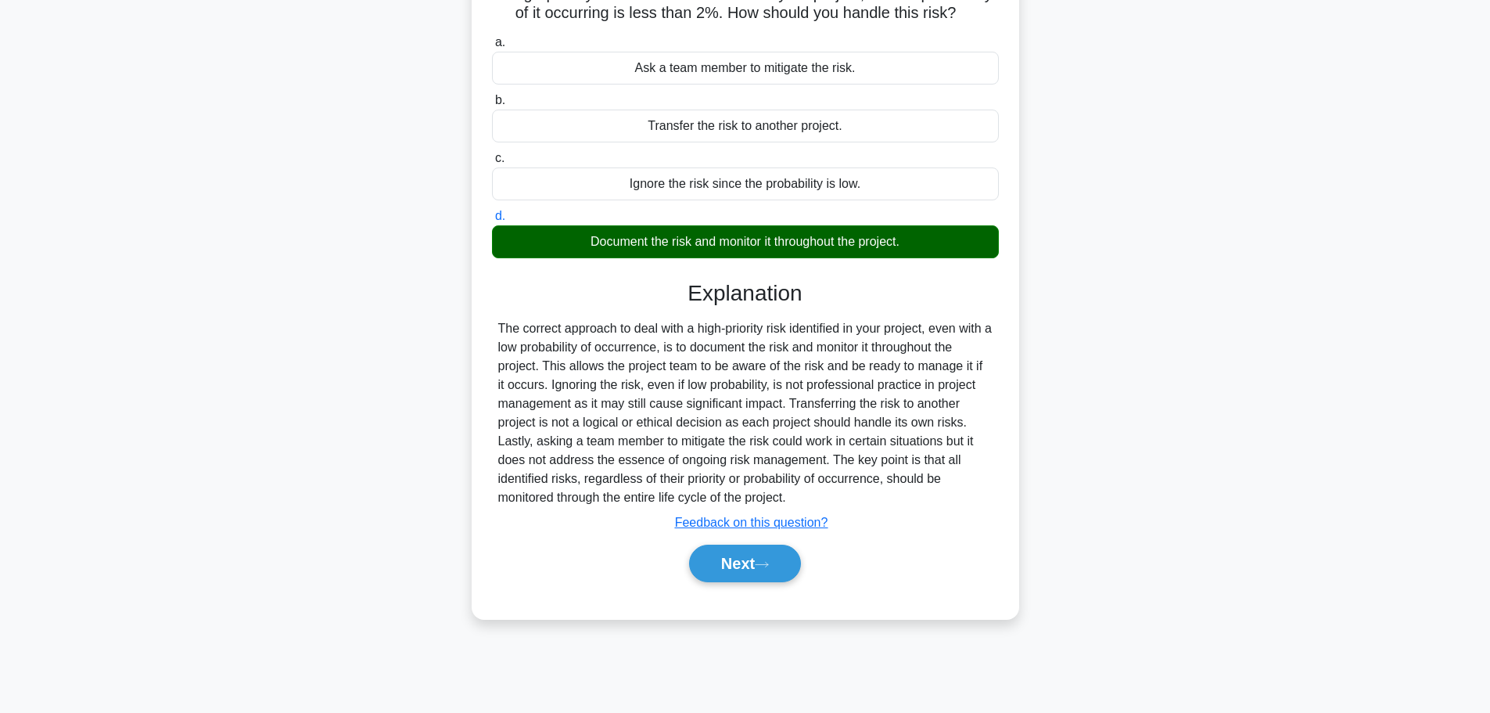
click at [703, 573] on button "Next" at bounding box center [745, 564] width 112 height 38
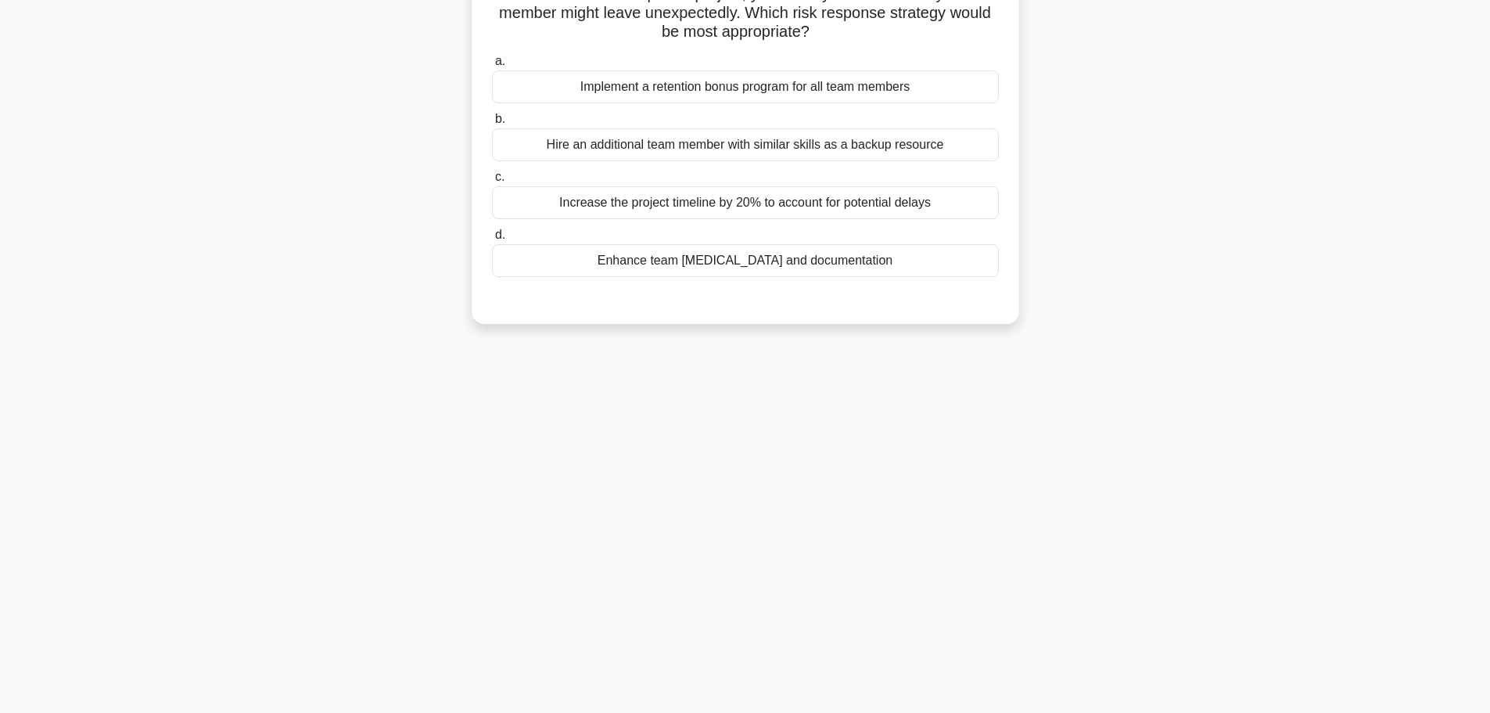
scroll to position [54, 0]
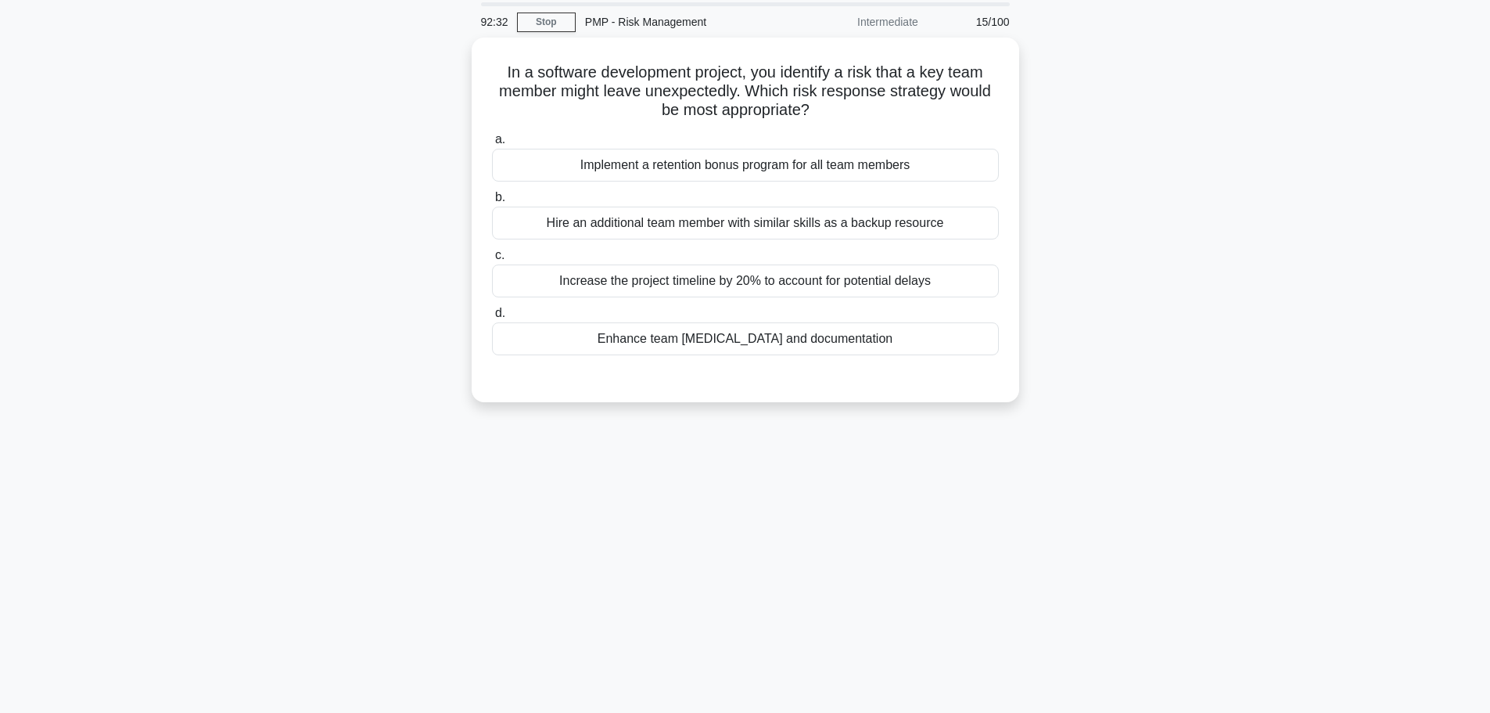
click at [617, 337] on div "Enhance team cross-training and documentation" at bounding box center [745, 338] width 507 height 33
click at [492, 318] on input "d. Enhance team cross-training and documentation" at bounding box center [492, 313] width 0 height 10
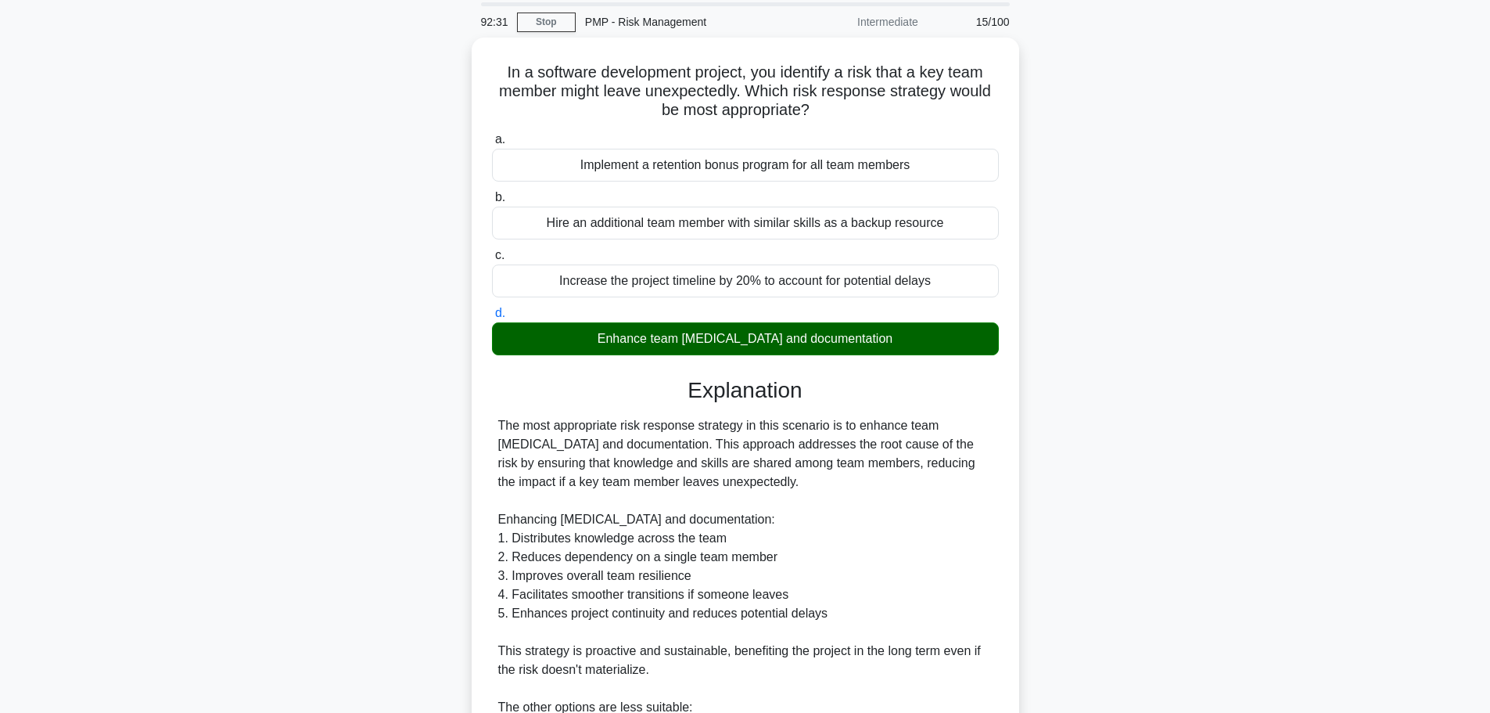
scroll to position [367, 0]
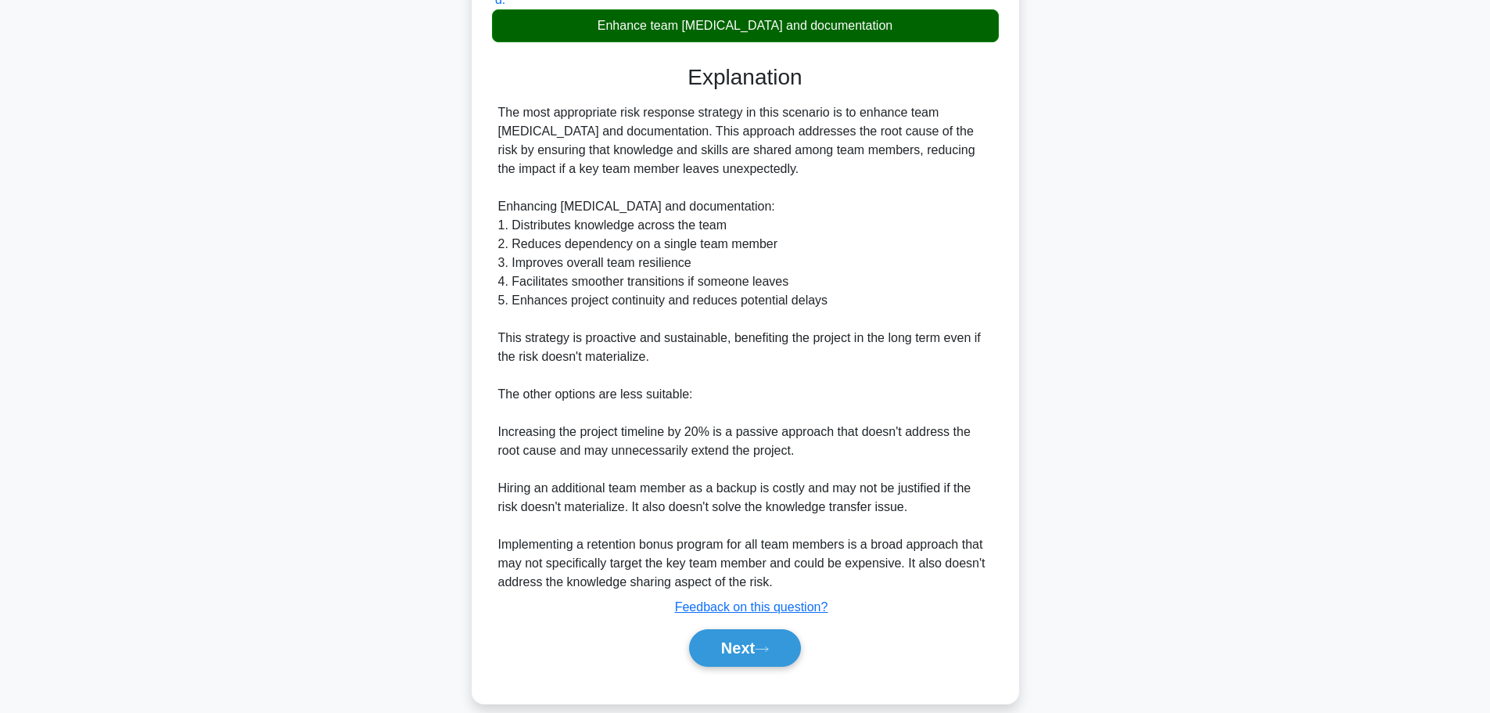
click at [717, 653] on button "Next" at bounding box center [745, 648] width 112 height 38
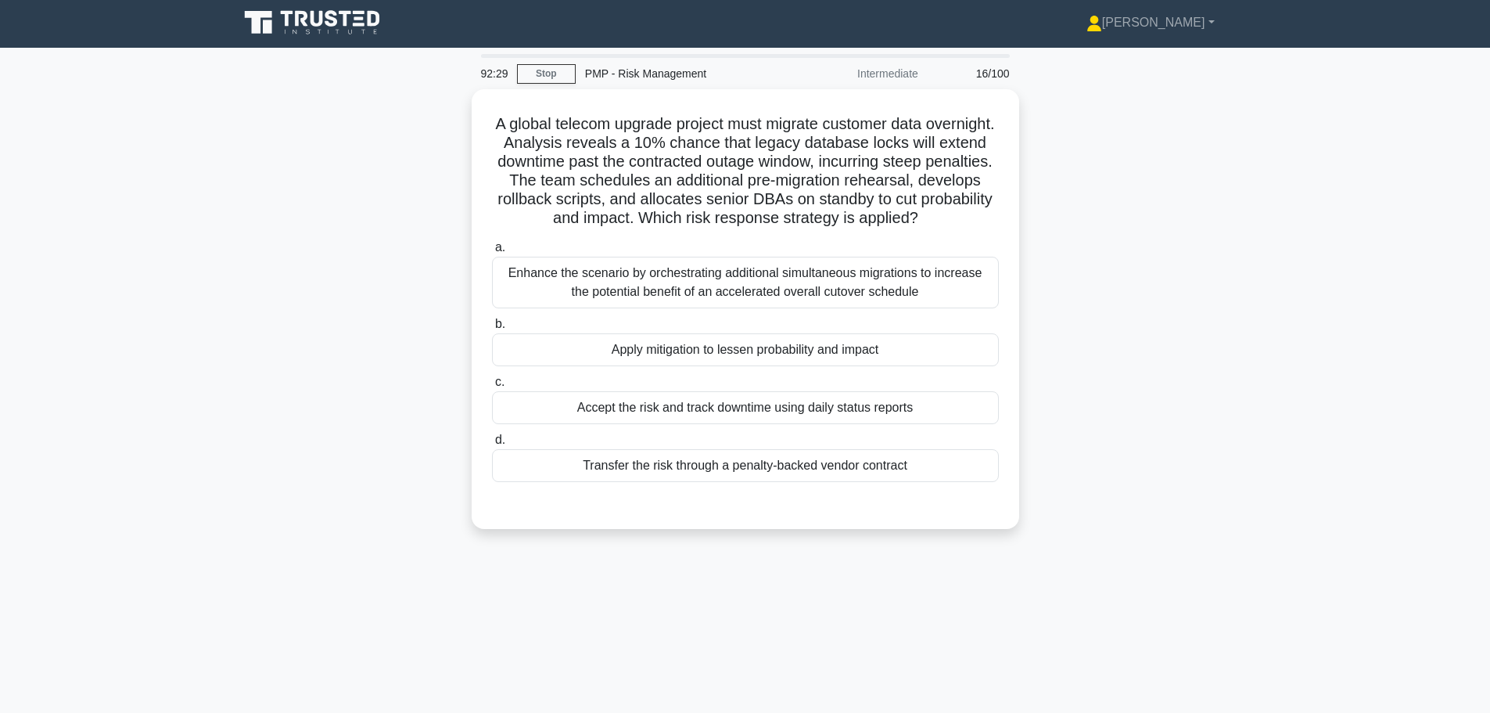
scroll to position [0, 0]
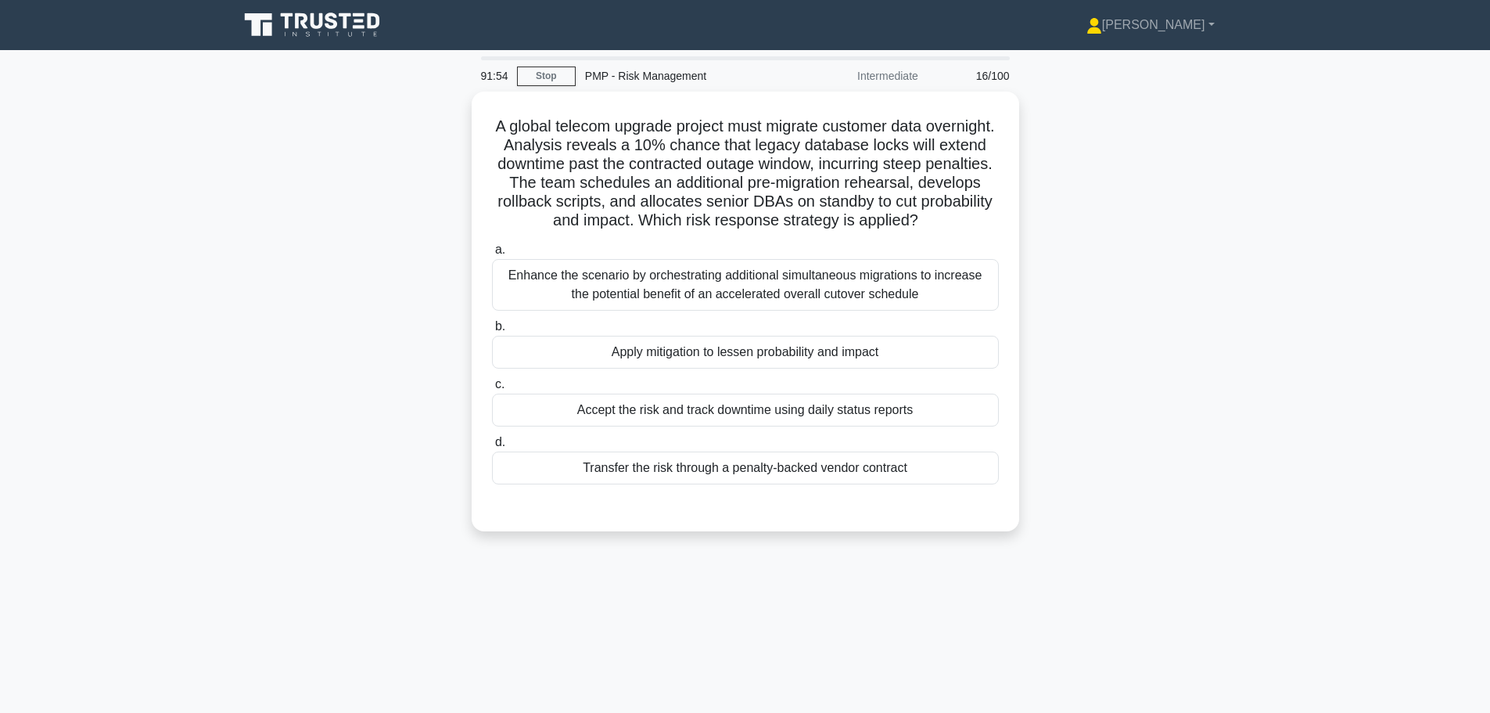
click at [552, 358] on div "Apply mitigation to lessen probability and impact" at bounding box center [745, 352] width 507 height 33
click at [492, 332] on input "b. Apply mitigation to lessen probability and impact" at bounding box center [492, 327] width 0 height 10
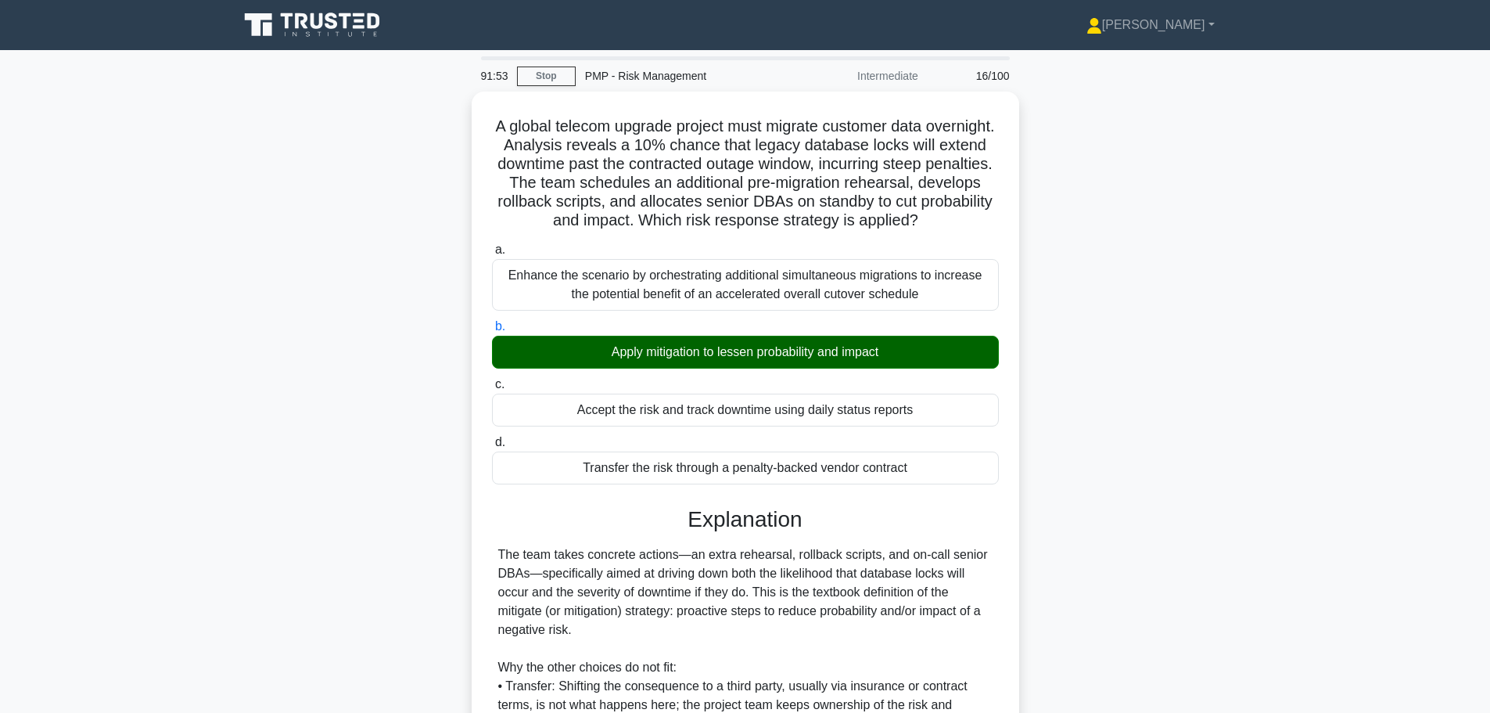
scroll to position [253, 0]
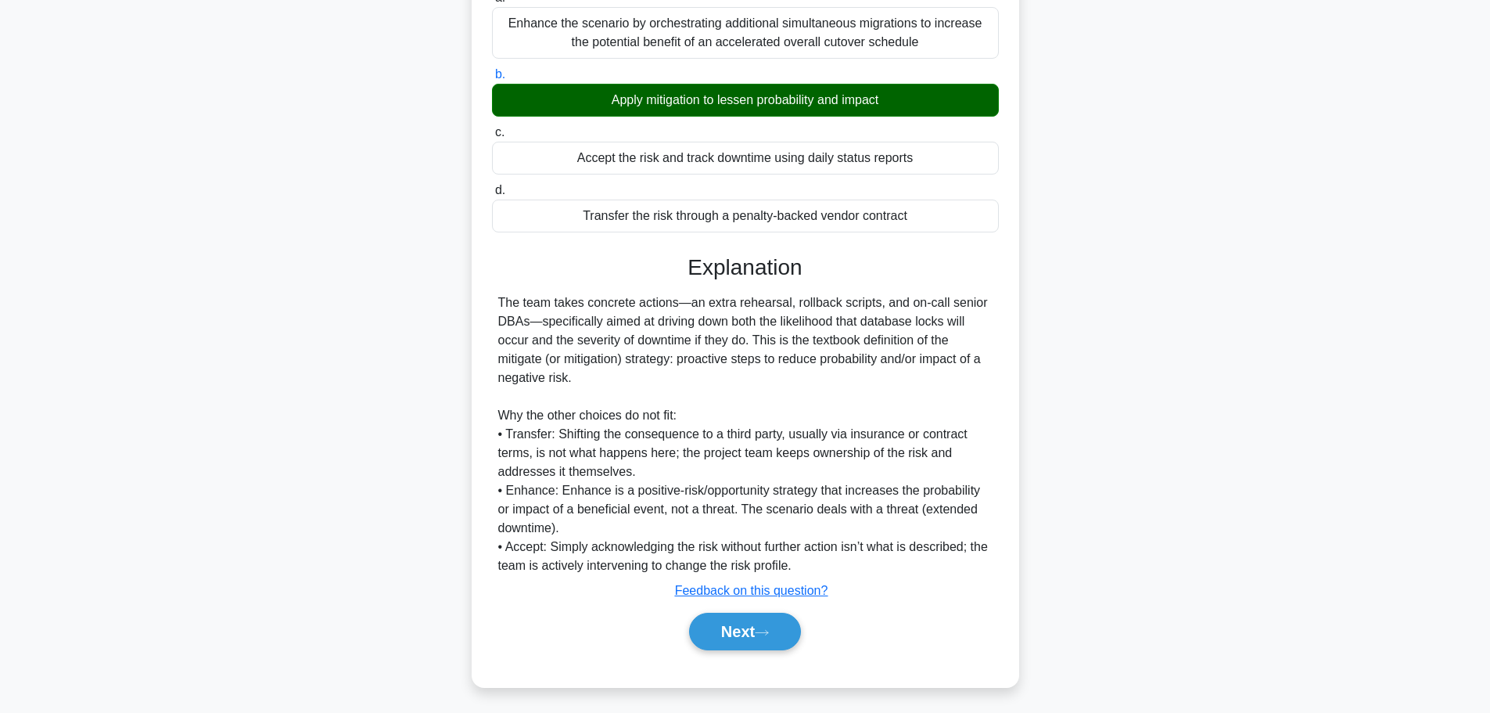
click at [758, 631] on button "Next" at bounding box center [745, 632] width 112 height 38
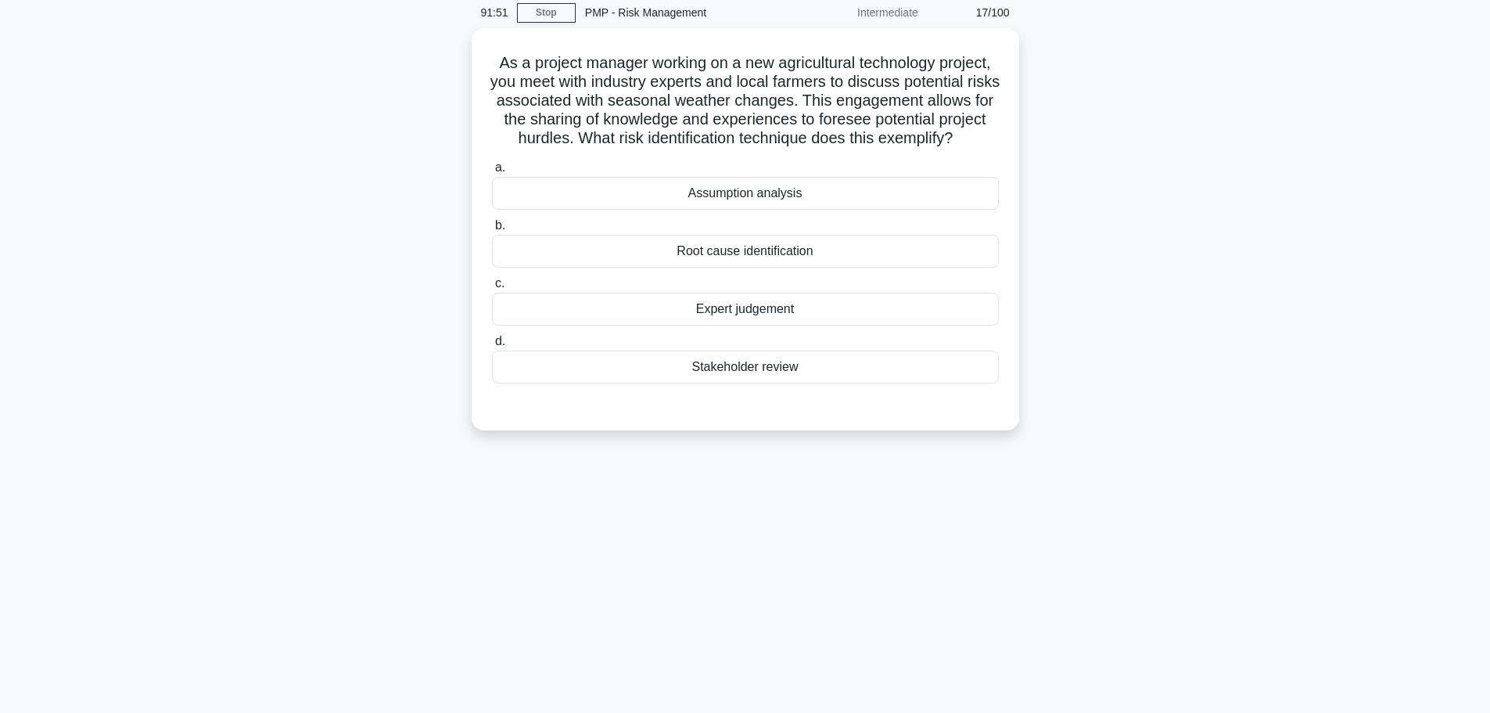
scroll to position [0, 0]
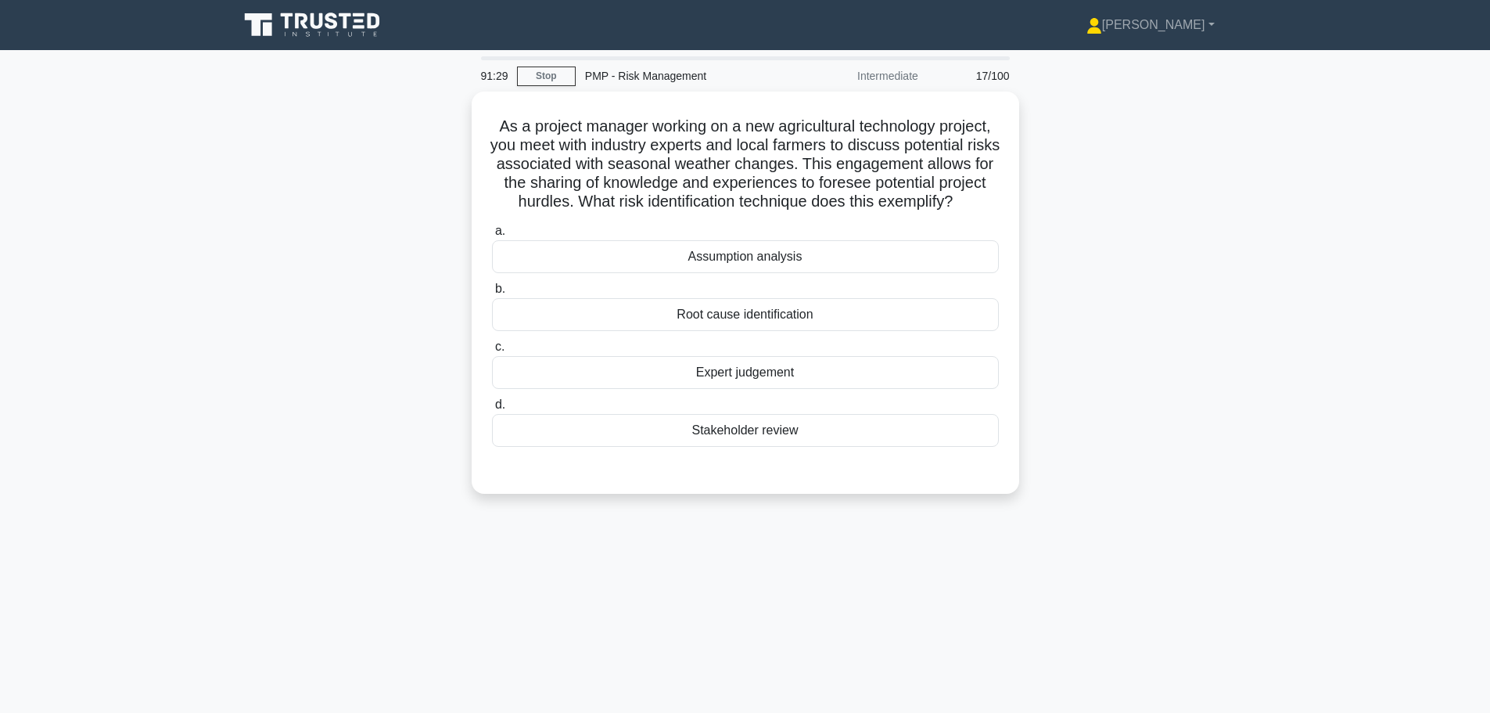
click at [635, 389] on div "Expert judgement" at bounding box center [745, 372] width 507 height 33
click at [492, 352] on input "c. Expert judgement" at bounding box center [492, 347] width 0 height 10
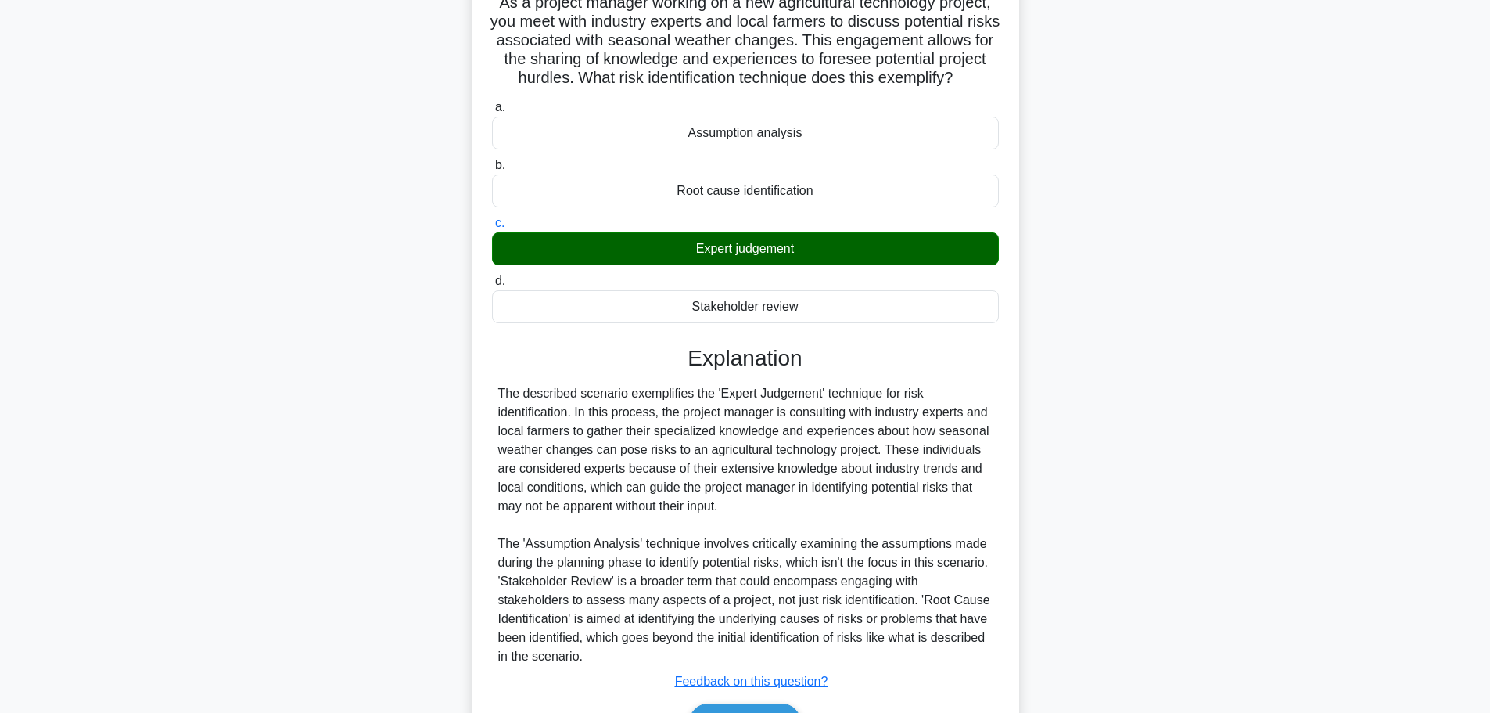
scroll to position [234, 0]
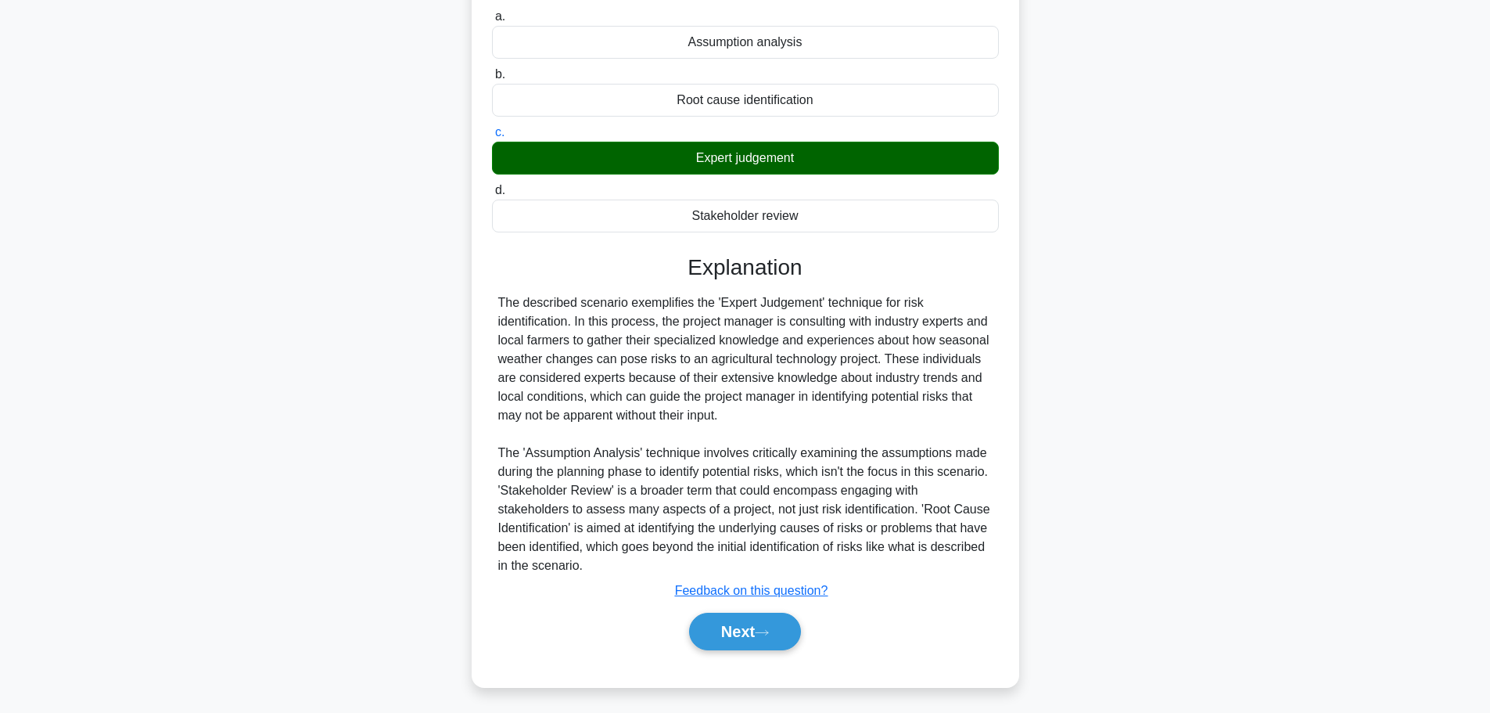
click at [739, 621] on button "Next" at bounding box center [745, 632] width 112 height 38
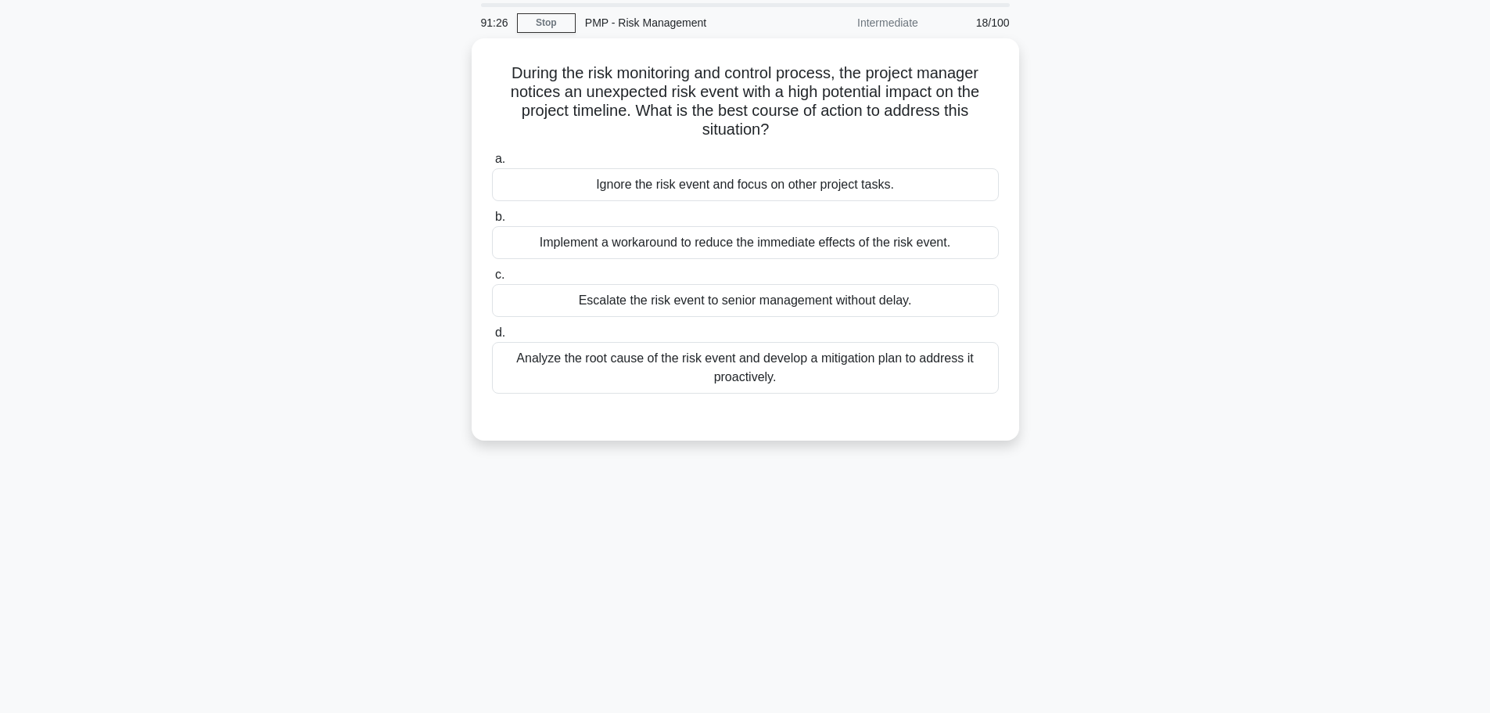
scroll to position [0, 0]
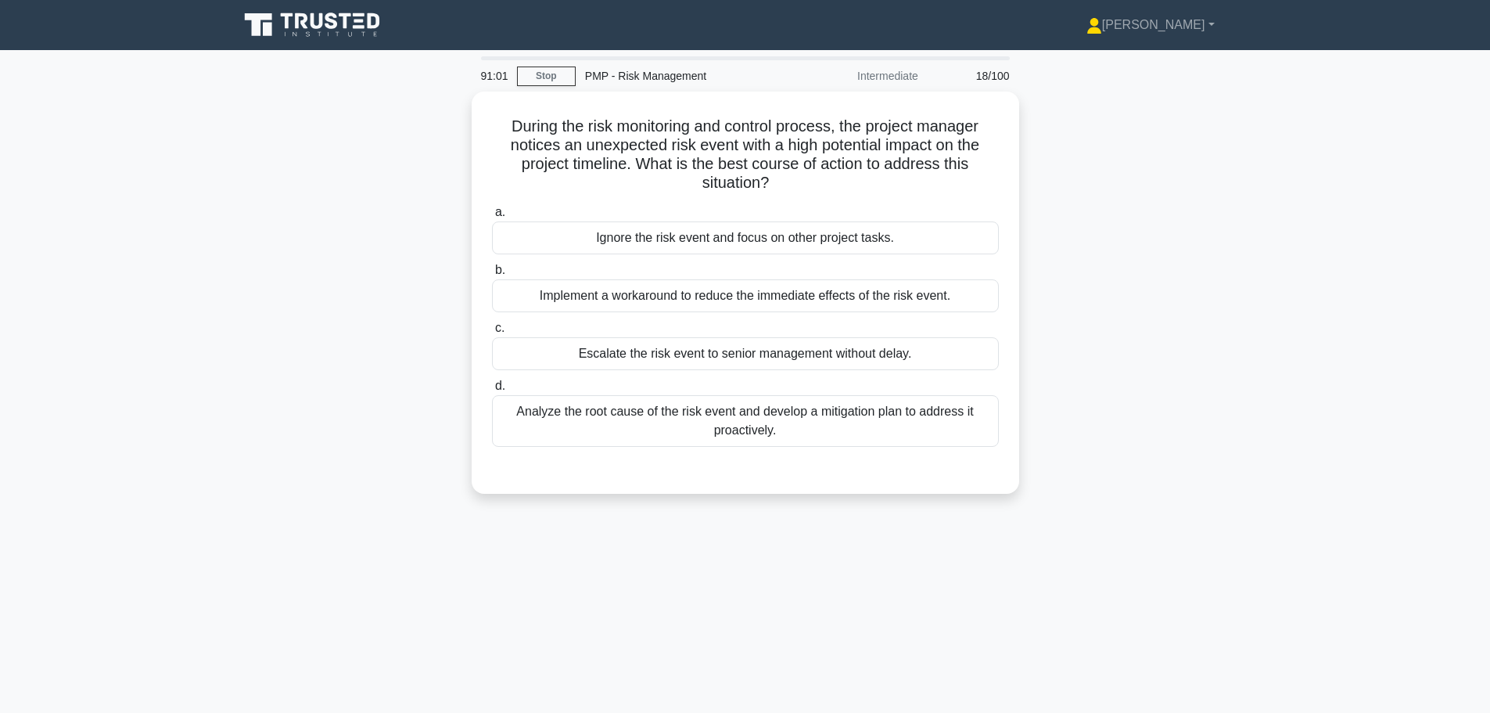
click at [580, 423] on div "Analyze the root cause of the risk event and develop a mitigation plan to addre…" at bounding box center [745, 421] width 507 height 52
click at [492, 391] on input "d. Analyze the root cause of the risk event and develop a mitigation plan to ad…" at bounding box center [492, 386] width 0 height 10
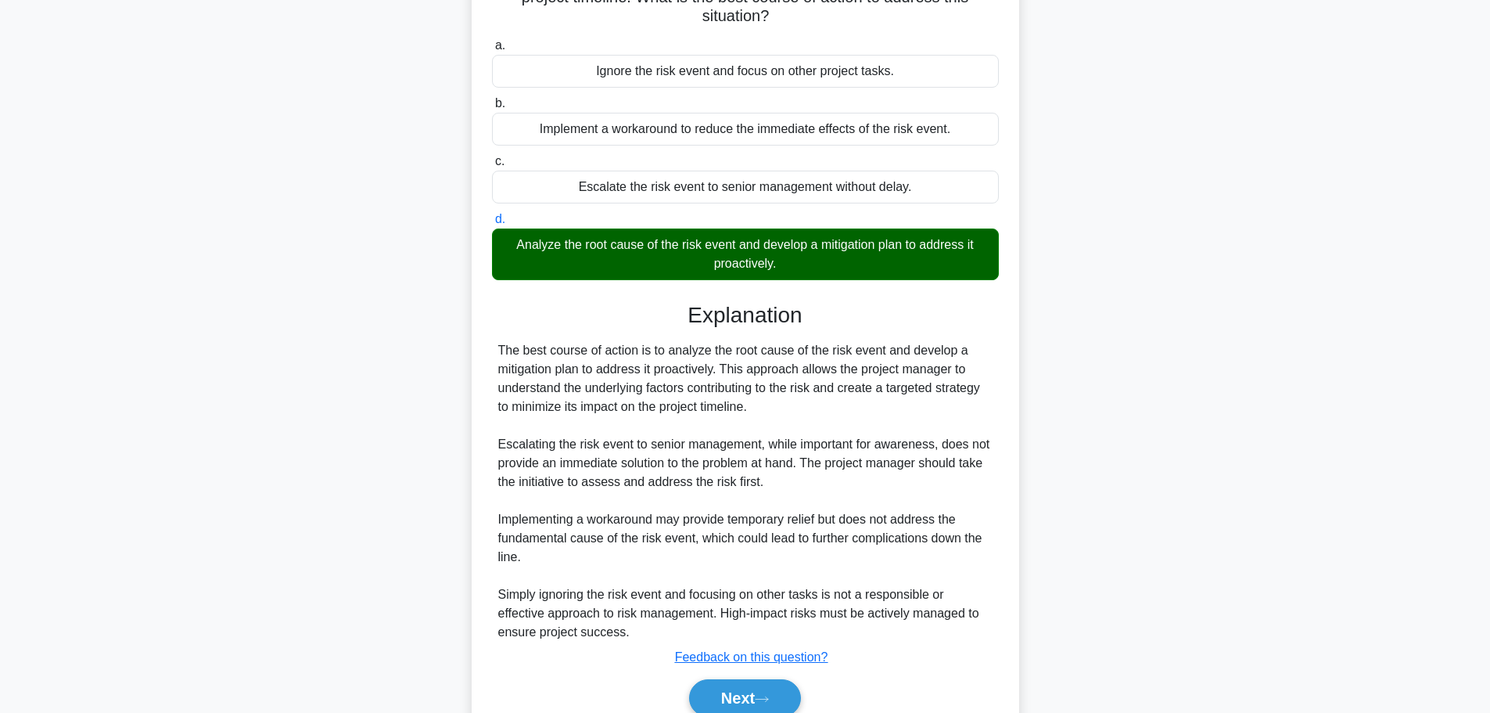
scroll to position [234, 0]
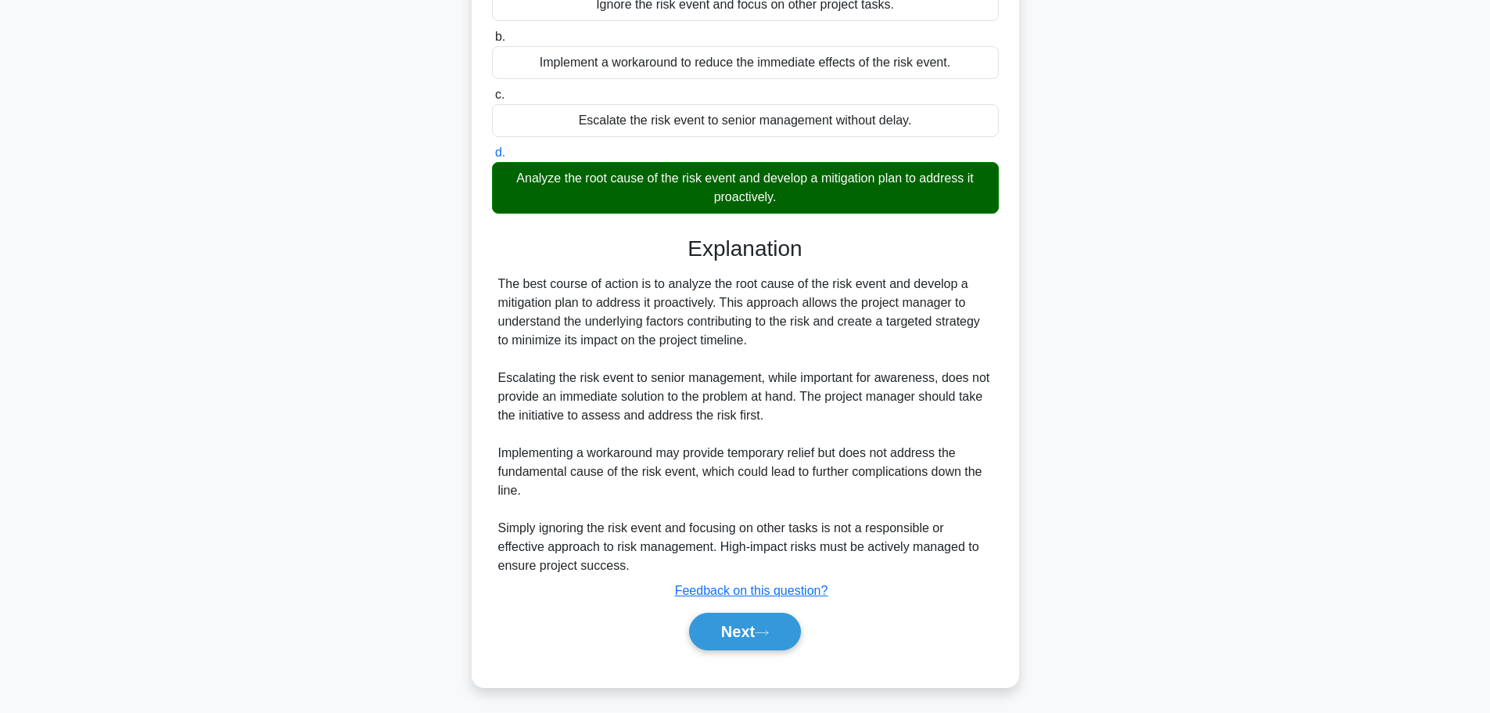
click at [751, 631] on button "Next" at bounding box center [745, 632] width 112 height 38
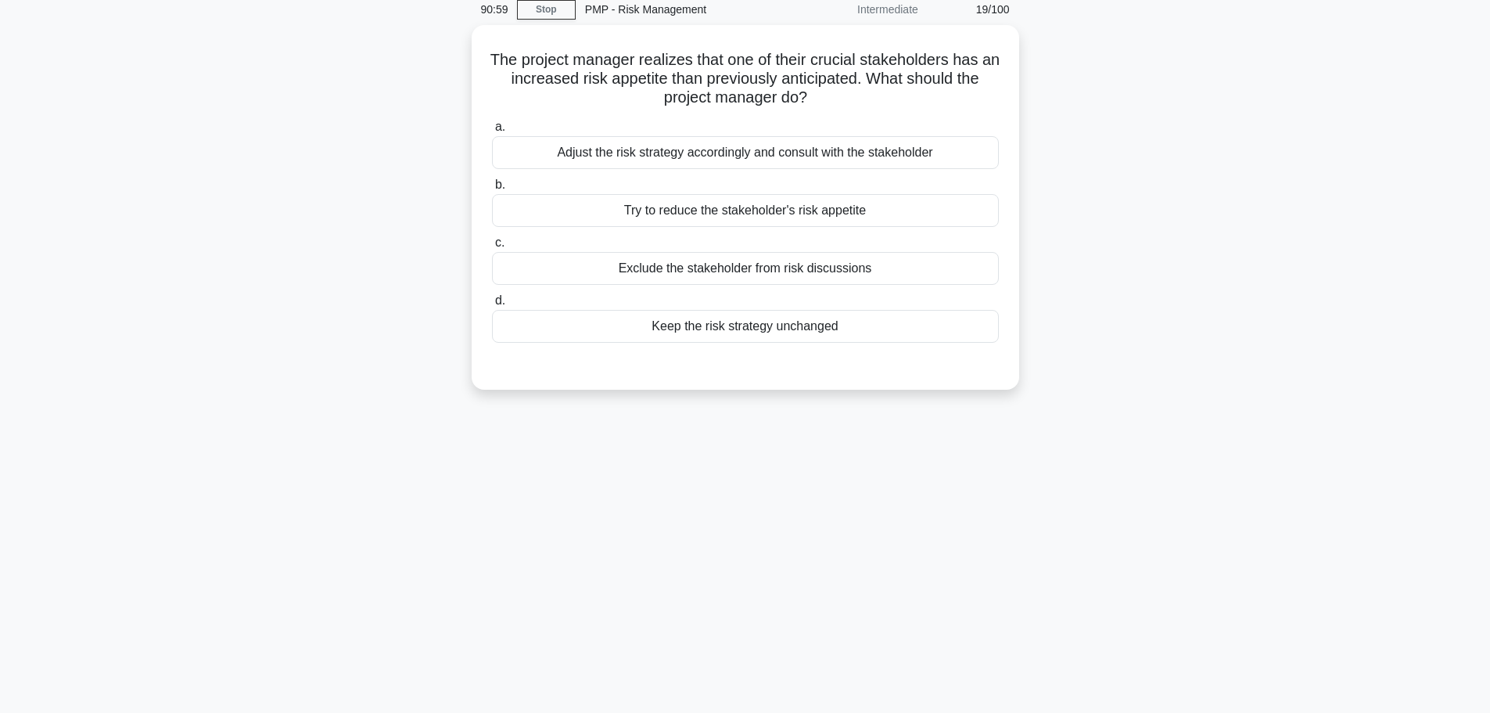
scroll to position [0, 0]
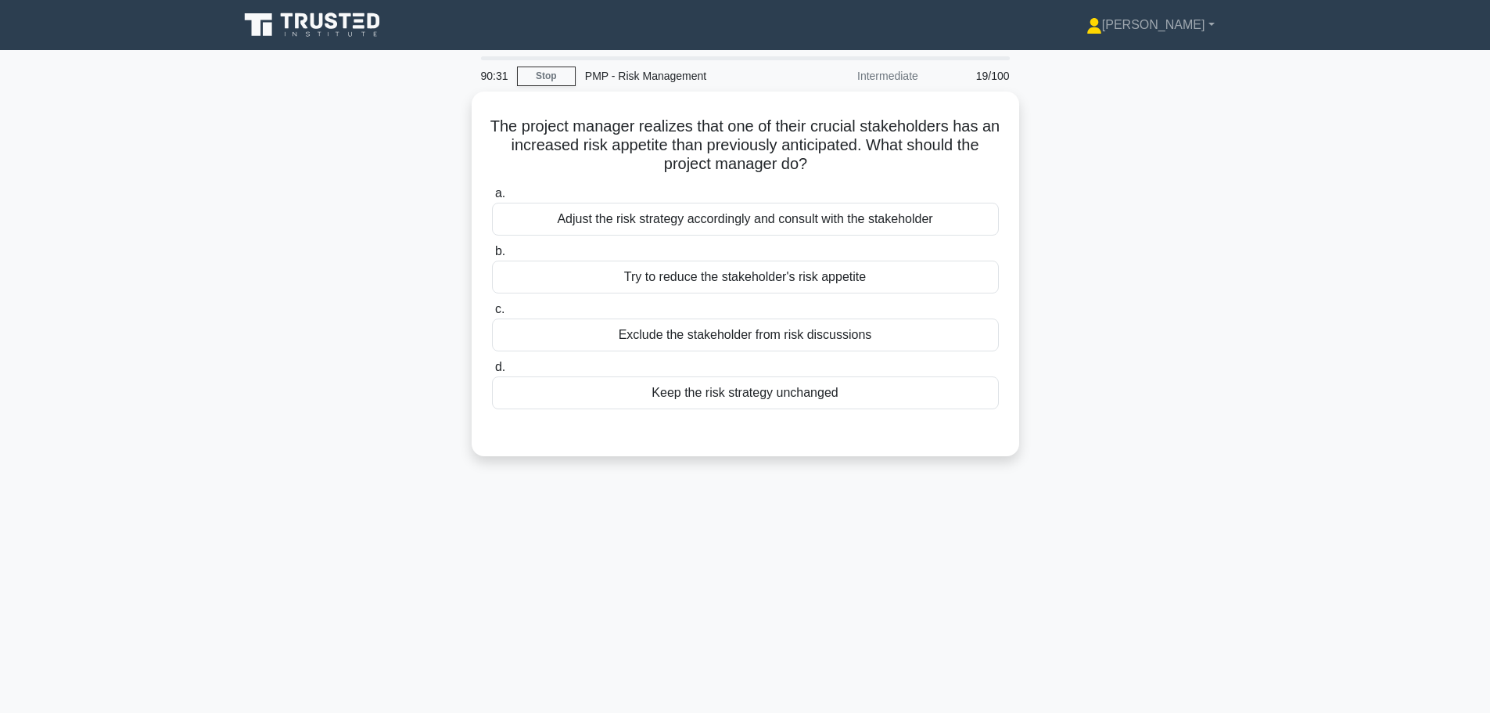
click at [557, 217] on div "Adjust the risk strategy accordingly and consult with the stakeholder" at bounding box center [745, 219] width 507 height 33
click at [492, 199] on input "a. Adjust the risk strategy accordingly and consult with the stakeholder" at bounding box center [492, 194] width 0 height 10
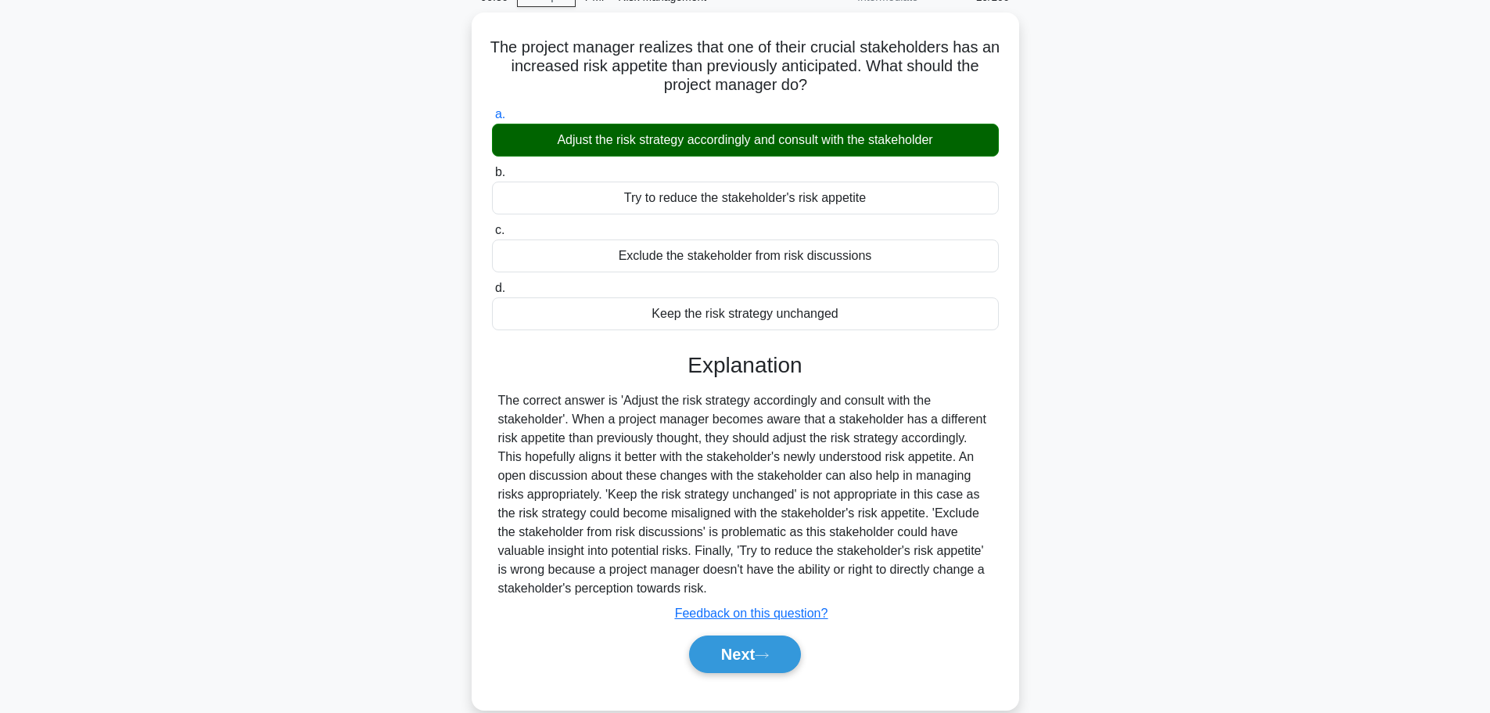
scroll to position [132, 0]
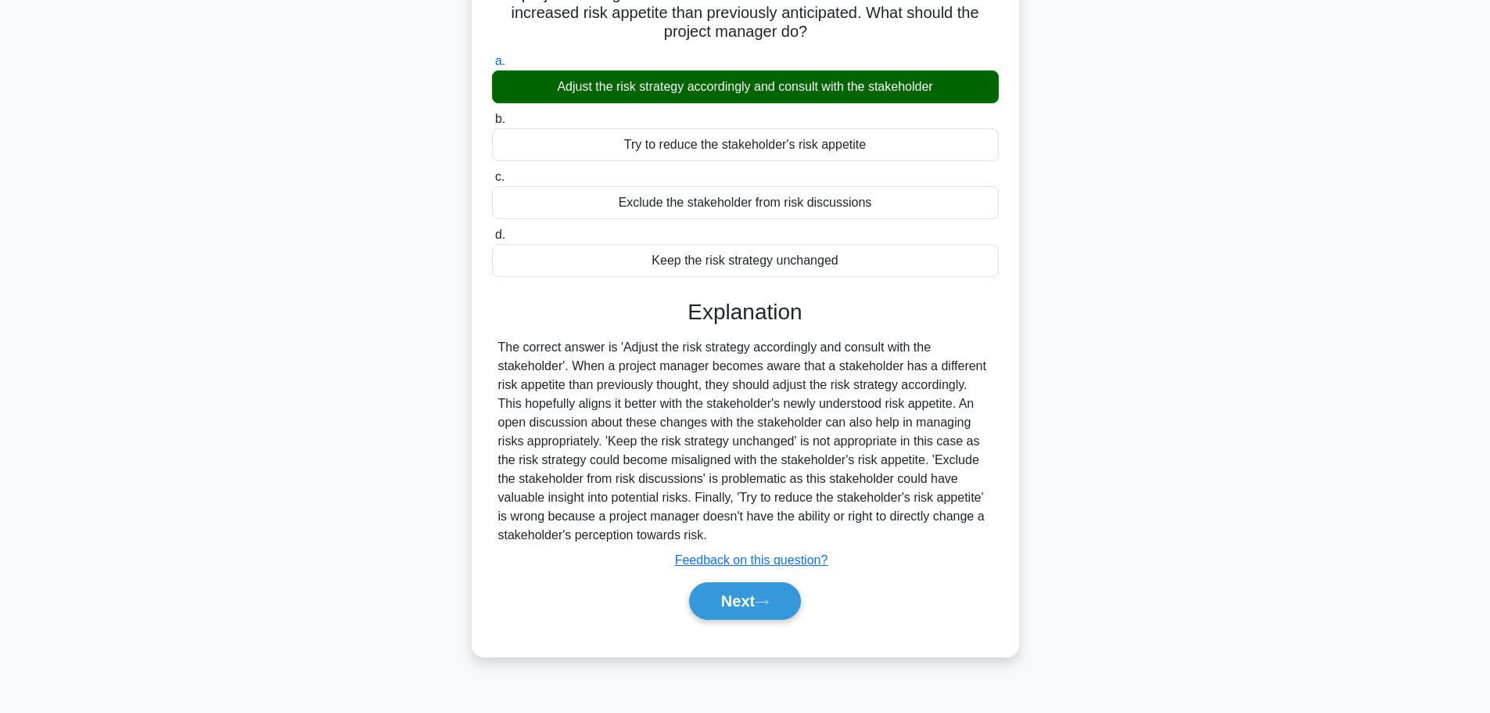
click at [714, 597] on button "Next" at bounding box center [745, 601] width 112 height 38
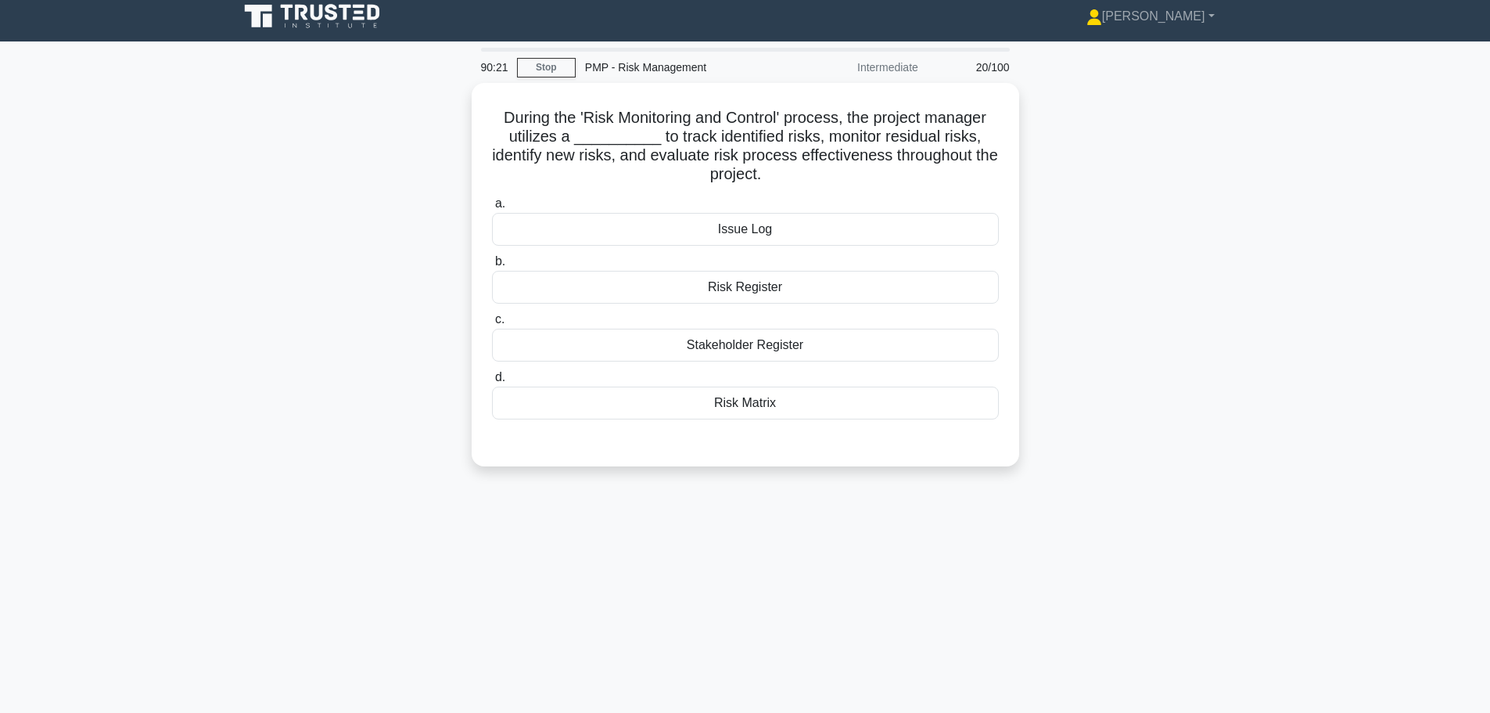
scroll to position [0, 0]
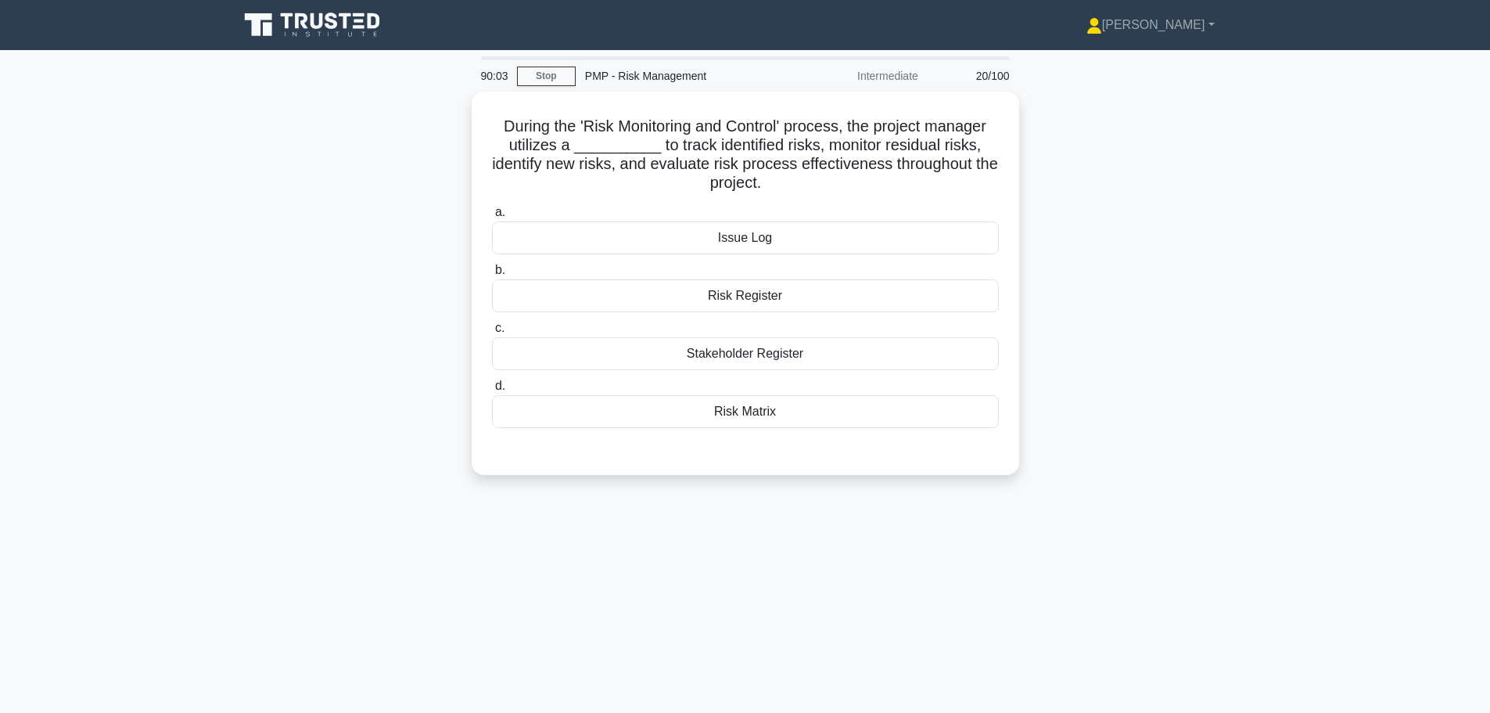
click at [563, 291] on div "Risk Register" at bounding box center [745, 295] width 507 height 33
click at [492, 275] on input "b. Risk Register" at bounding box center [492, 270] width 0 height 10
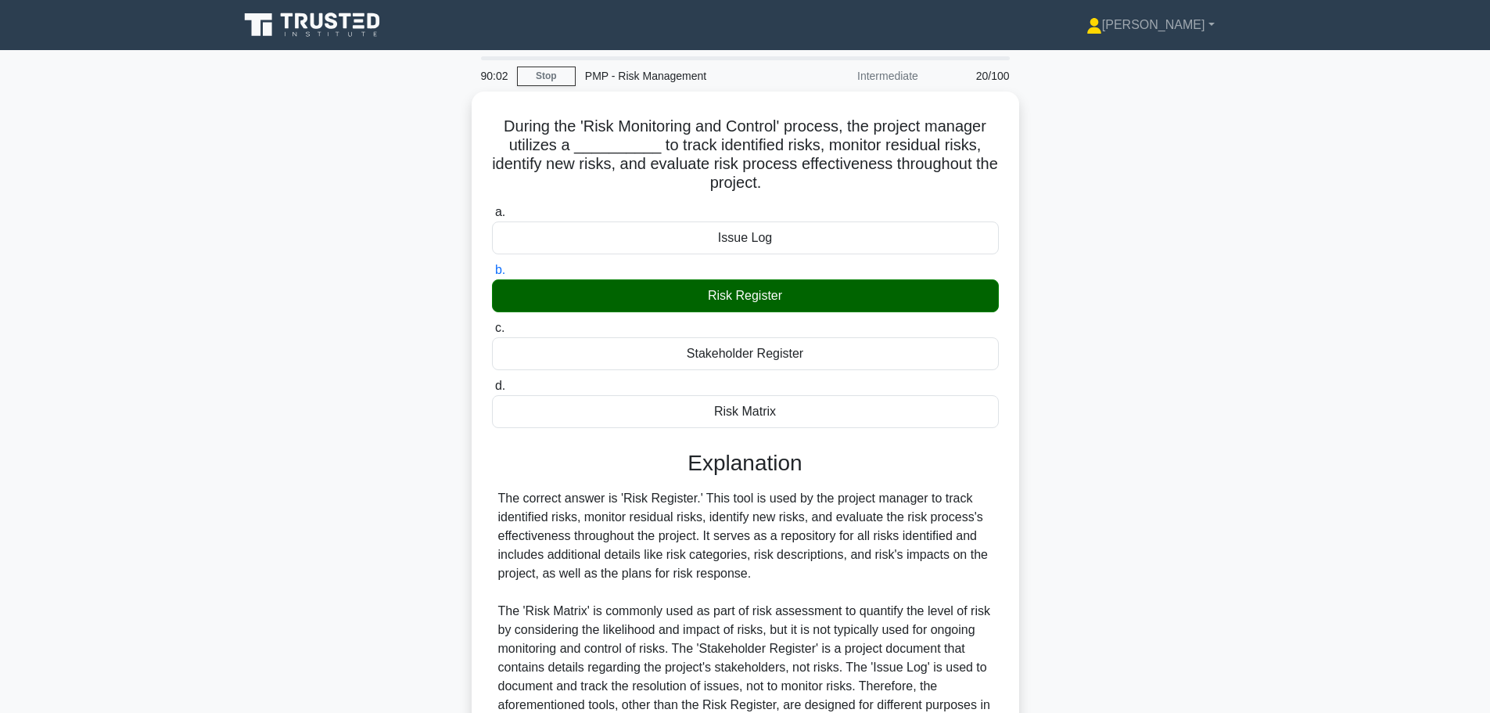
scroll to position [178, 0]
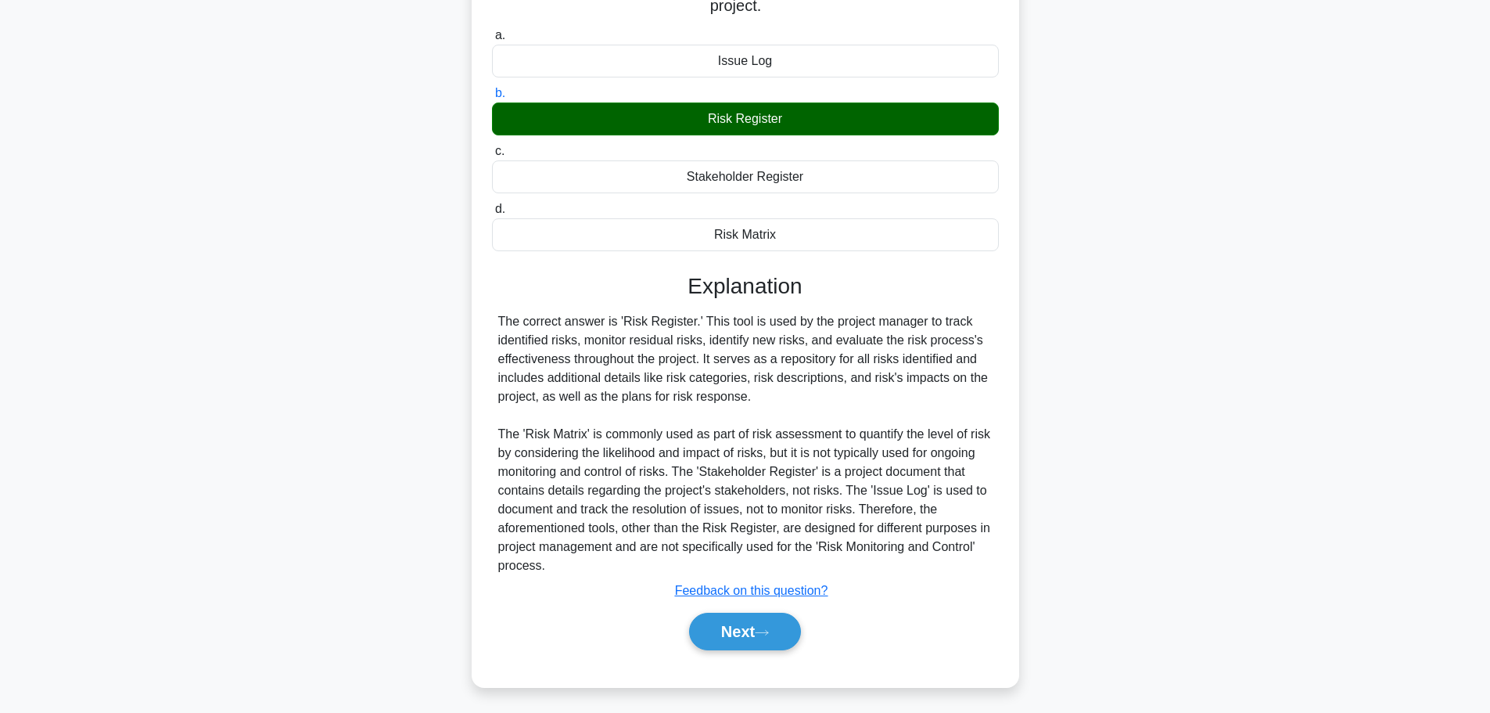
click at [703, 624] on button "Next" at bounding box center [745, 632] width 112 height 38
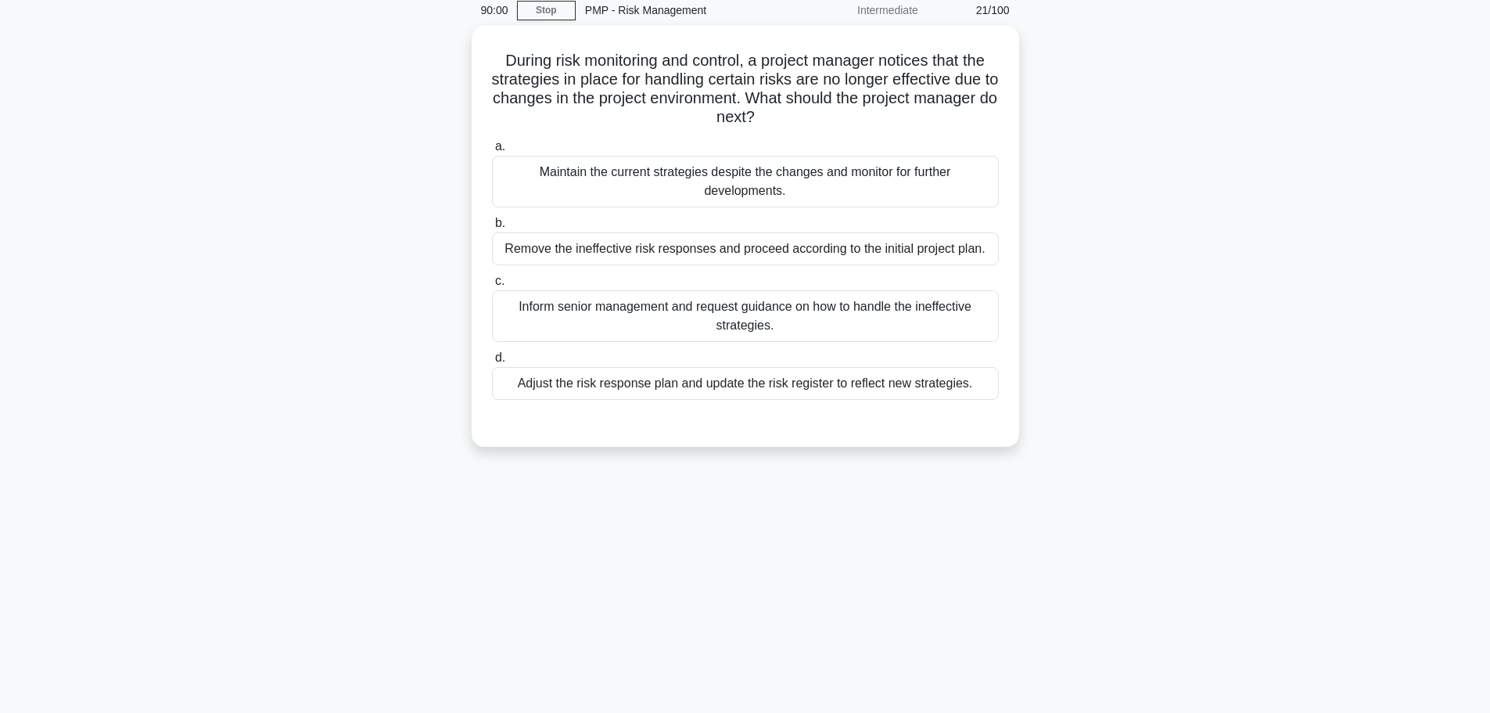
scroll to position [0, 0]
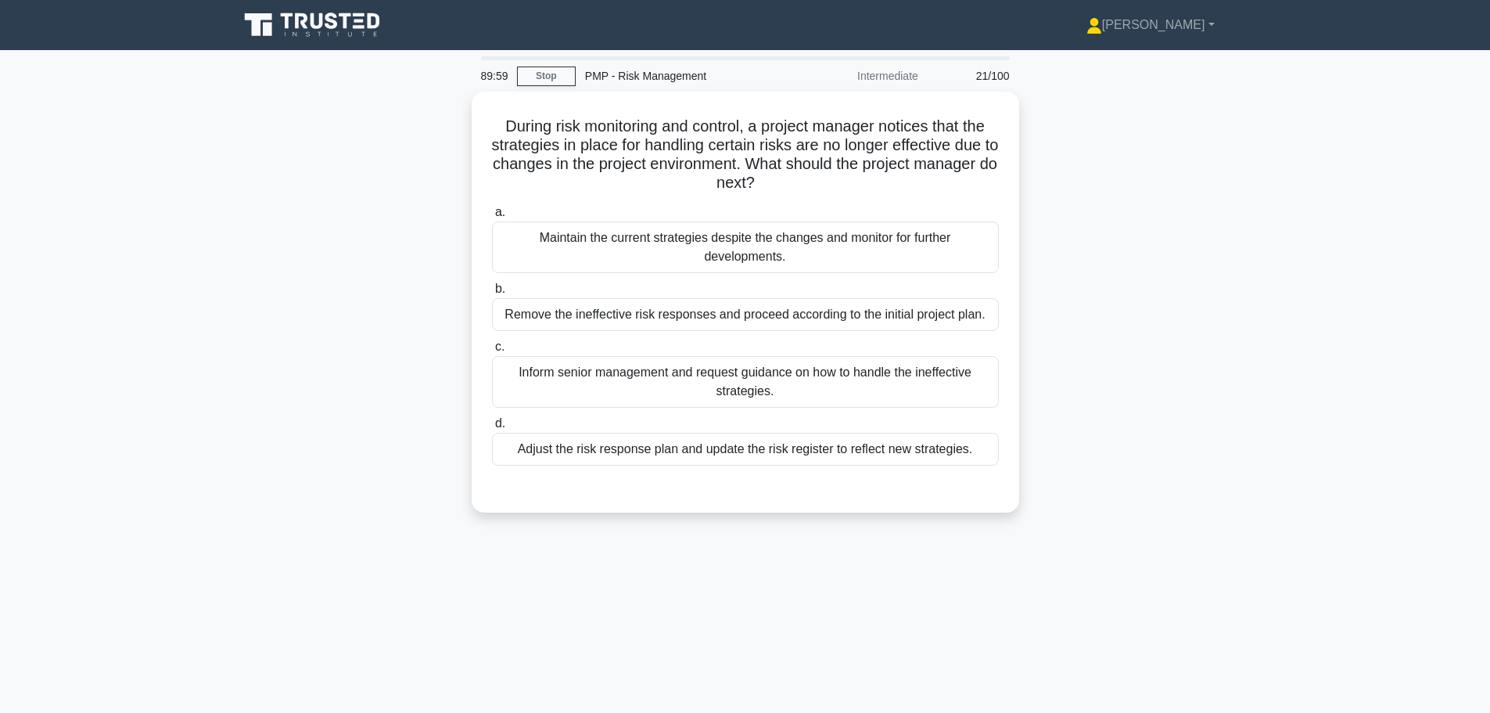
click at [547, 74] on link "Stop" at bounding box center [546, 77] width 59 height 20
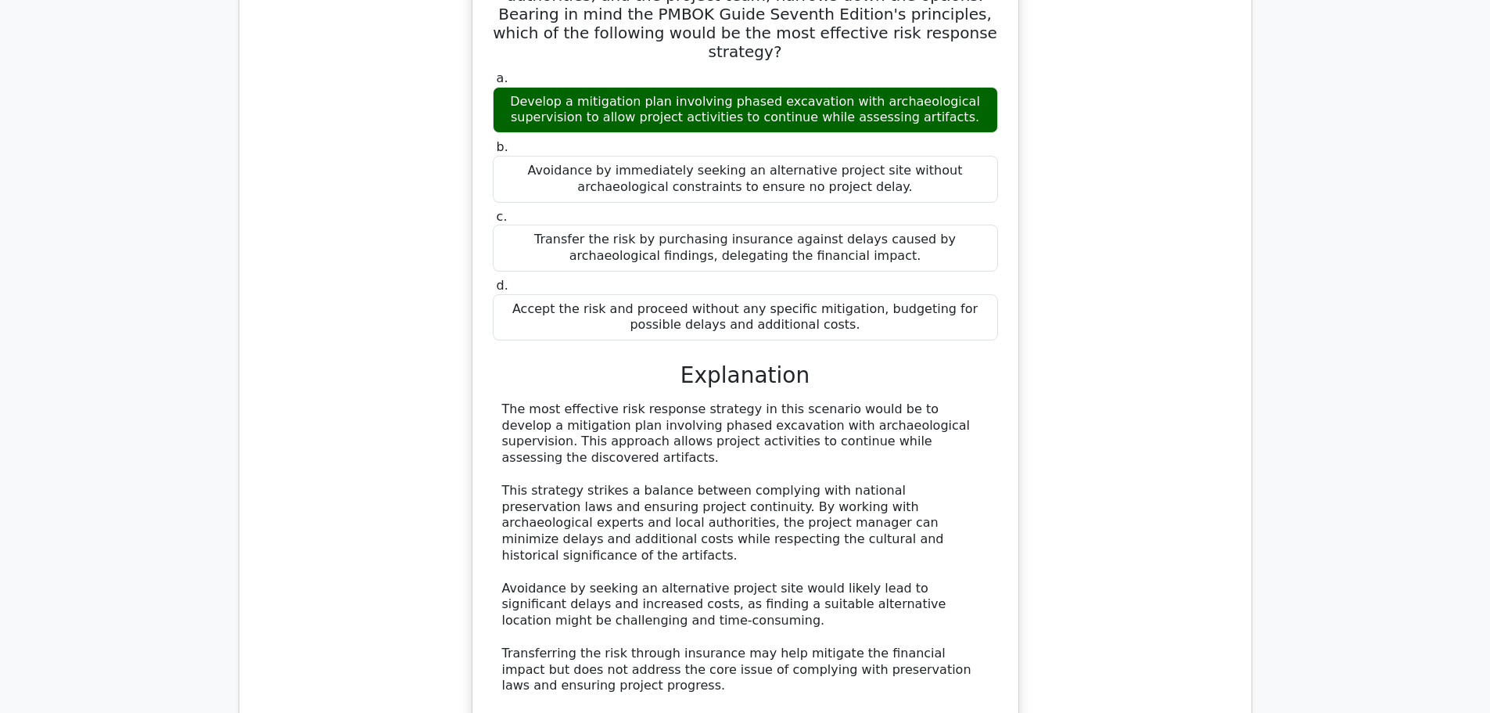
scroll to position [1643, 0]
